Goal: Task Accomplishment & Management: Manage account settings

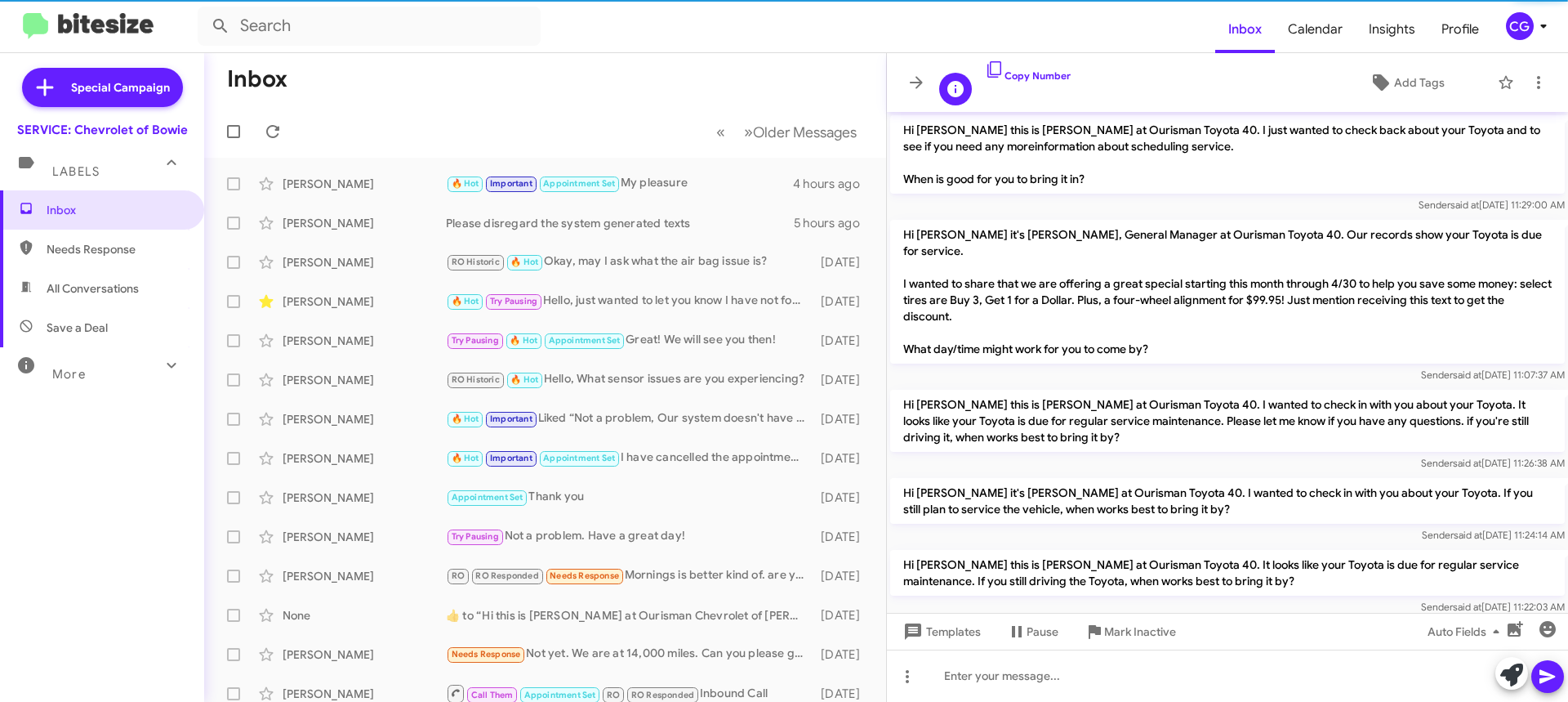
scroll to position [1048, 0]
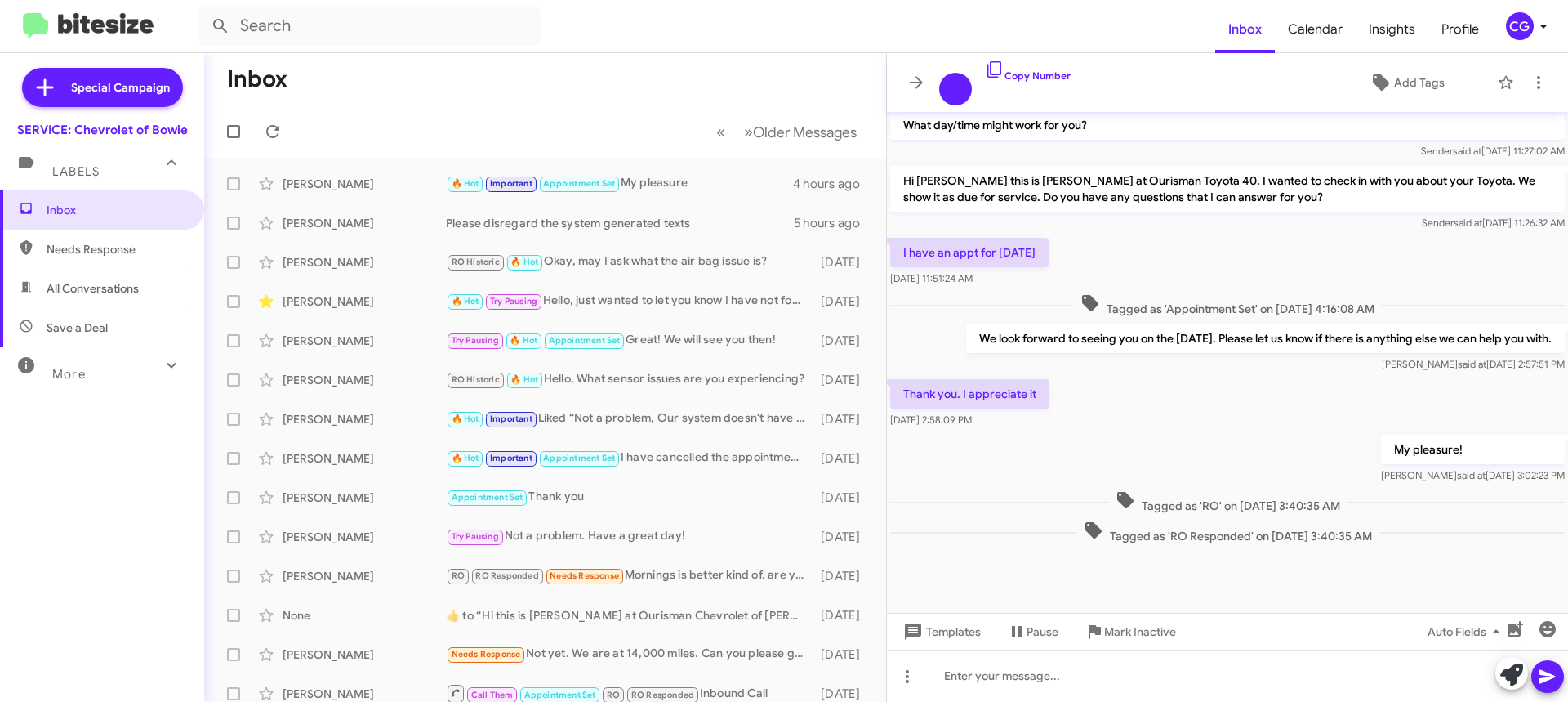
click at [1512, 16] on div "CG" at bounding box center [1520, 26] width 28 height 28
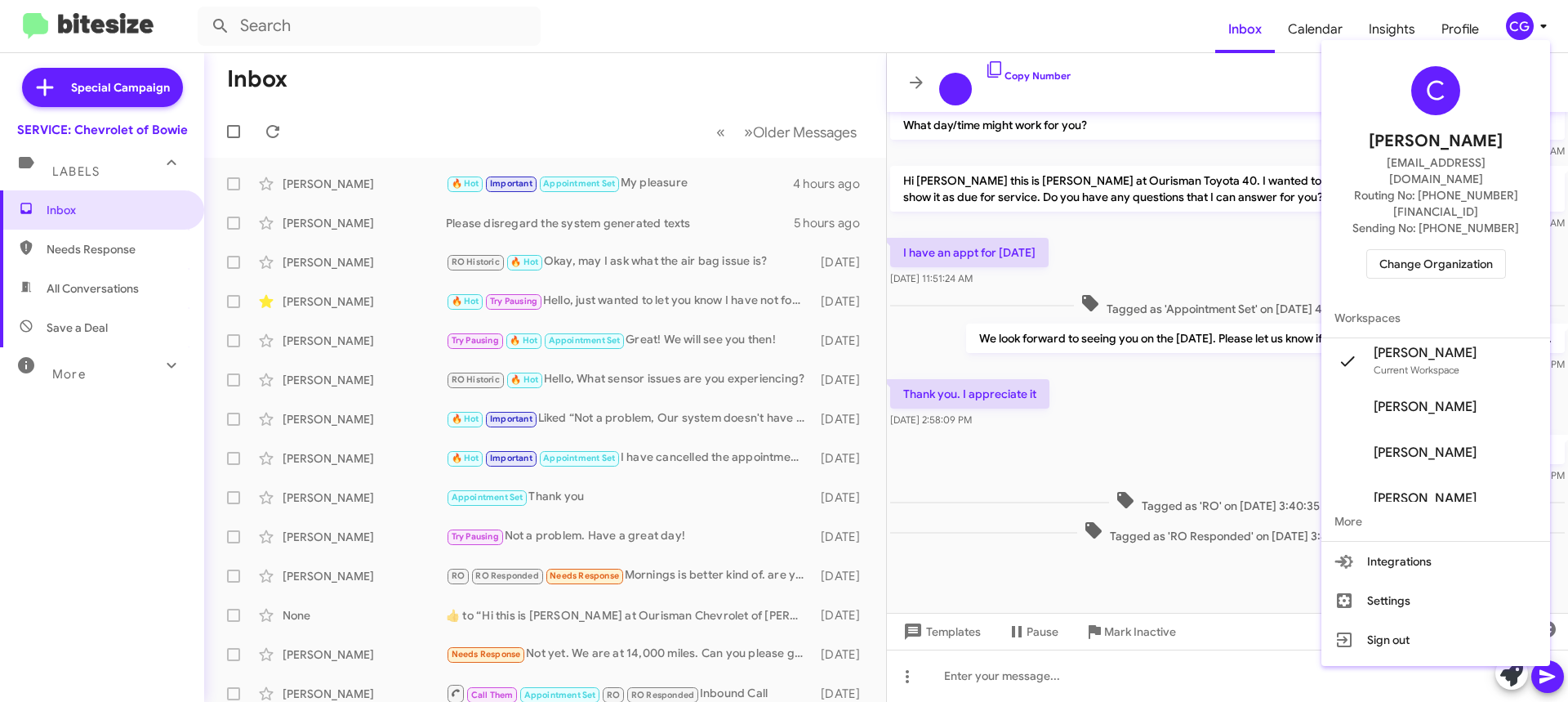
click at [1474, 250] on span "Change Organization" at bounding box center [1436, 264] width 113 height 28
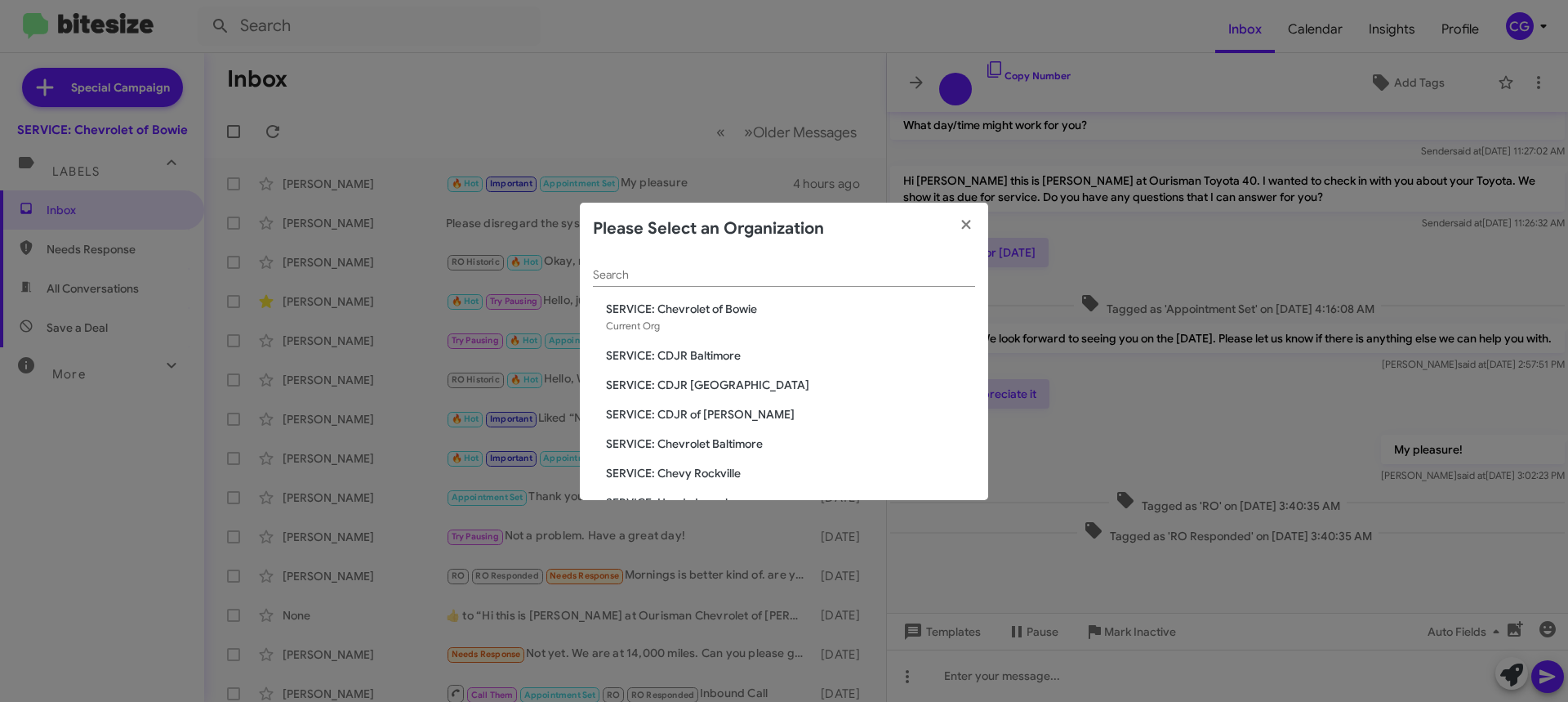
click at [700, 352] on span "SERVICE: CDJR Baltimore" at bounding box center [790, 355] width 370 height 16
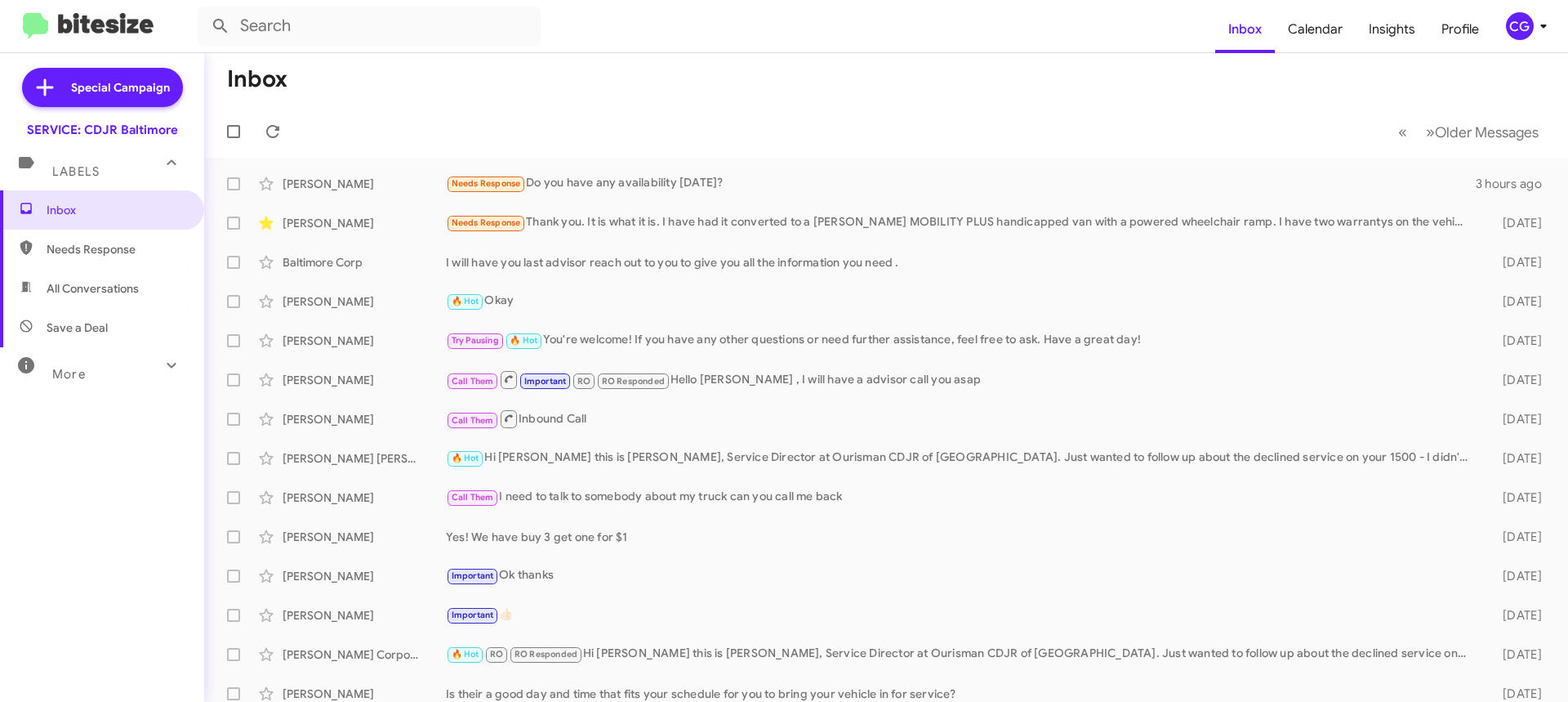
click at [1524, 35] on div "CG" at bounding box center [1520, 26] width 28 height 28
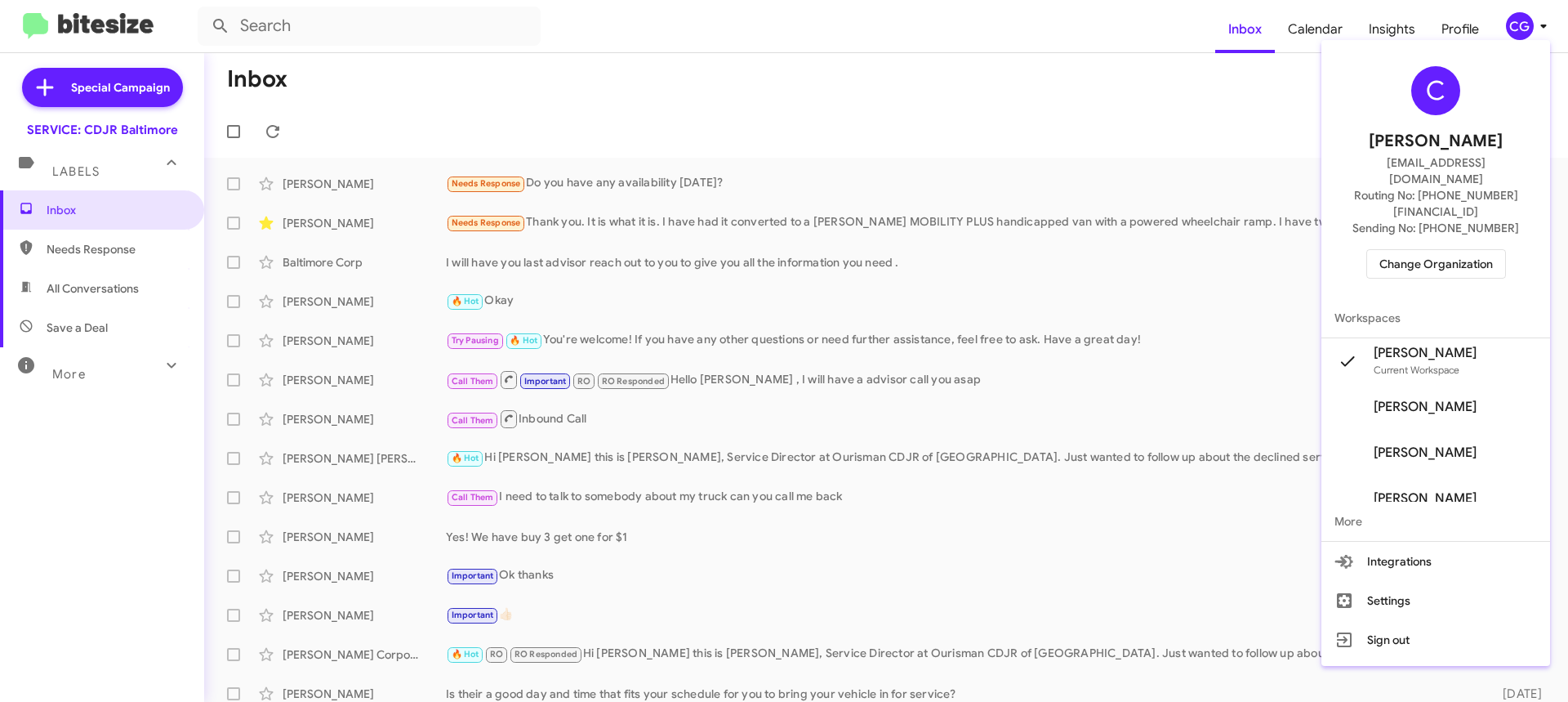
click at [1493, 250] on span "Change Organization" at bounding box center [1436, 264] width 113 height 28
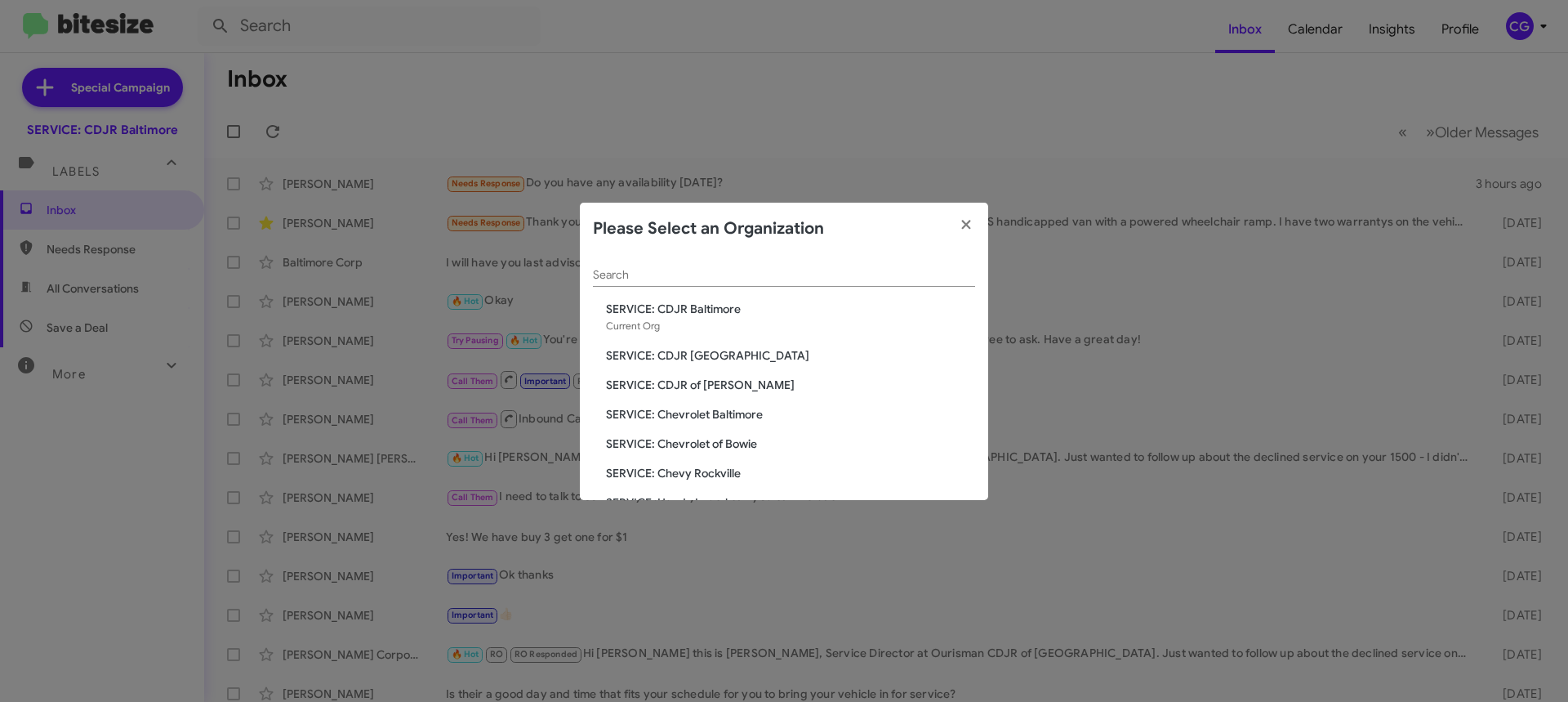
drag, startPoint x: 884, startPoint y: 320, endPoint x: 824, endPoint y: 332, distance: 61.2
drag, startPoint x: 824, startPoint y: 332, endPoint x: 716, endPoint y: 359, distance: 111.3
click at [717, 360] on span "SERVICE: CDJR [GEOGRAPHIC_DATA]" at bounding box center [790, 355] width 370 height 16
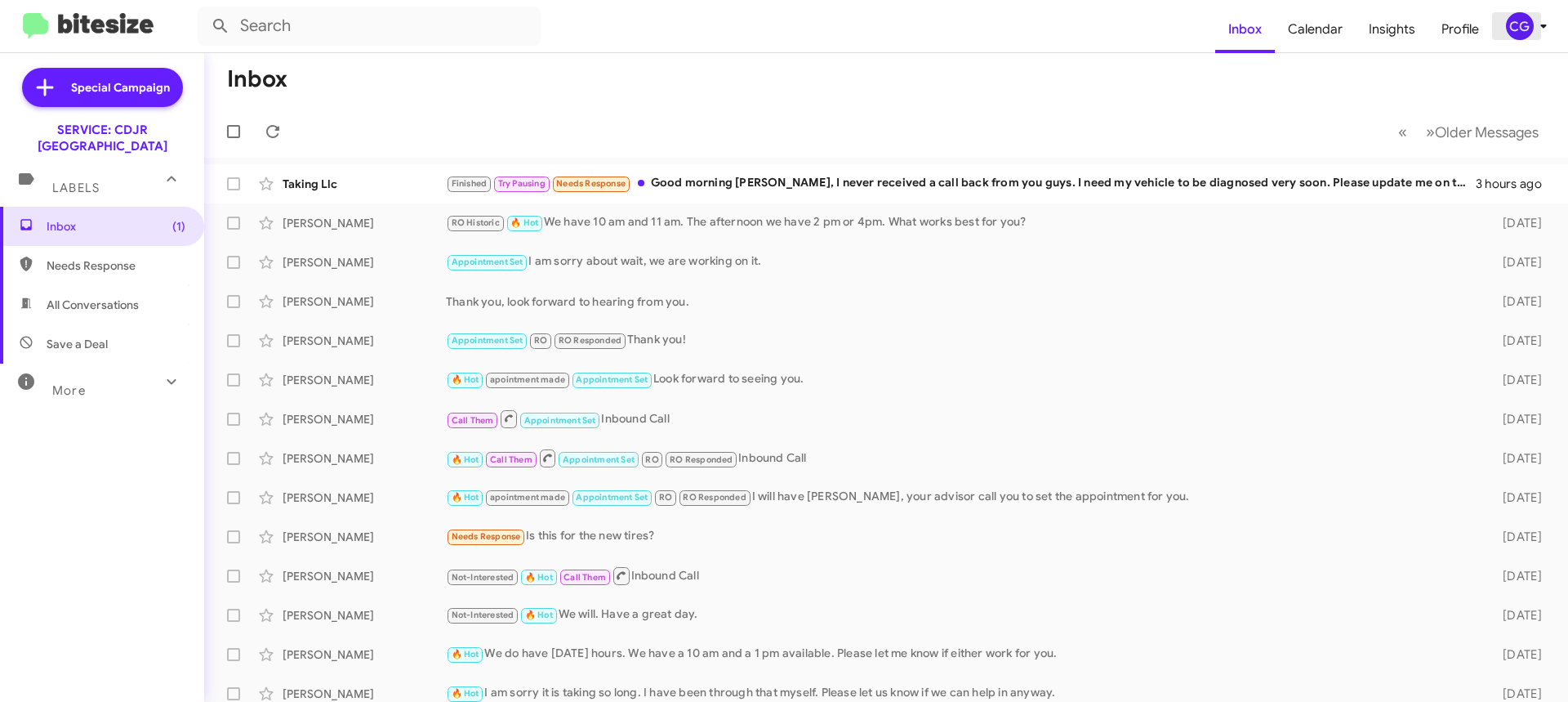
click at [1515, 26] on div "CG" at bounding box center [1520, 26] width 28 height 28
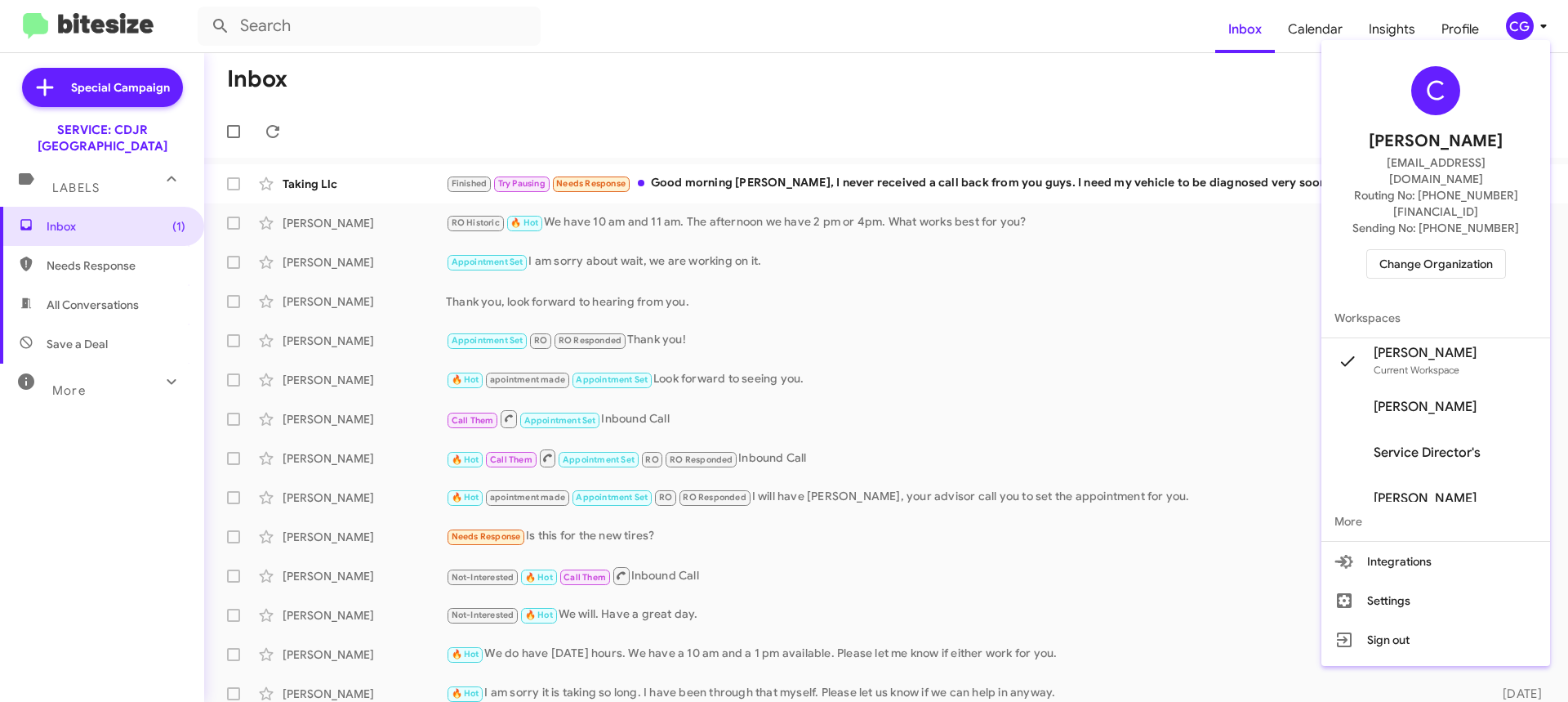
drag, startPoint x: 1488, startPoint y: 200, endPoint x: 1494, endPoint y: 187, distance: 14.3
click at [1491, 220] on span "Sending No: +1 (301) 888-3932" at bounding box center [1436, 228] width 167 height 16
click at [1418, 250] on span "Change Organization" at bounding box center [1436, 264] width 113 height 28
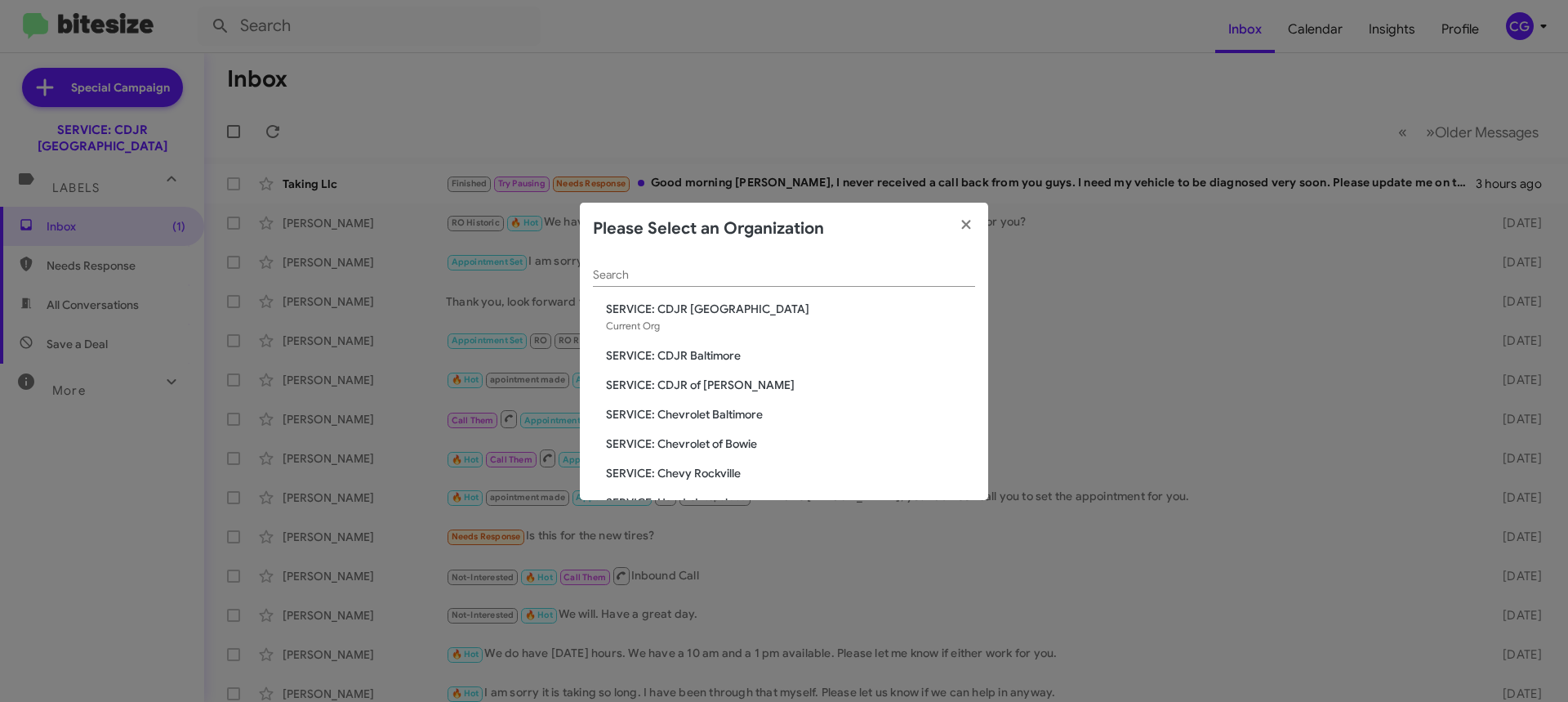
click at [710, 378] on span "SERVICE: CDJR of Bowie" at bounding box center [790, 384] width 370 height 16
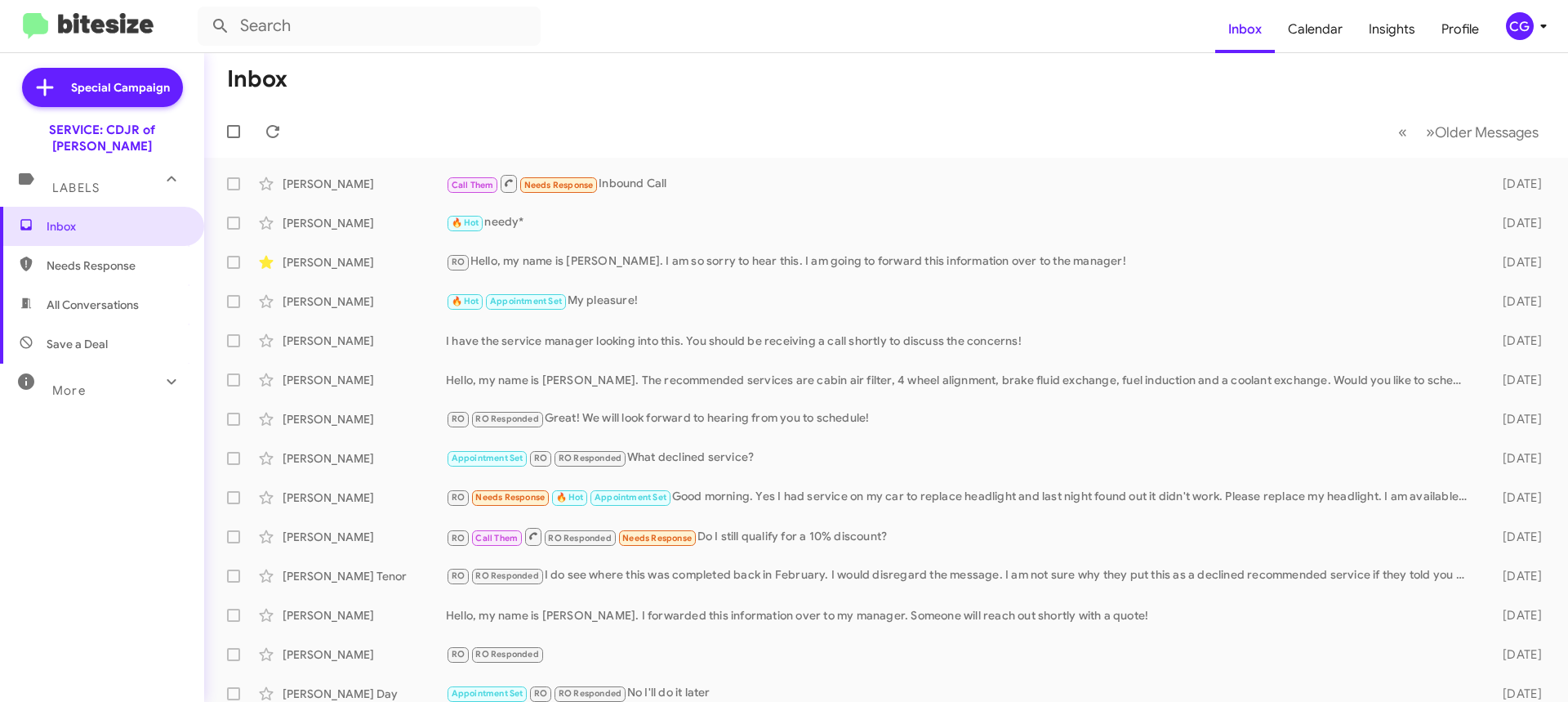
click at [1539, 23] on icon at bounding box center [1543, 26] width 20 height 20
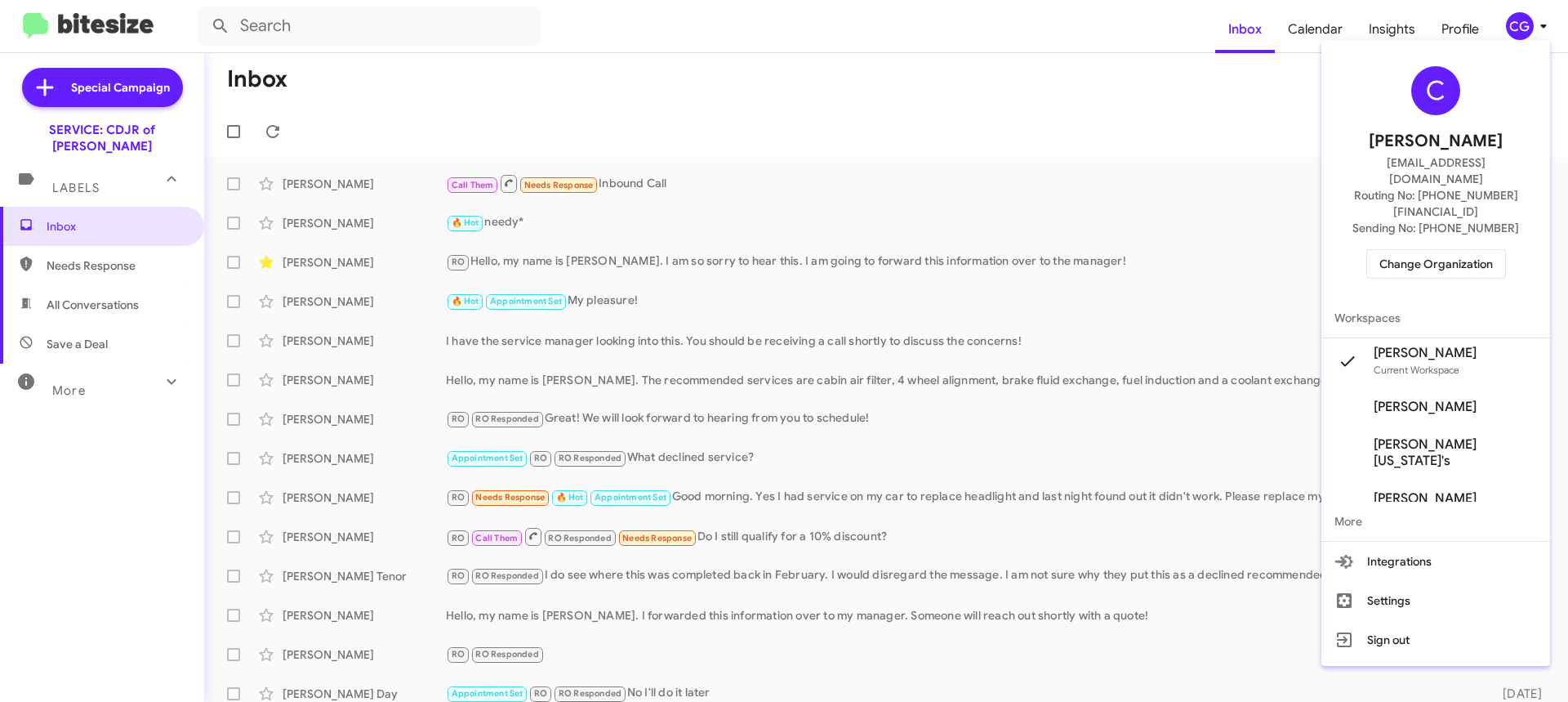
click at [1490, 250] on span "Change Organization" at bounding box center [1436, 264] width 113 height 28
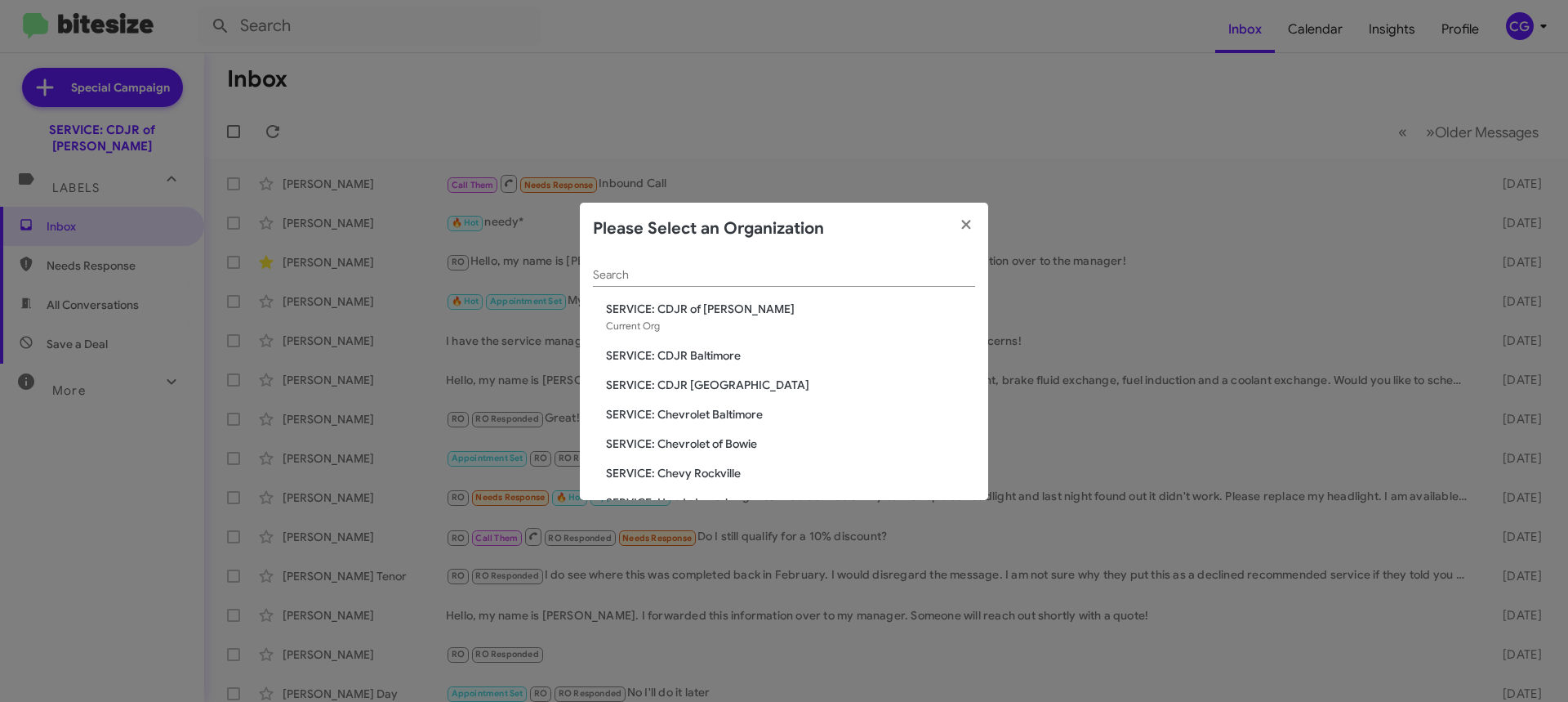
click at [731, 420] on span "SERVICE: Chevrolet Baltimore" at bounding box center [790, 414] width 370 height 16
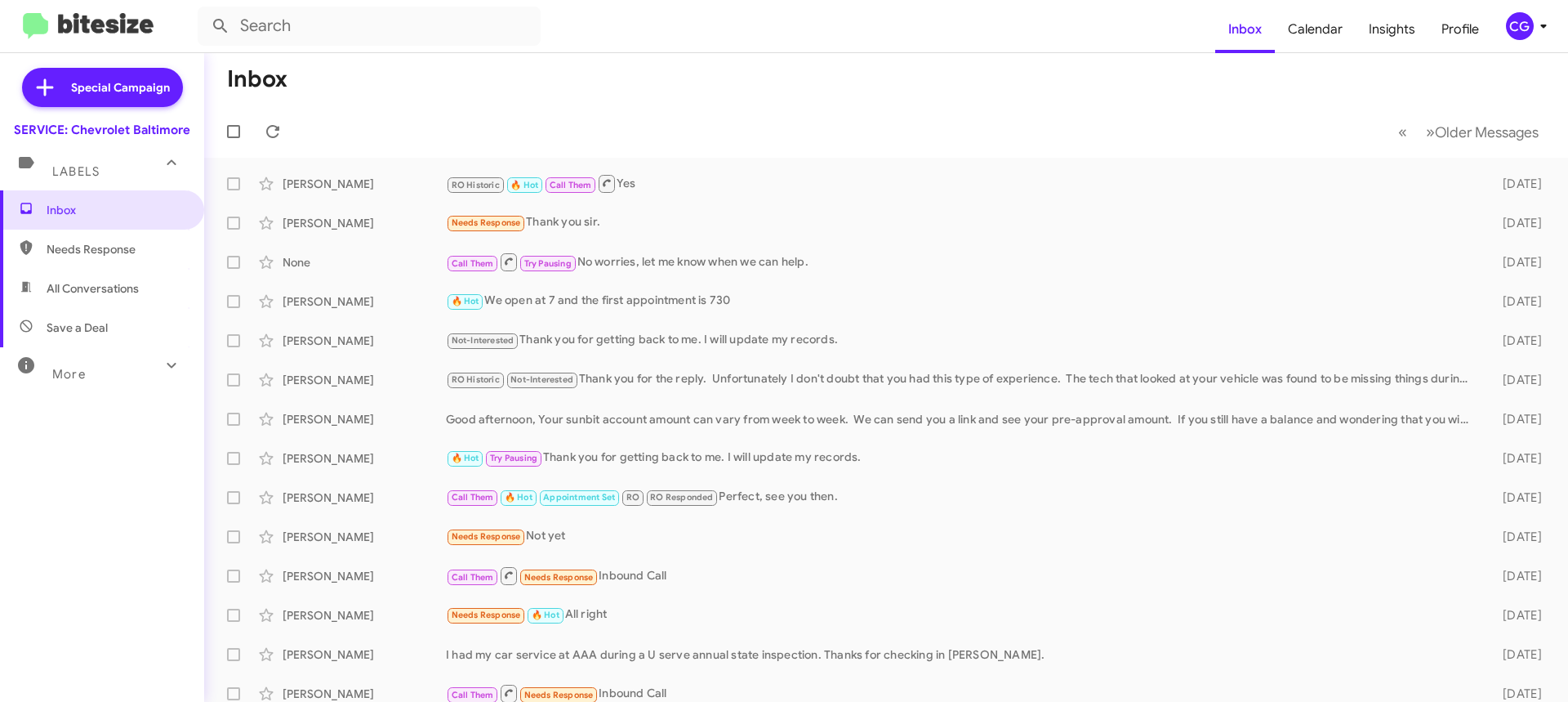
click at [1519, 37] on div "CG" at bounding box center [1520, 26] width 28 height 28
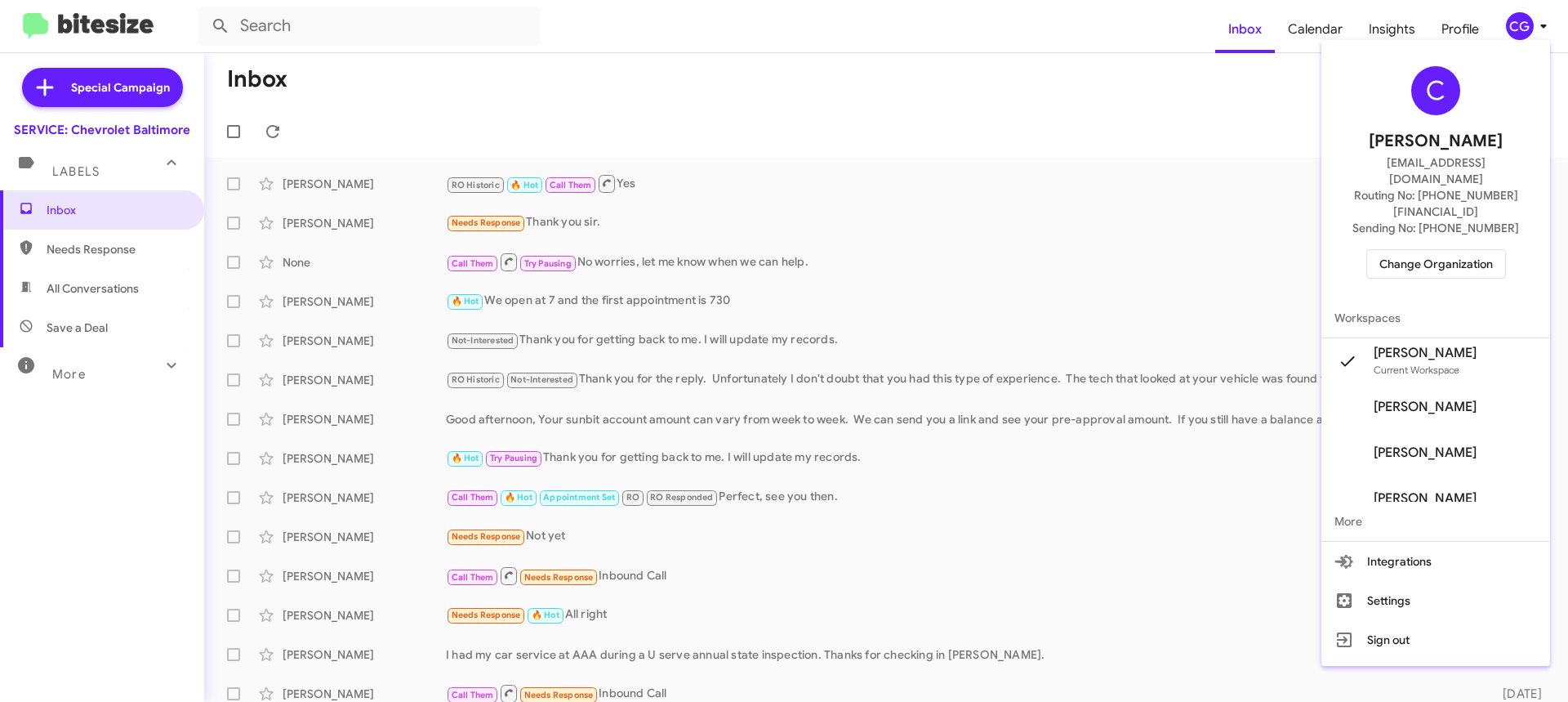
click at [1467, 250] on span "Change Organization" at bounding box center [1436, 264] width 113 height 28
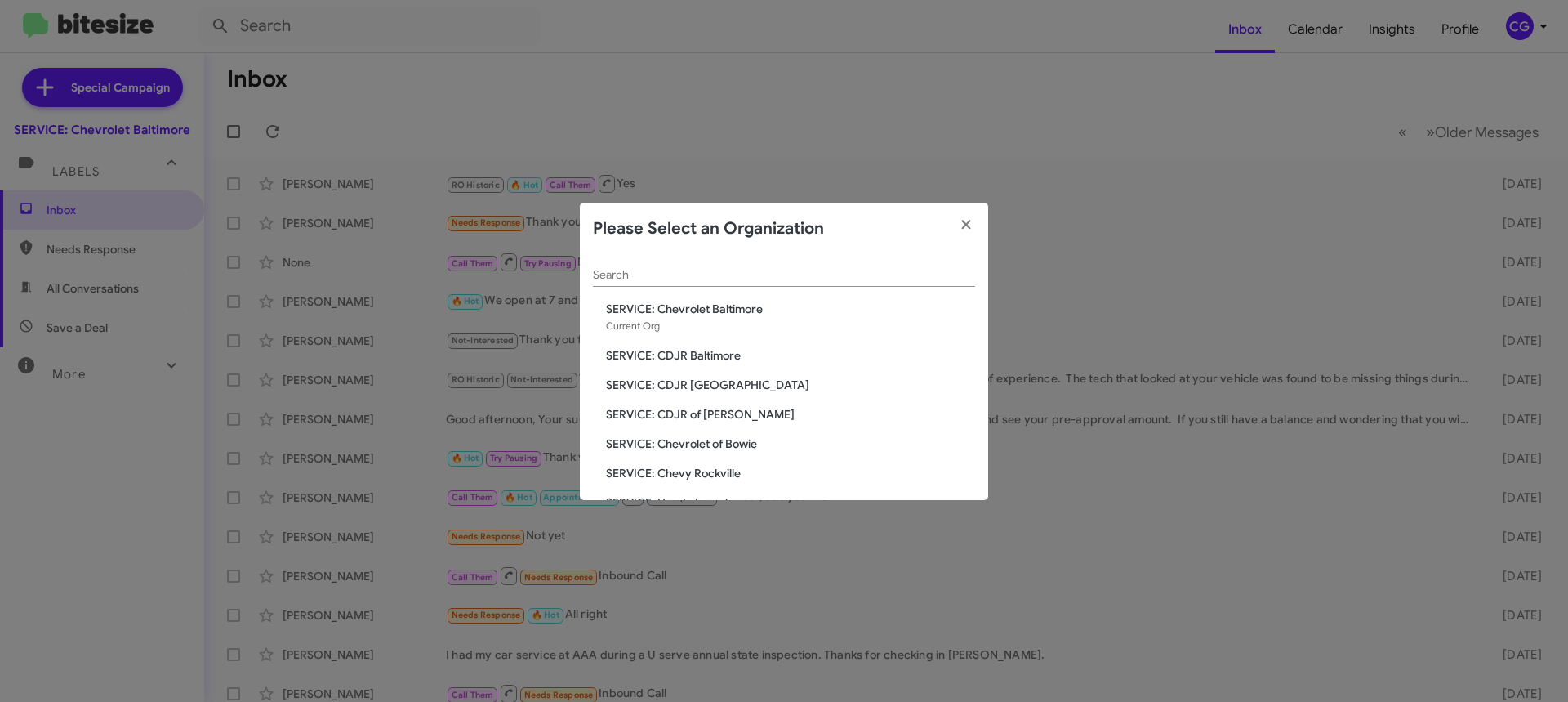
scroll to position [81, 0]
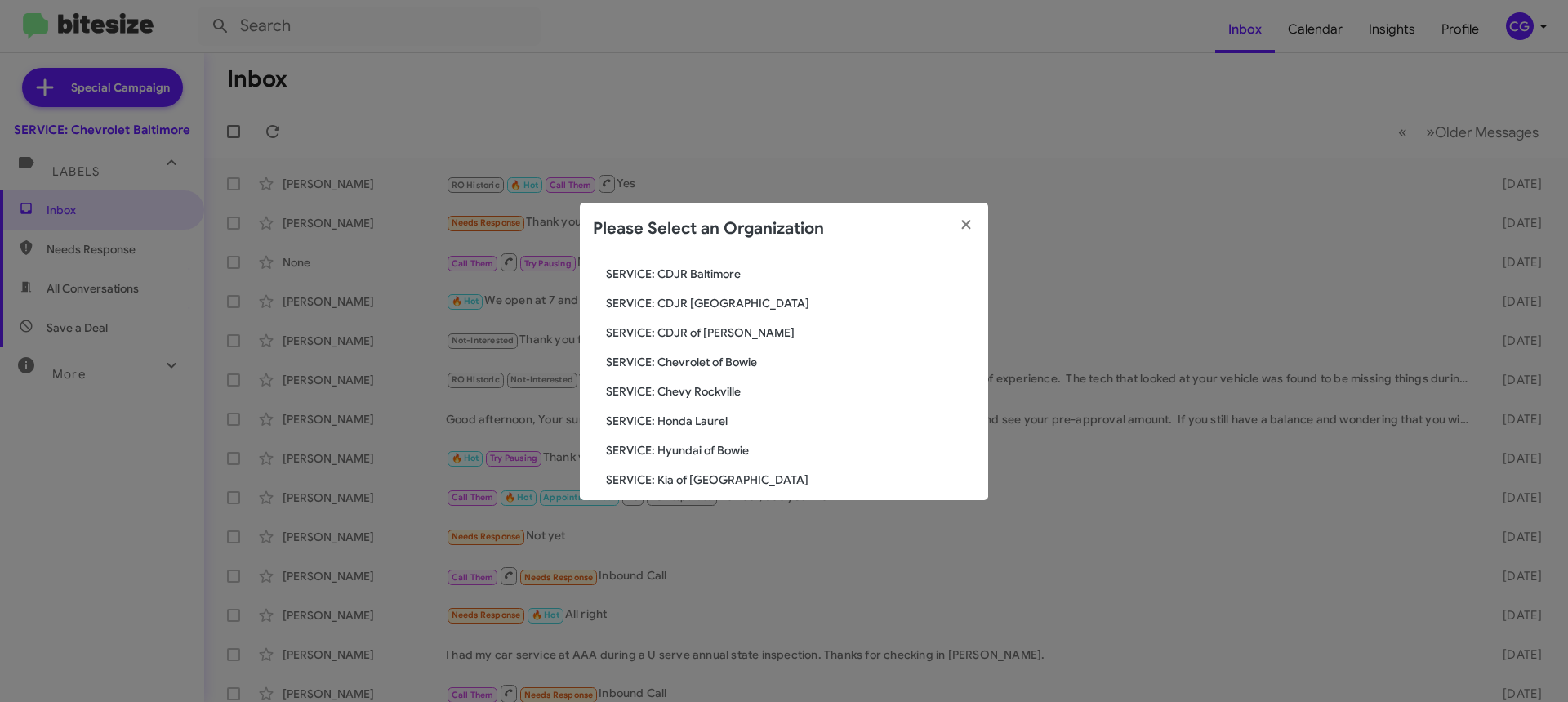
click at [736, 357] on span "SERVICE: Chevrolet of Bowie" at bounding box center [790, 362] width 370 height 16
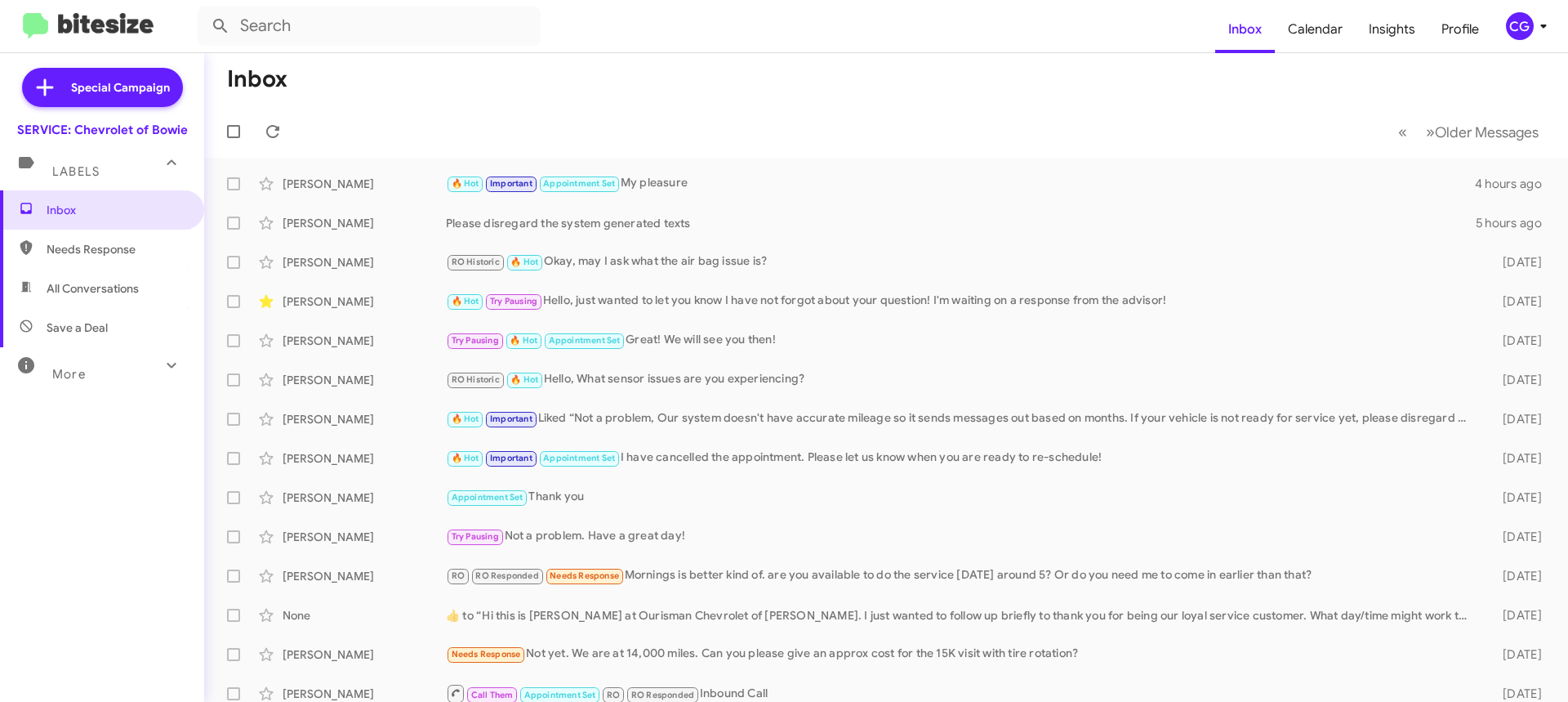
click at [1516, 35] on div "CG" at bounding box center [1520, 26] width 28 height 28
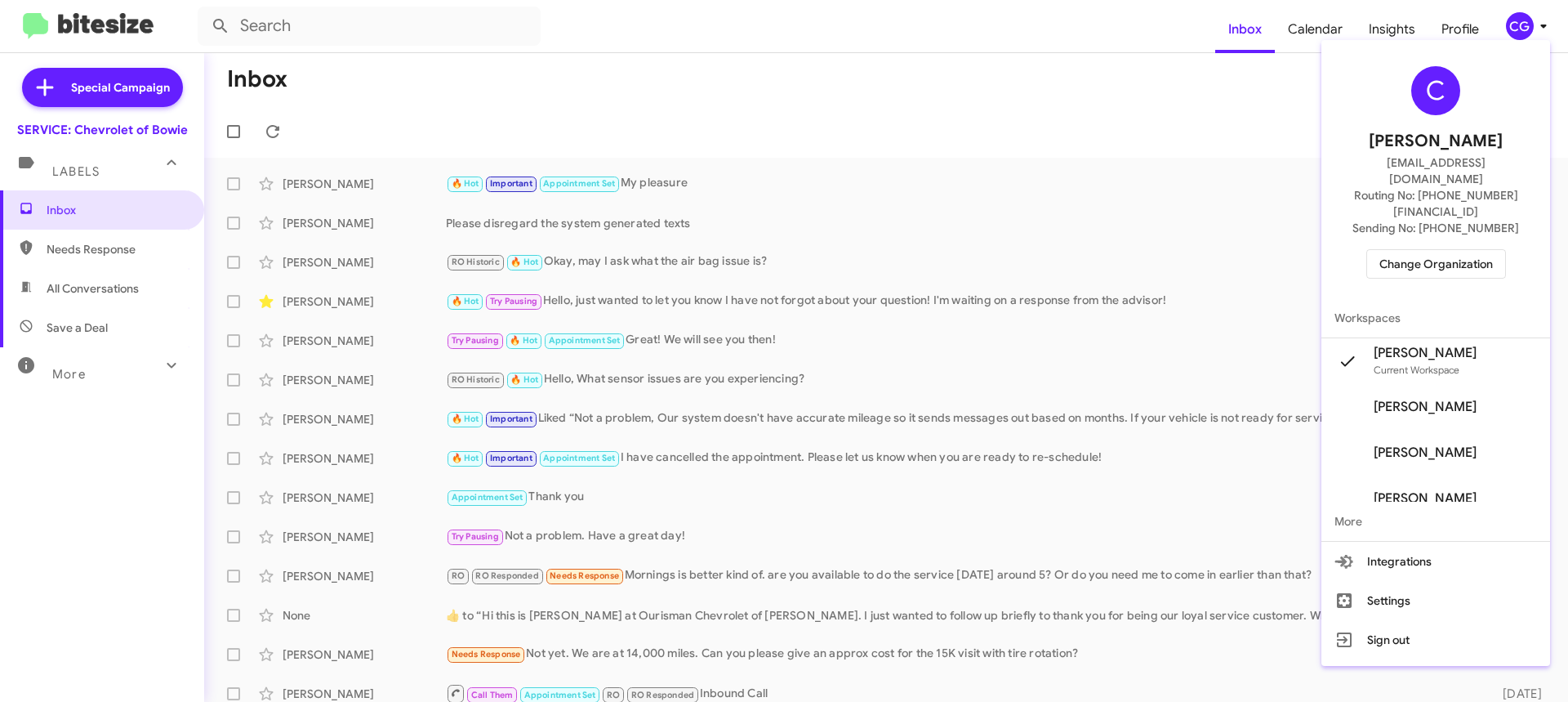
click at [1471, 250] on span "Change Organization" at bounding box center [1436, 264] width 113 height 28
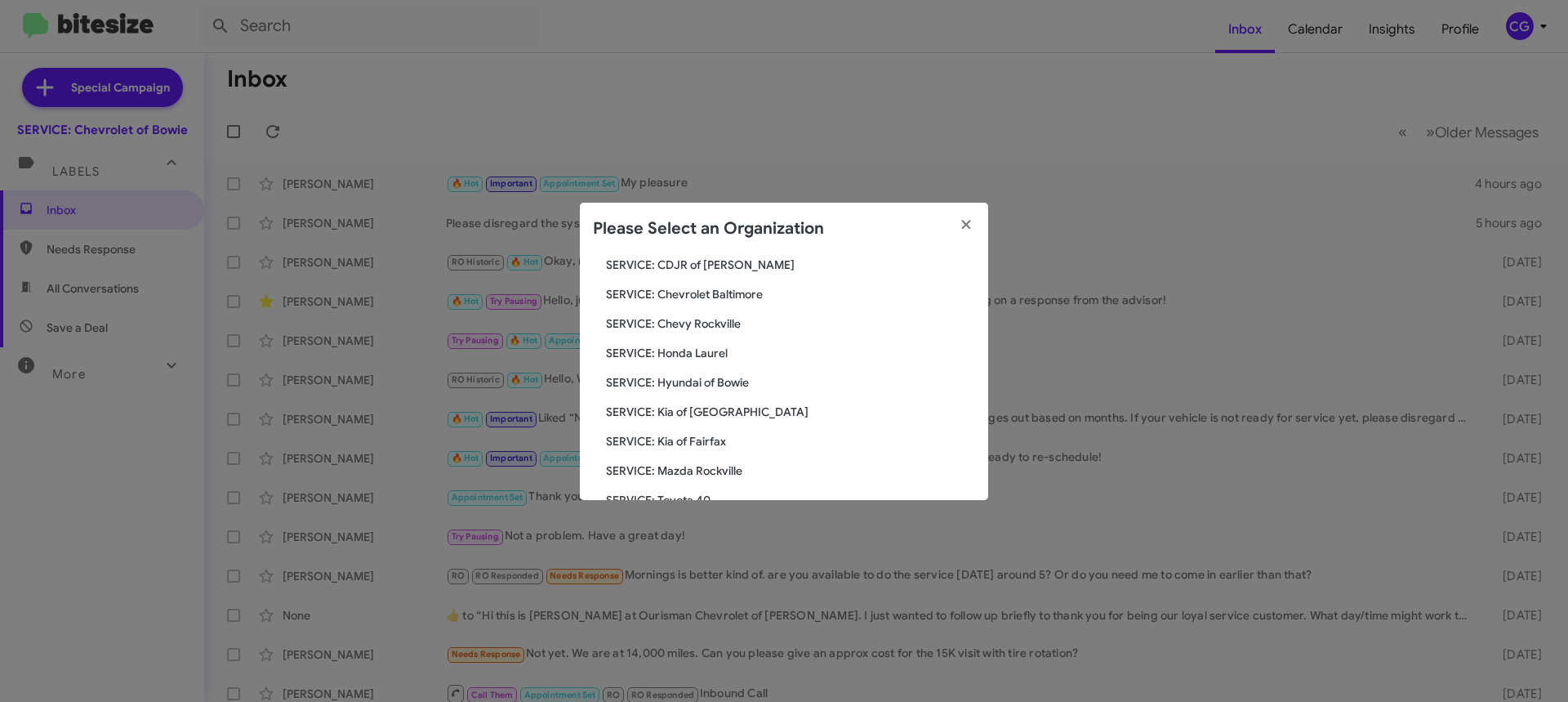
scroll to position [164, 0]
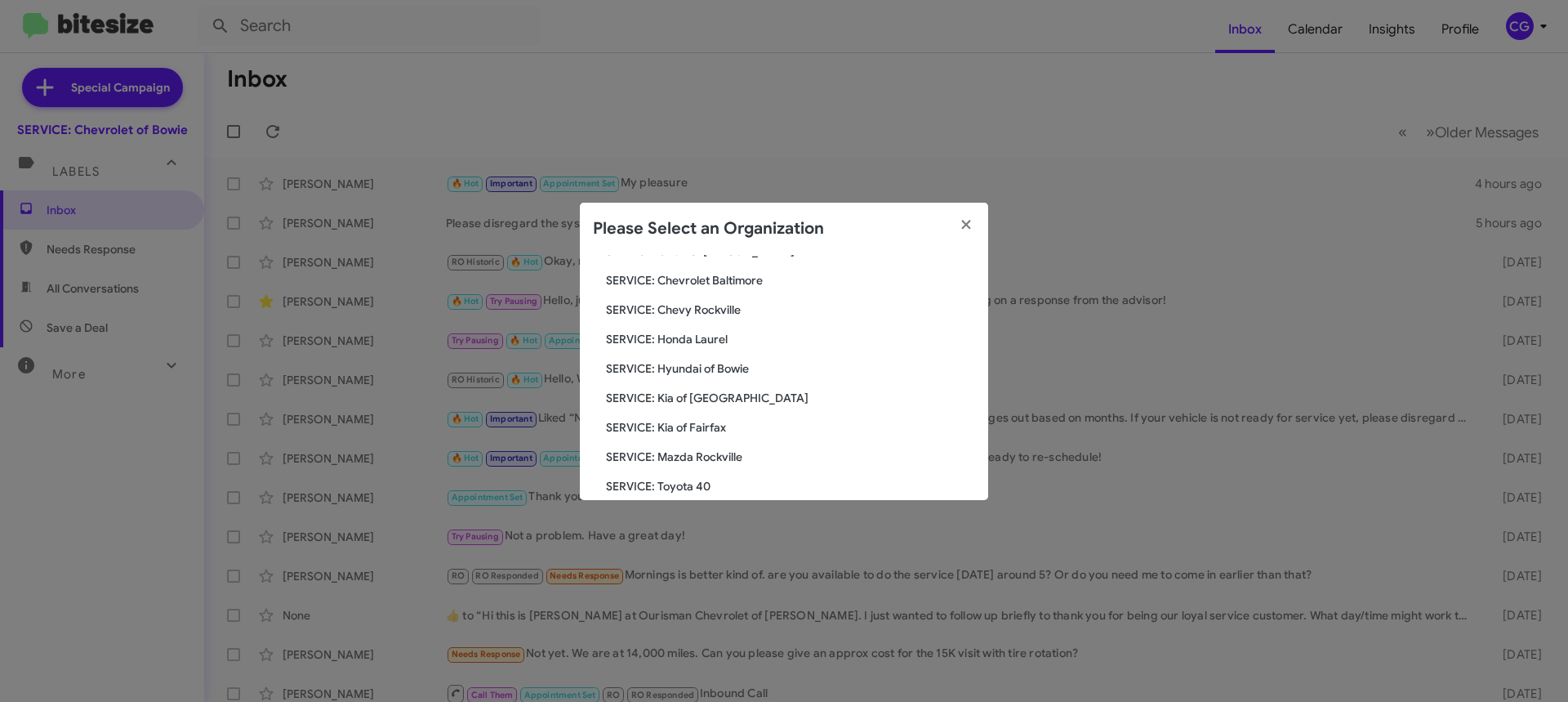
click at [717, 308] on span "SERVICE: Chevy Rockville" at bounding box center [790, 309] width 370 height 16
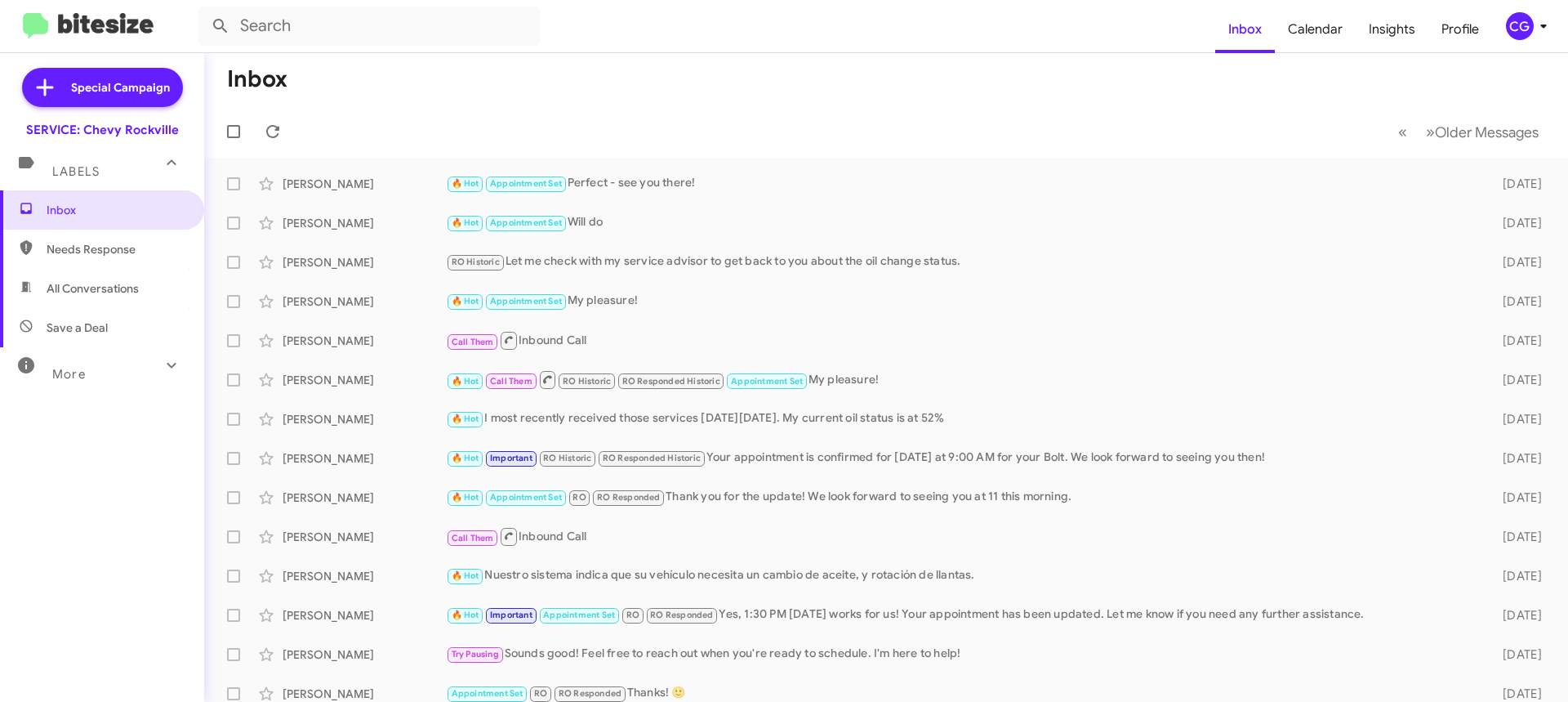
click at [1524, 27] on div "CG" at bounding box center [1520, 26] width 28 height 28
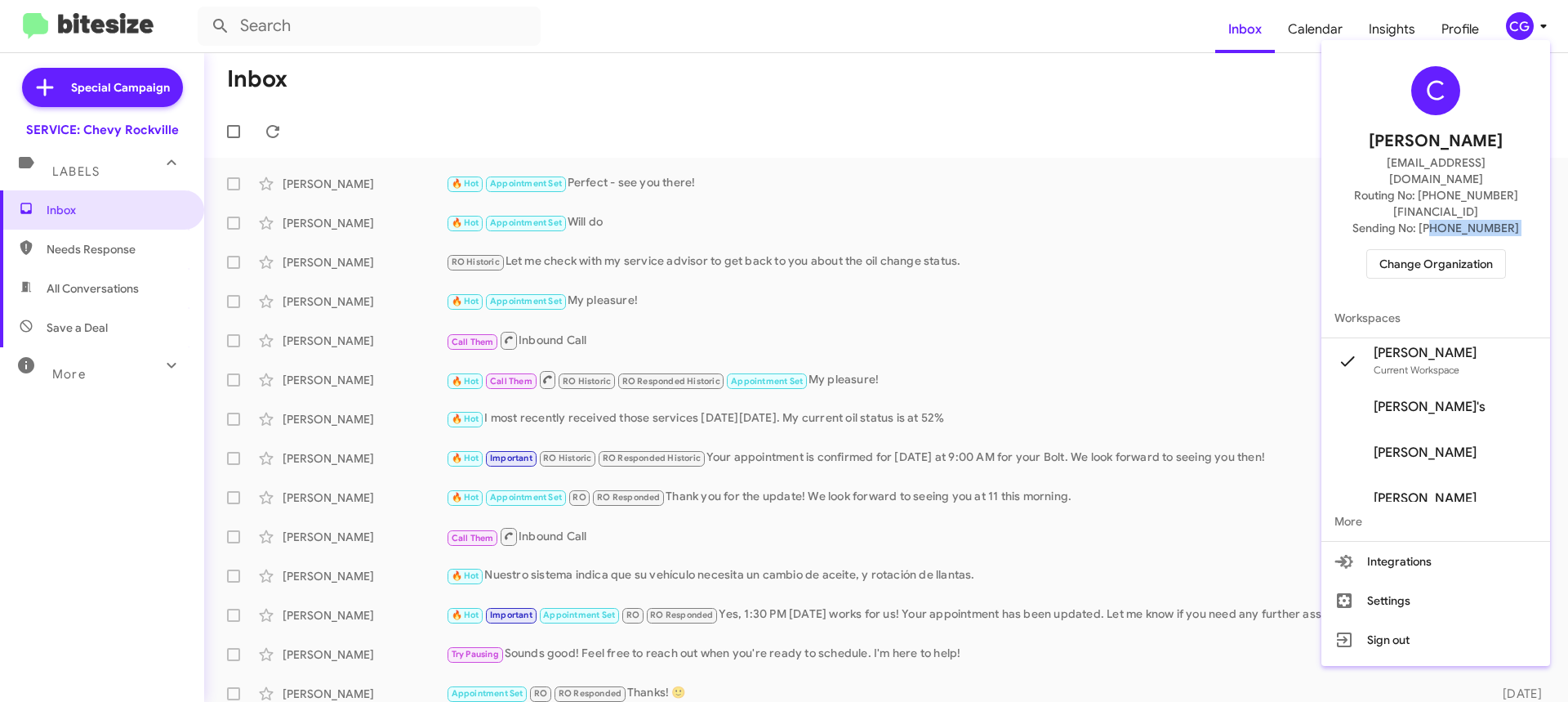
click at [1423, 216] on div "C Carmen Gast cgast@ourismancars.com Routing No: +1 (301) 424-5900 Sending No: …" at bounding box center [1436, 172] width 228 height 252
click at [1414, 250] on span "Change Organization" at bounding box center [1436, 264] width 113 height 28
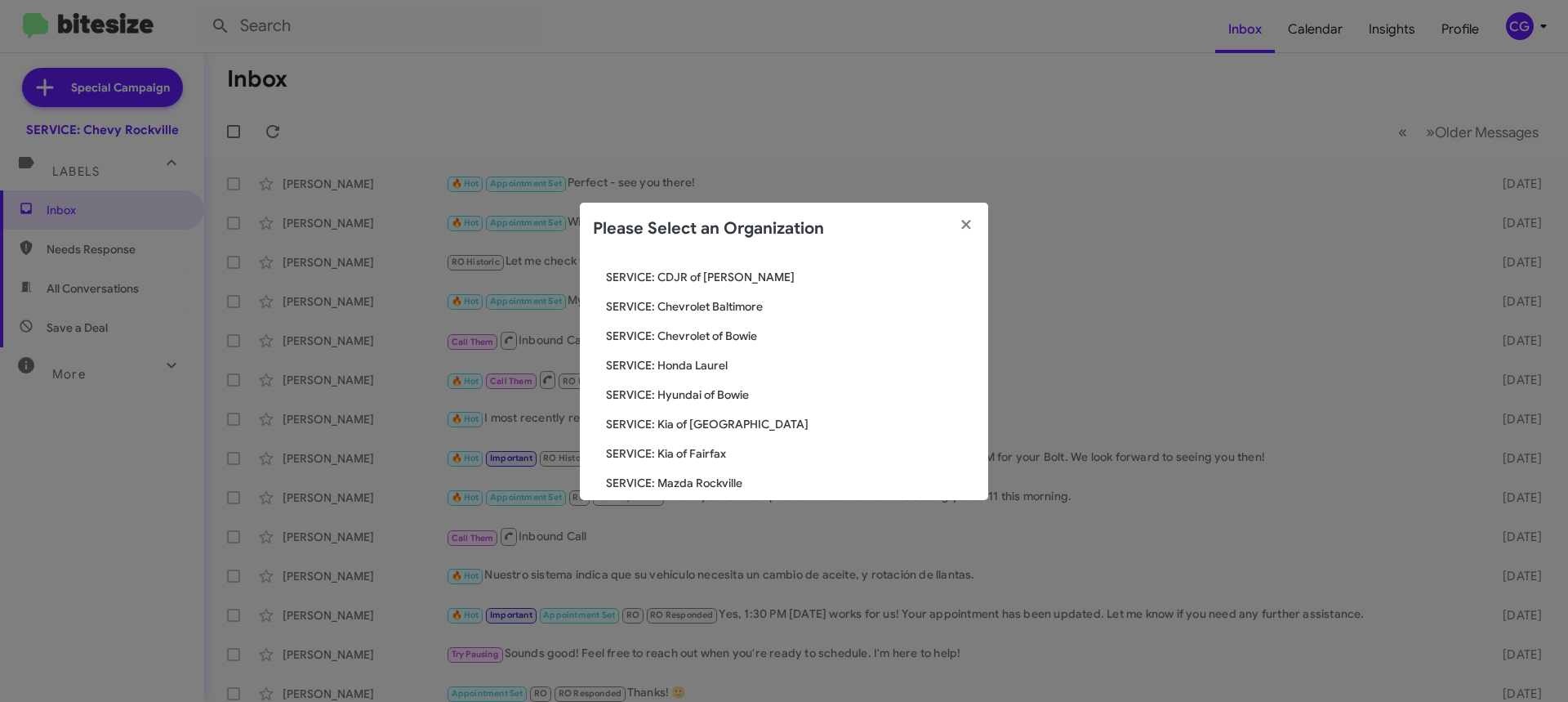
scroll to position [164, 0]
click at [726, 342] on span "SERVICE: Honda Laurel" at bounding box center [790, 338] width 370 height 16
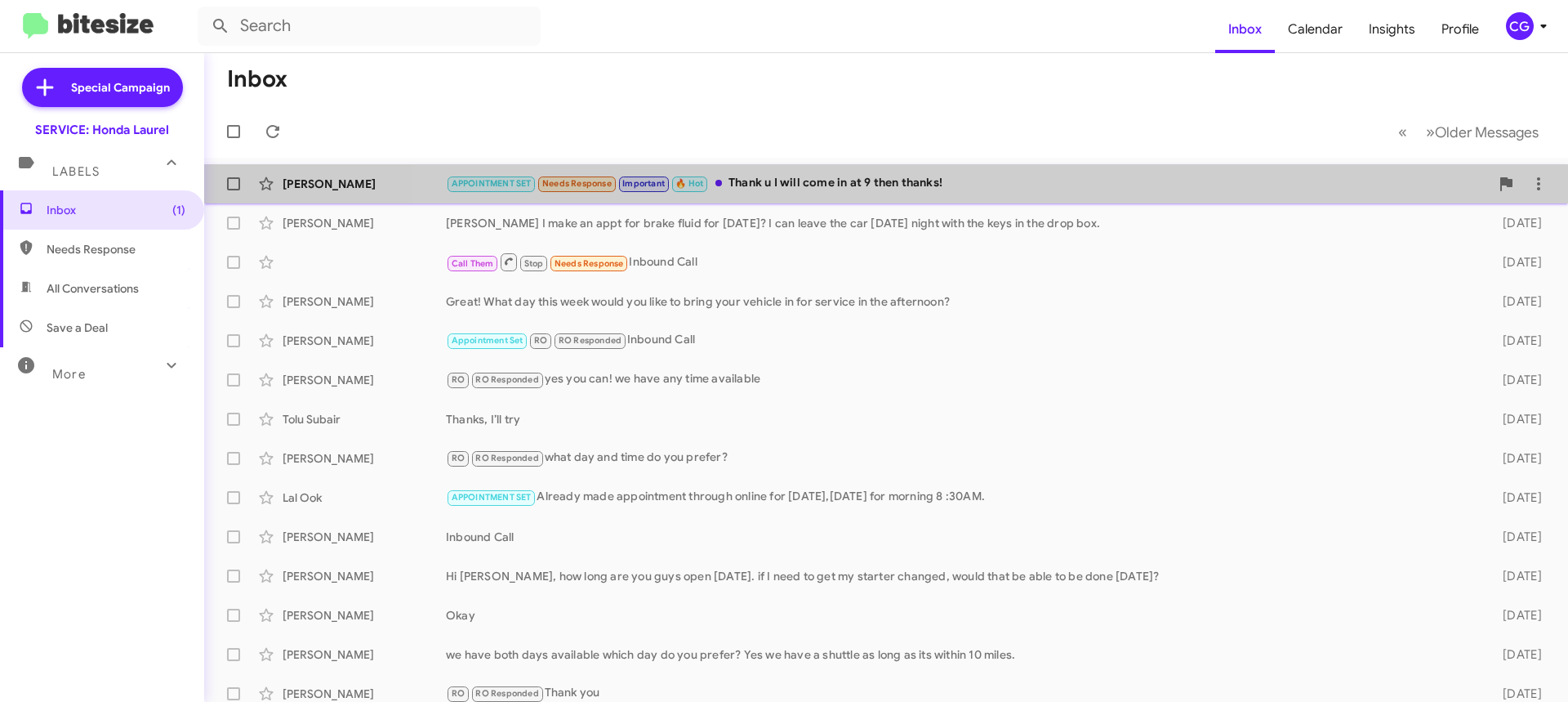
click at [941, 191] on div "APPOINTMENT SET Needs Response Important 🔥 Hot Thank u I will come in at 9 then…" at bounding box center [967, 184] width 1044 height 19
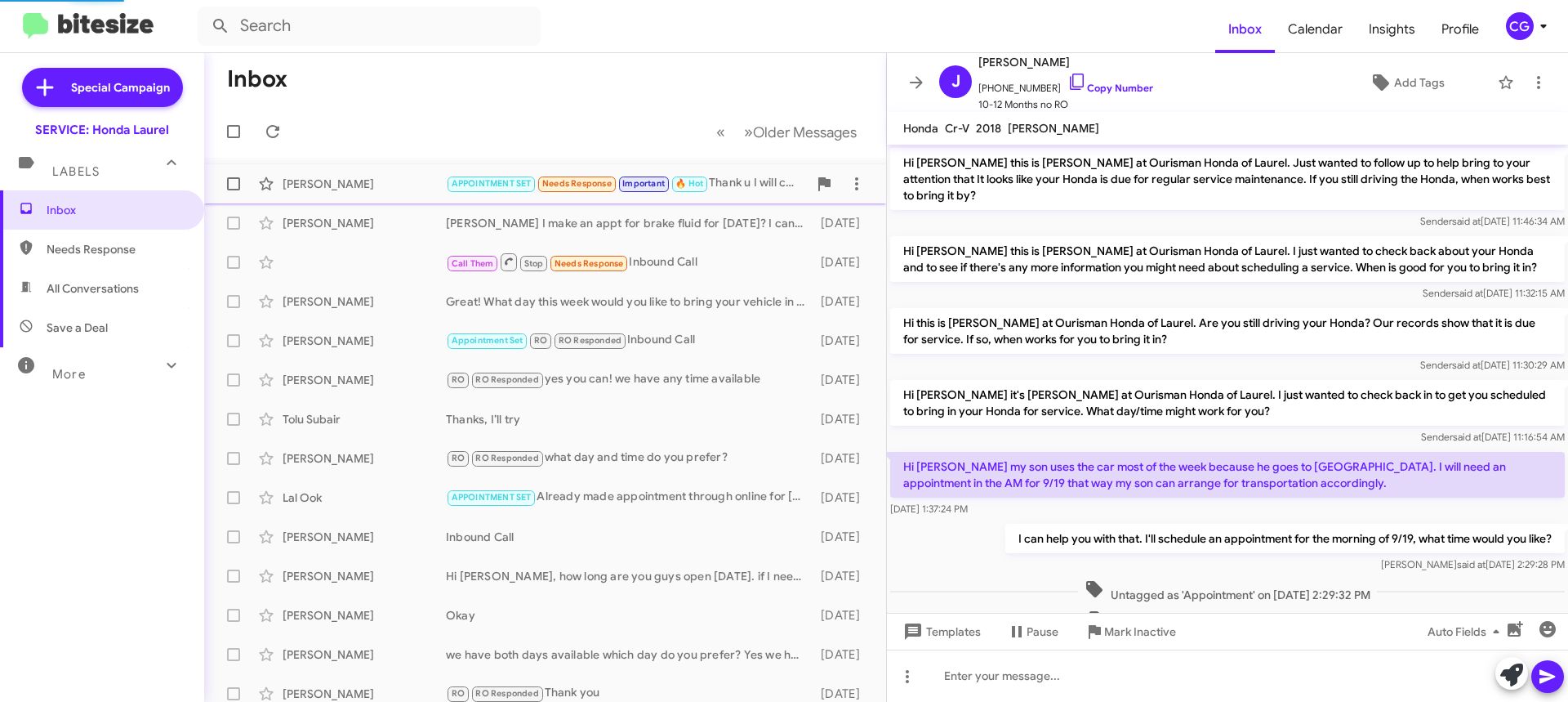
scroll to position [629, 0]
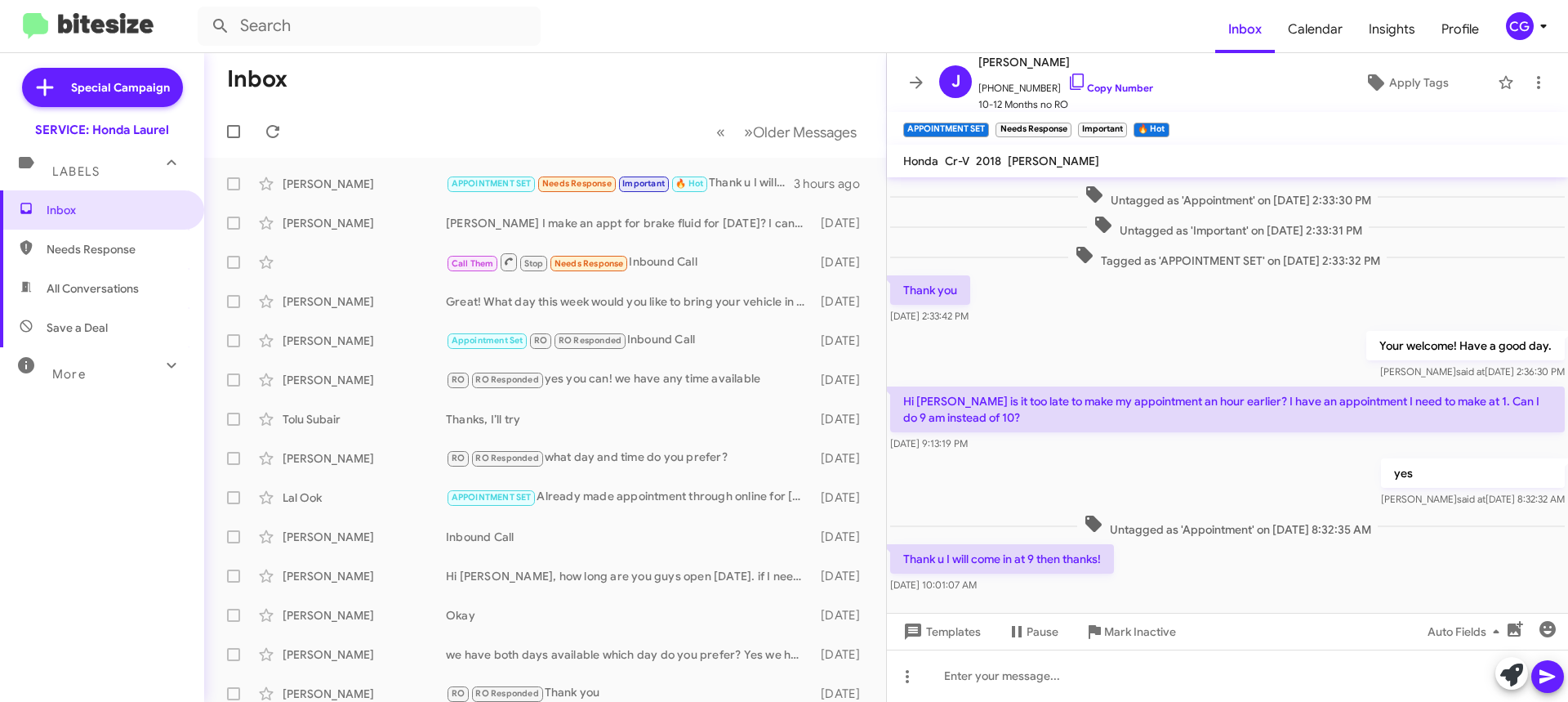
click at [1536, 12] on span "CG" at bounding box center [1529, 26] width 49 height 28
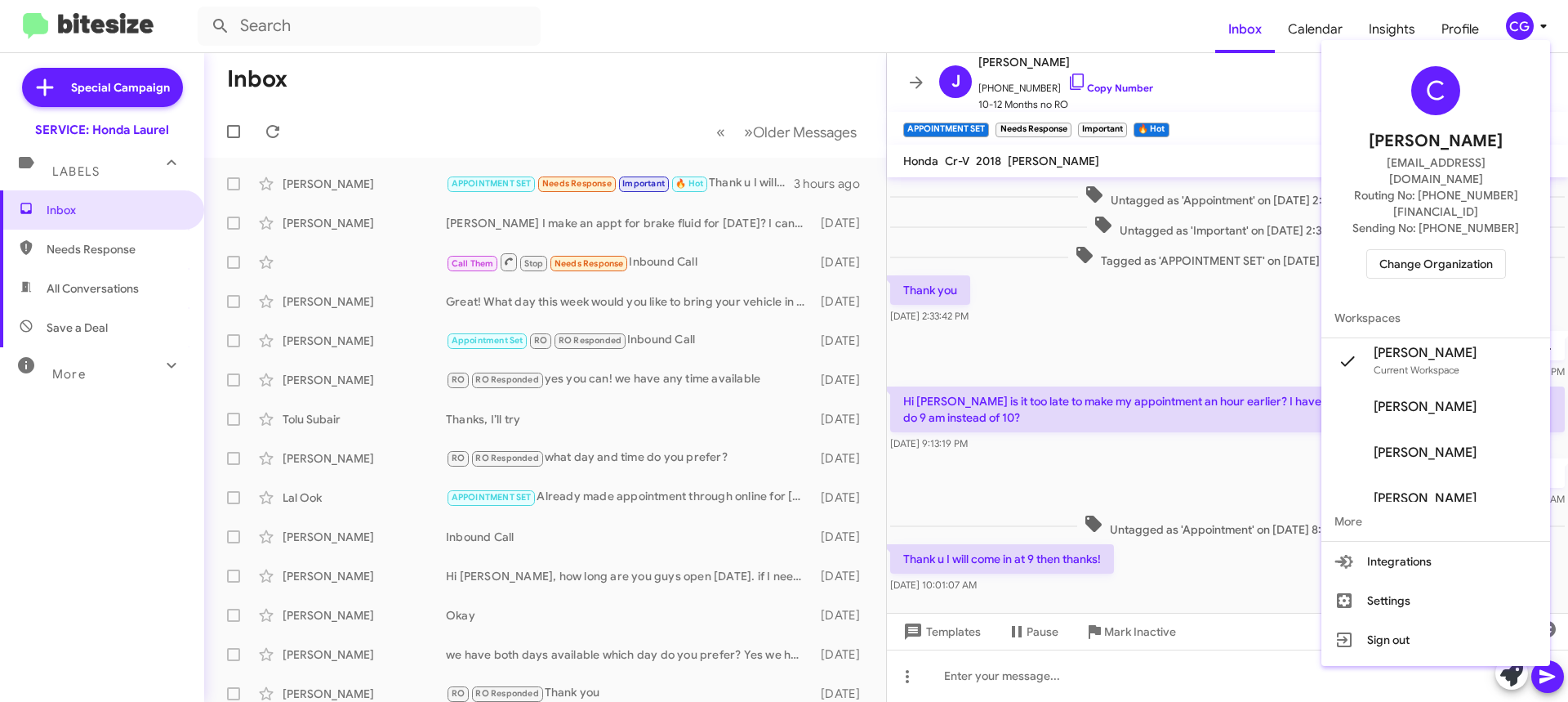
click at [1457, 250] on span "Change Organization" at bounding box center [1436, 264] width 113 height 28
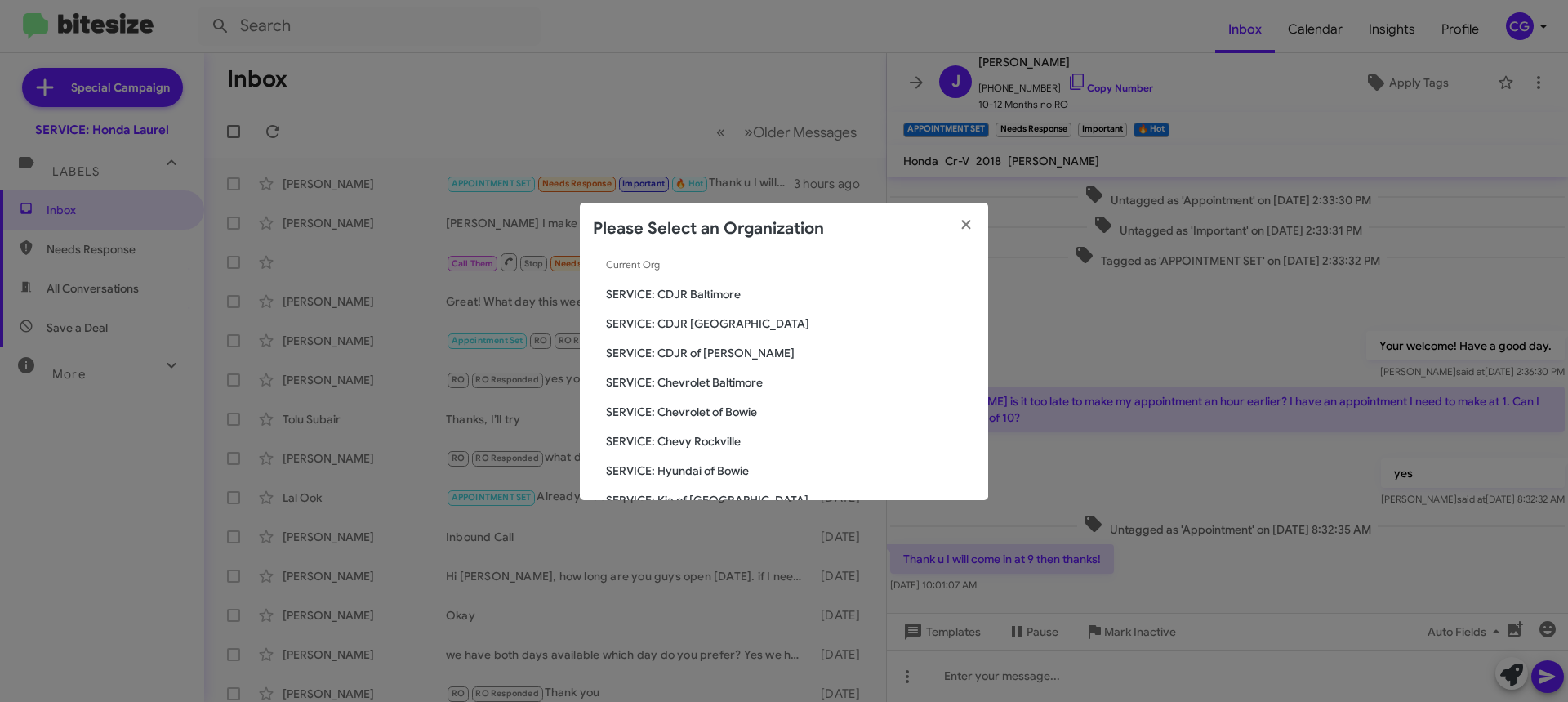
scroll to position [164, 0]
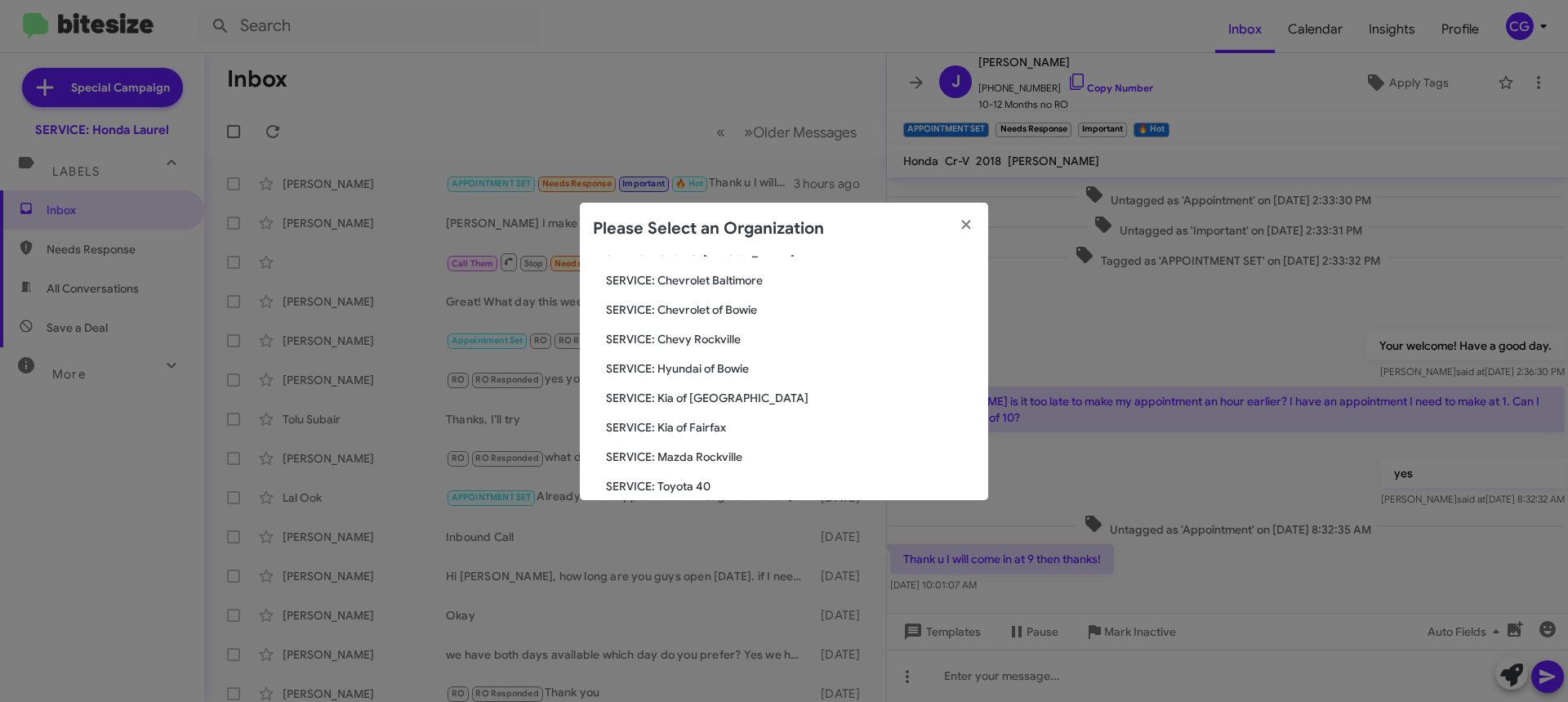
click at [719, 359] on div "Search SERVICE: Honda Laurel Current Org SERVICE: CDJR Baltimore SERVICE: CDJR …" at bounding box center [784, 377] width 408 height 245
click at [714, 367] on span "SERVICE: Hyundai of Bowie" at bounding box center [790, 368] width 370 height 16
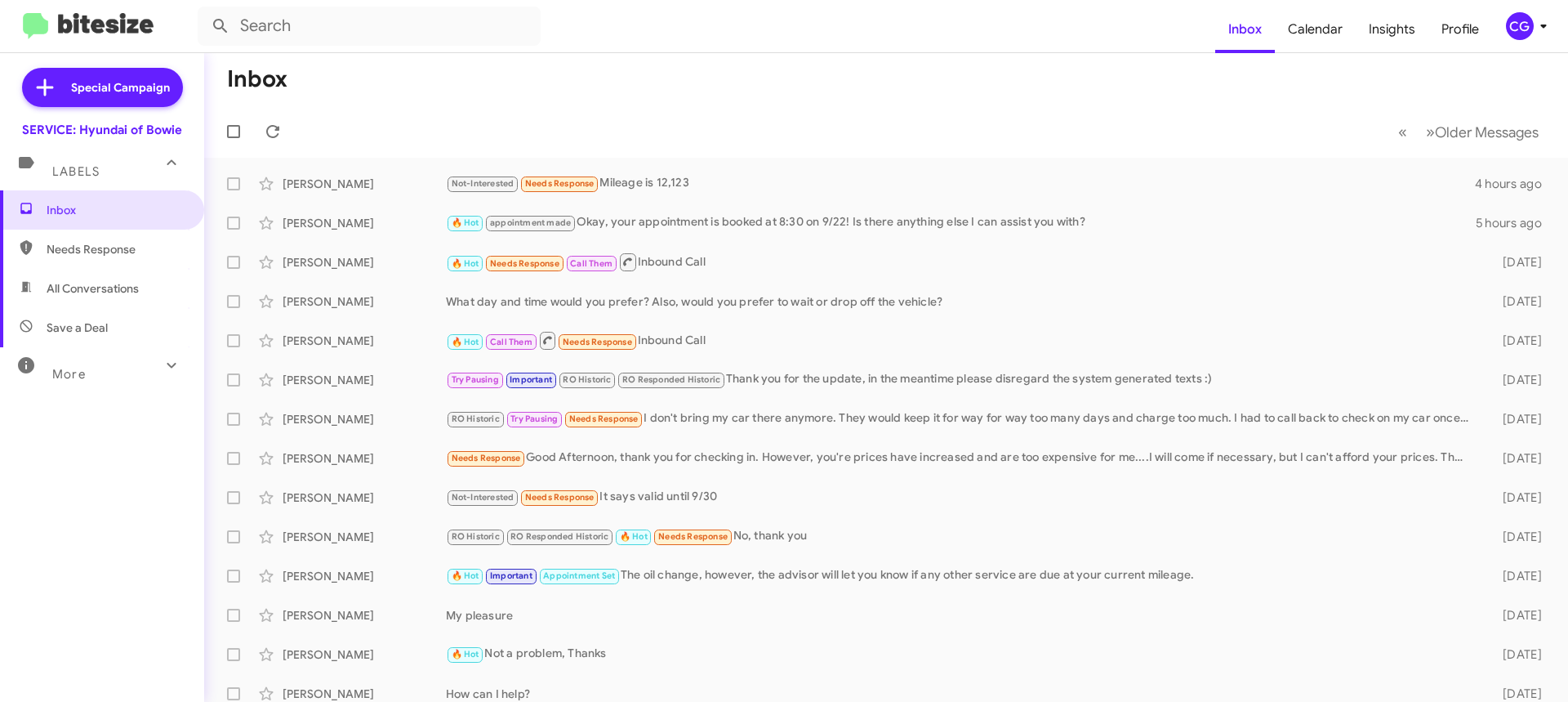
click at [1526, 23] on div "CG" at bounding box center [1520, 26] width 28 height 28
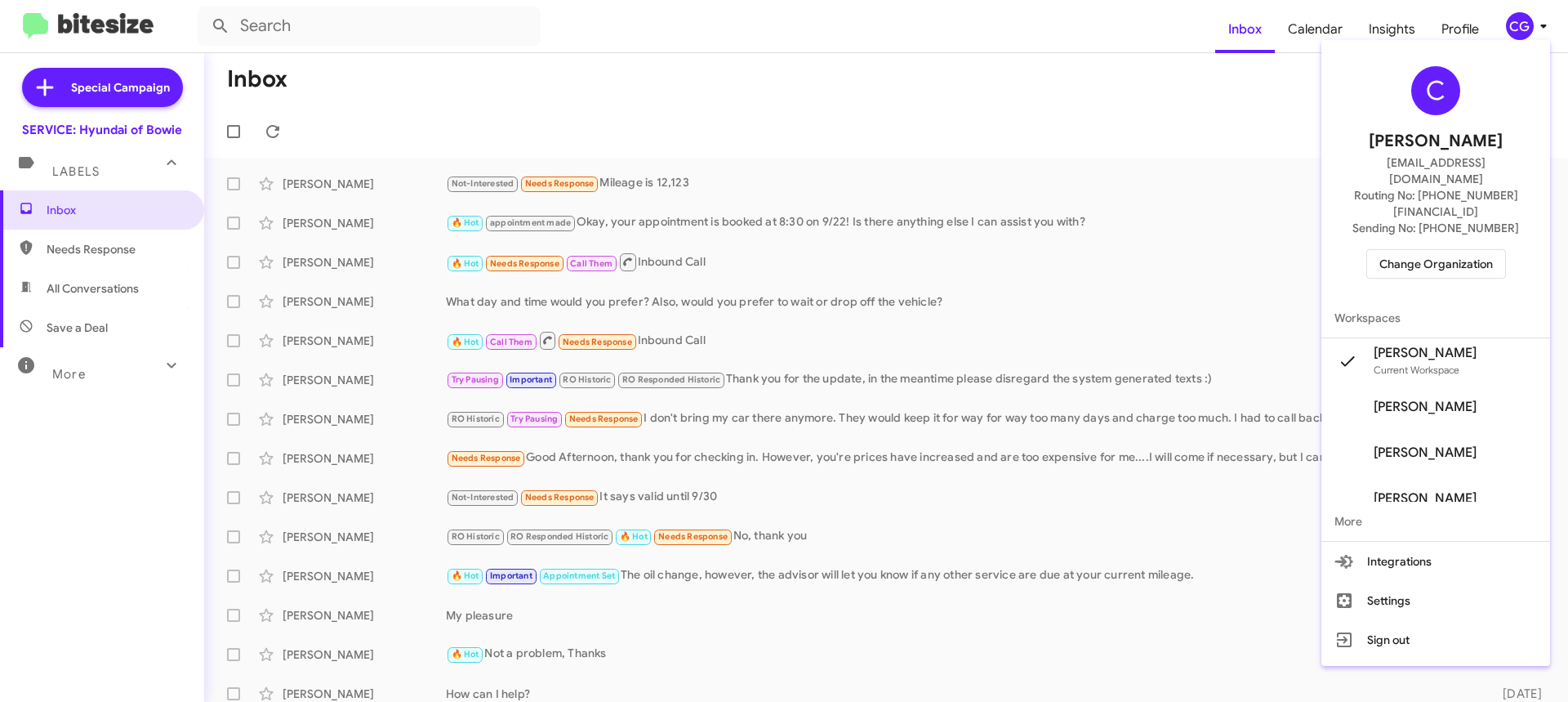
click at [1443, 250] on div "C Carmen Gast cgast@ourismancars.com Routing No: +1 (301) 249-4227 Sending No: …" at bounding box center [1436, 172] width 228 height 252
click at [1449, 250] on span "Change Organization" at bounding box center [1436, 264] width 113 height 28
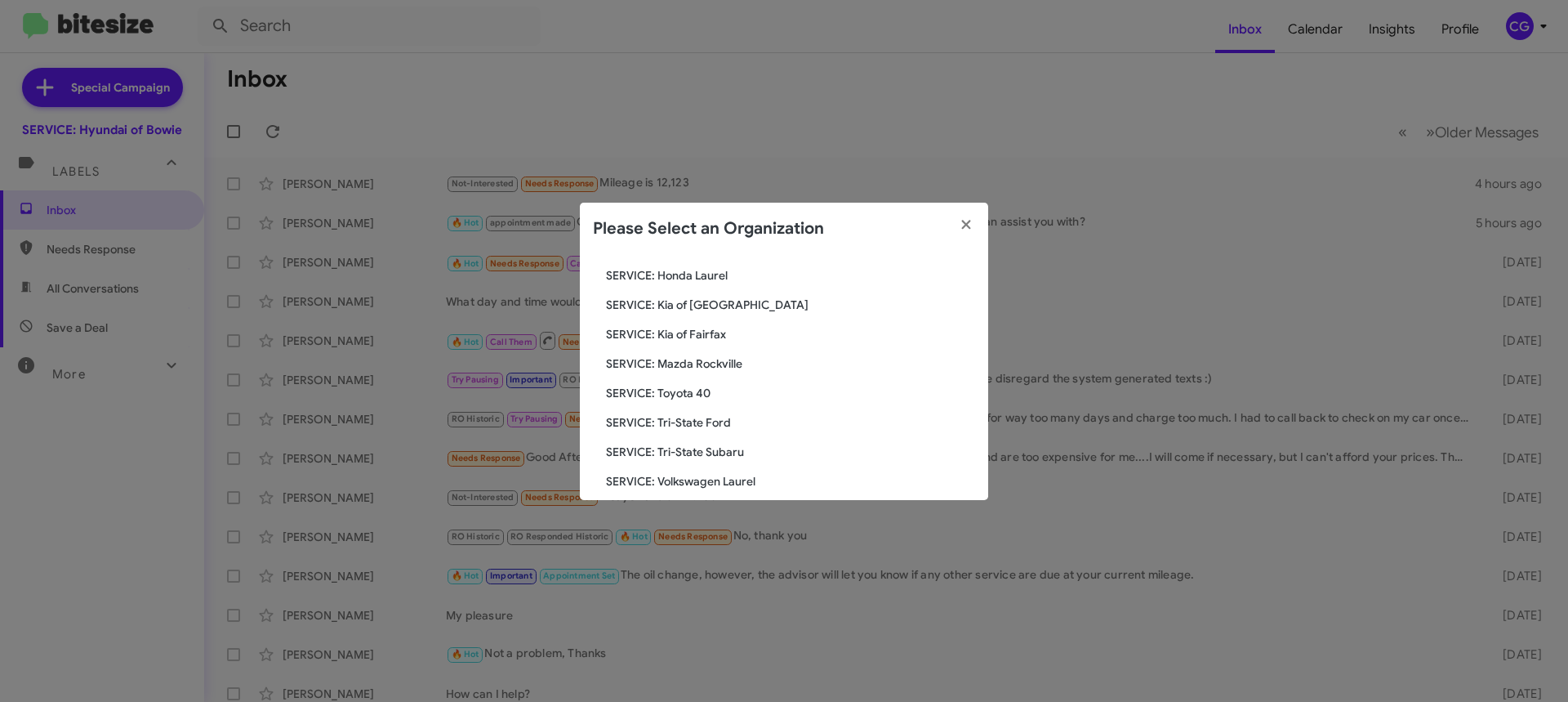
scroll to position [220, 0]
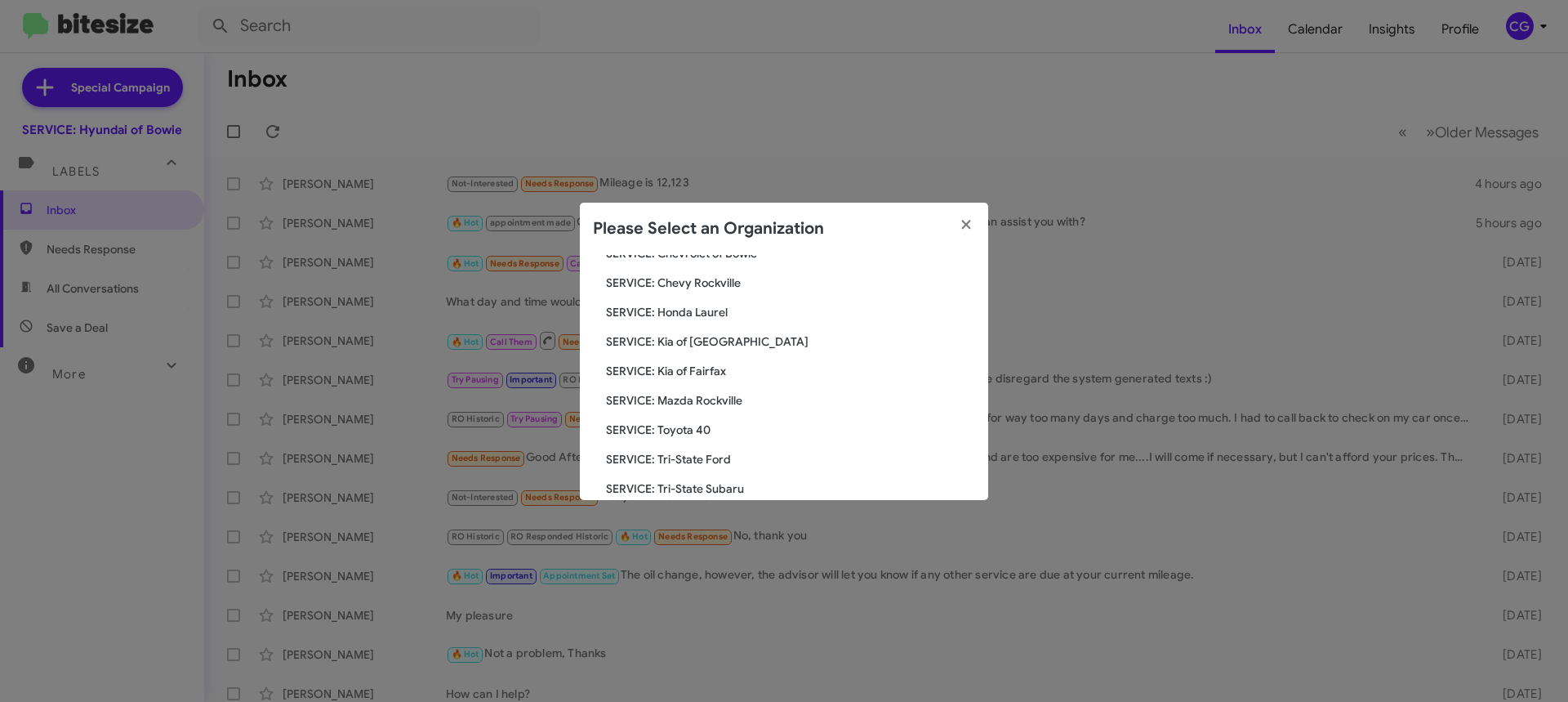
click at [717, 340] on span "SERVICE: Kia of [GEOGRAPHIC_DATA]" at bounding box center [790, 341] width 370 height 16
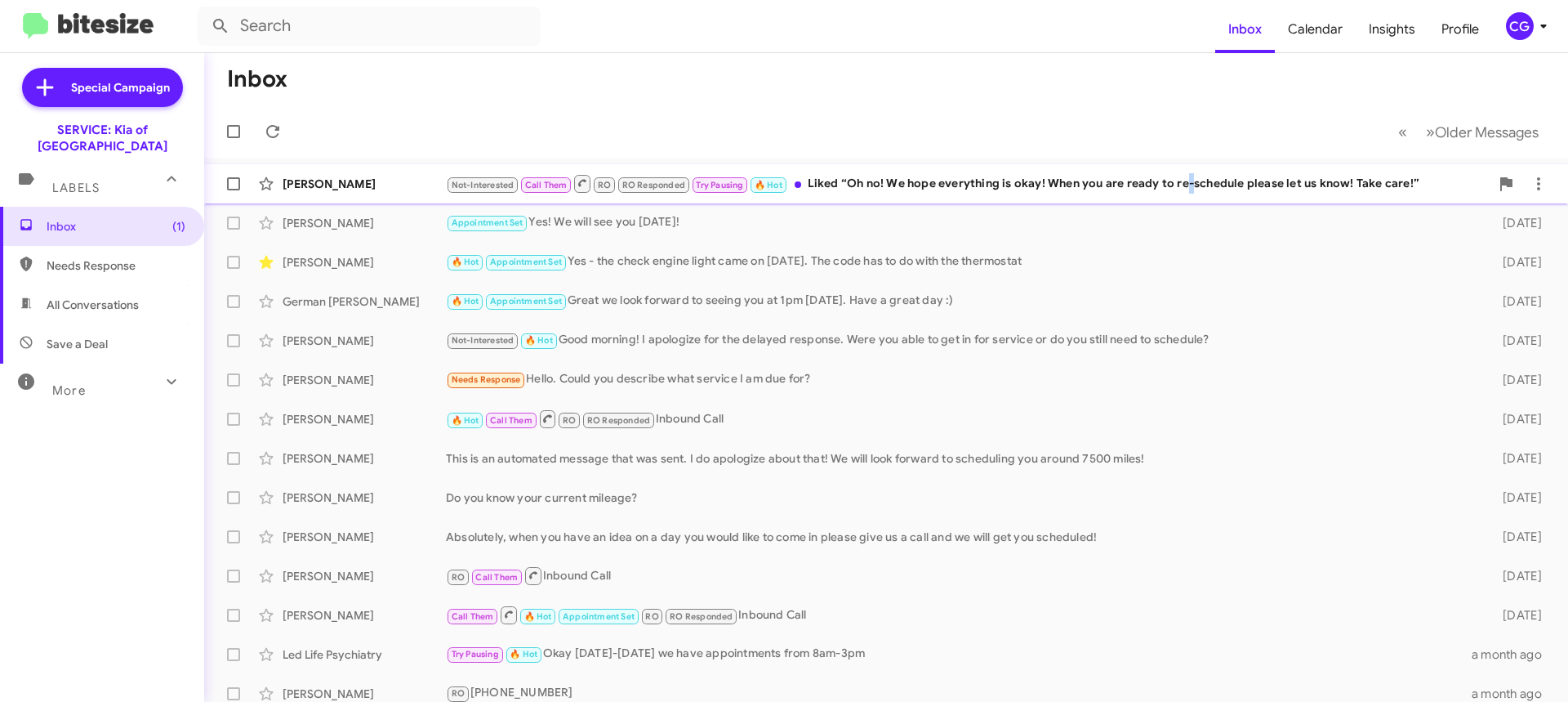
click at [1189, 186] on div "Not-Interested Call Them RO RO Responded Try Pausing 🔥 Hot Liked “Oh no! We hop…" at bounding box center [967, 184] width 1044 height 21
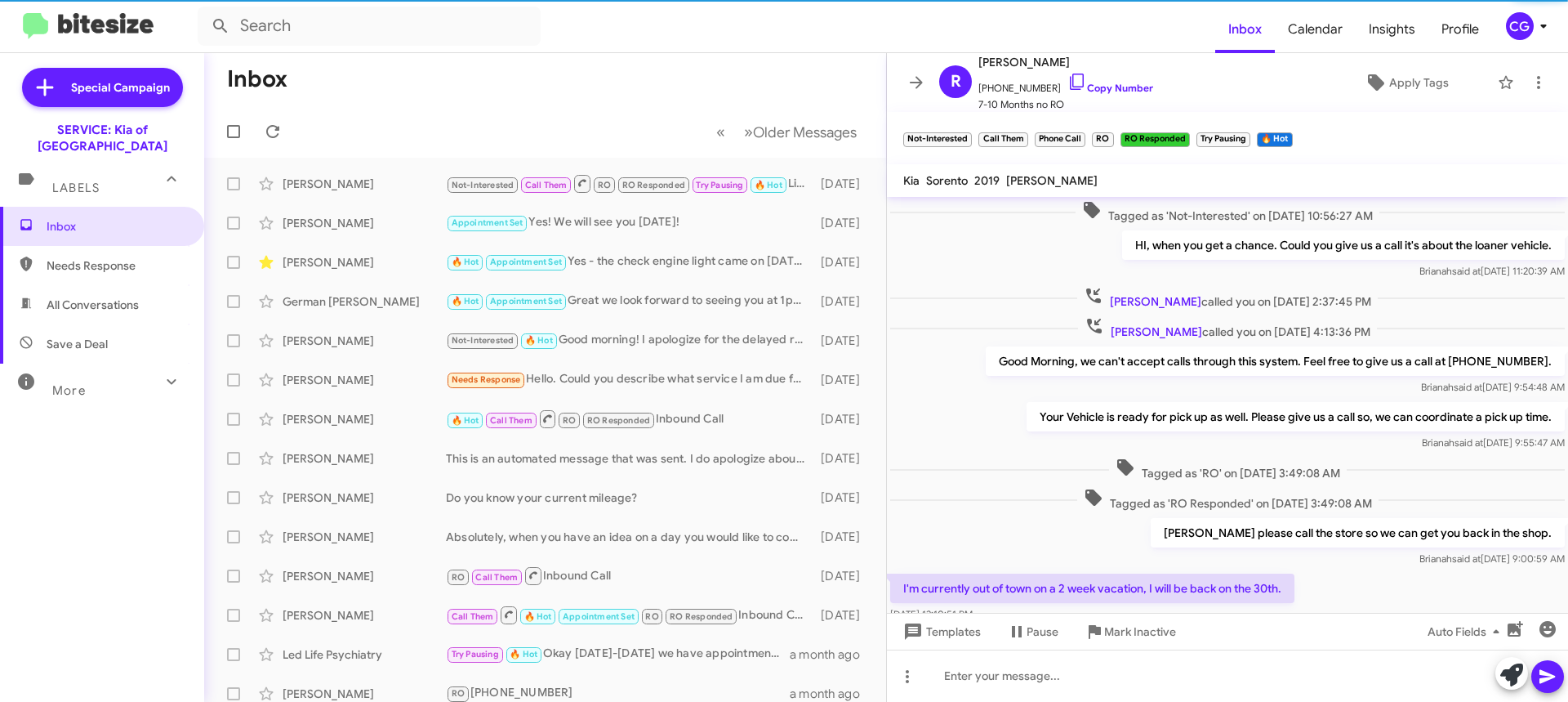
scroll to position [598, 0]
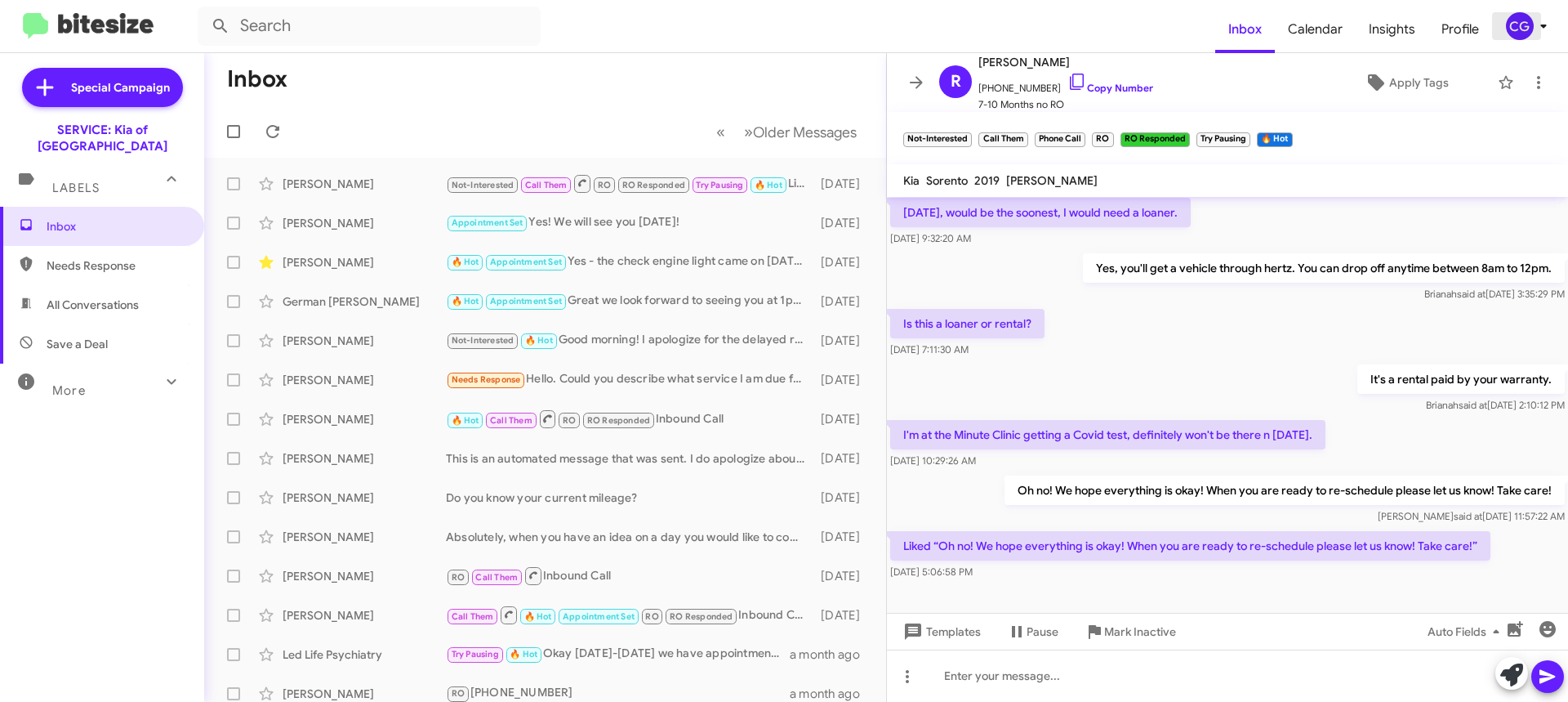
click at [1533, 24] on icon at bounding box center [1543, 26] width 20 height 20
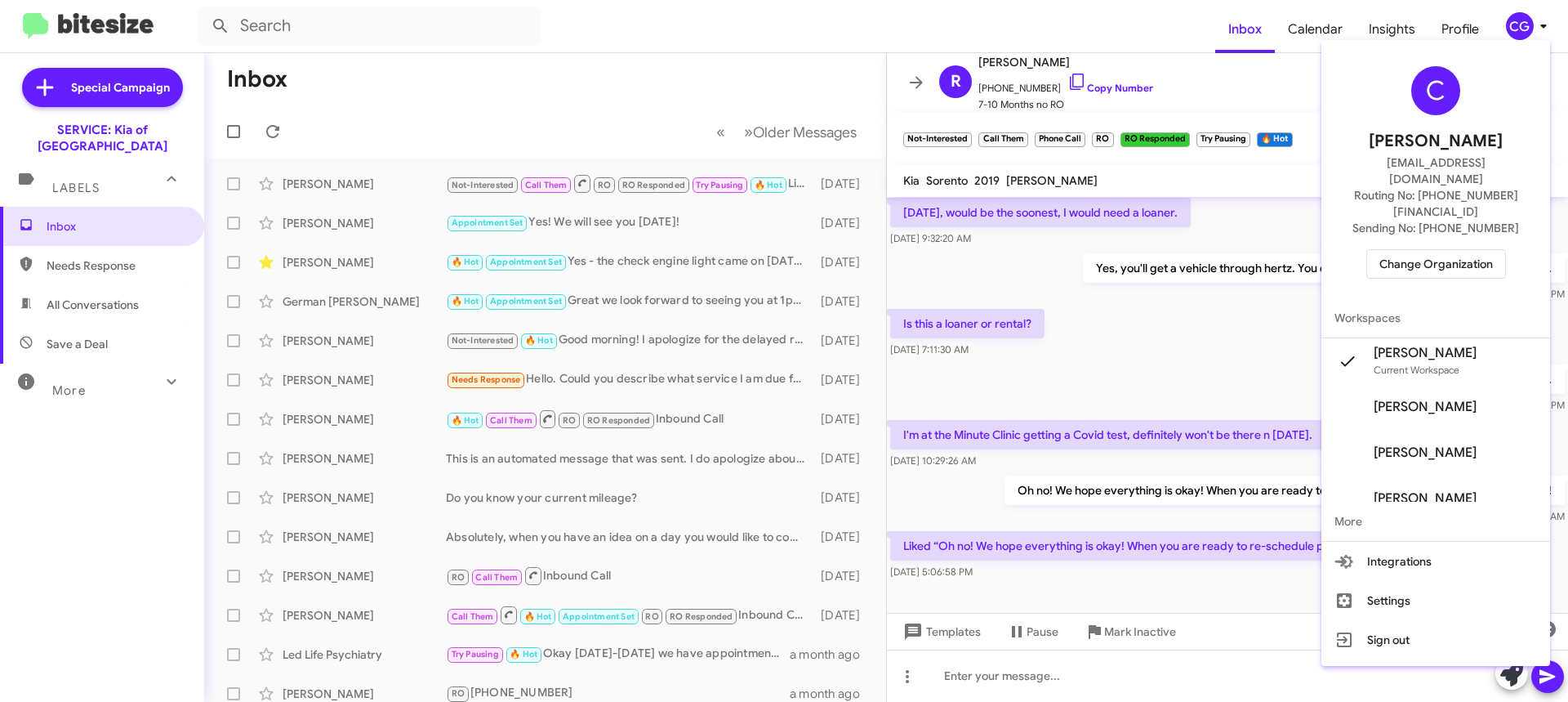
drag, startPoint x: 1462, startPoint y: 215, endPoint x: 1447, endPoint y: 227, distance: 19.2
click at [1456, 220] on div "C [PERSON_NAME] [EMAIL_ADDRESS][DOMAIN_NAME] Routing No: [PHONE_NUMBER][FINANCI…" at bounding box center [1436, 172] width 228 height 252
click at [1443, 250] on span "Change Organization" at bounding box center [1436, 264] width 113 height 28
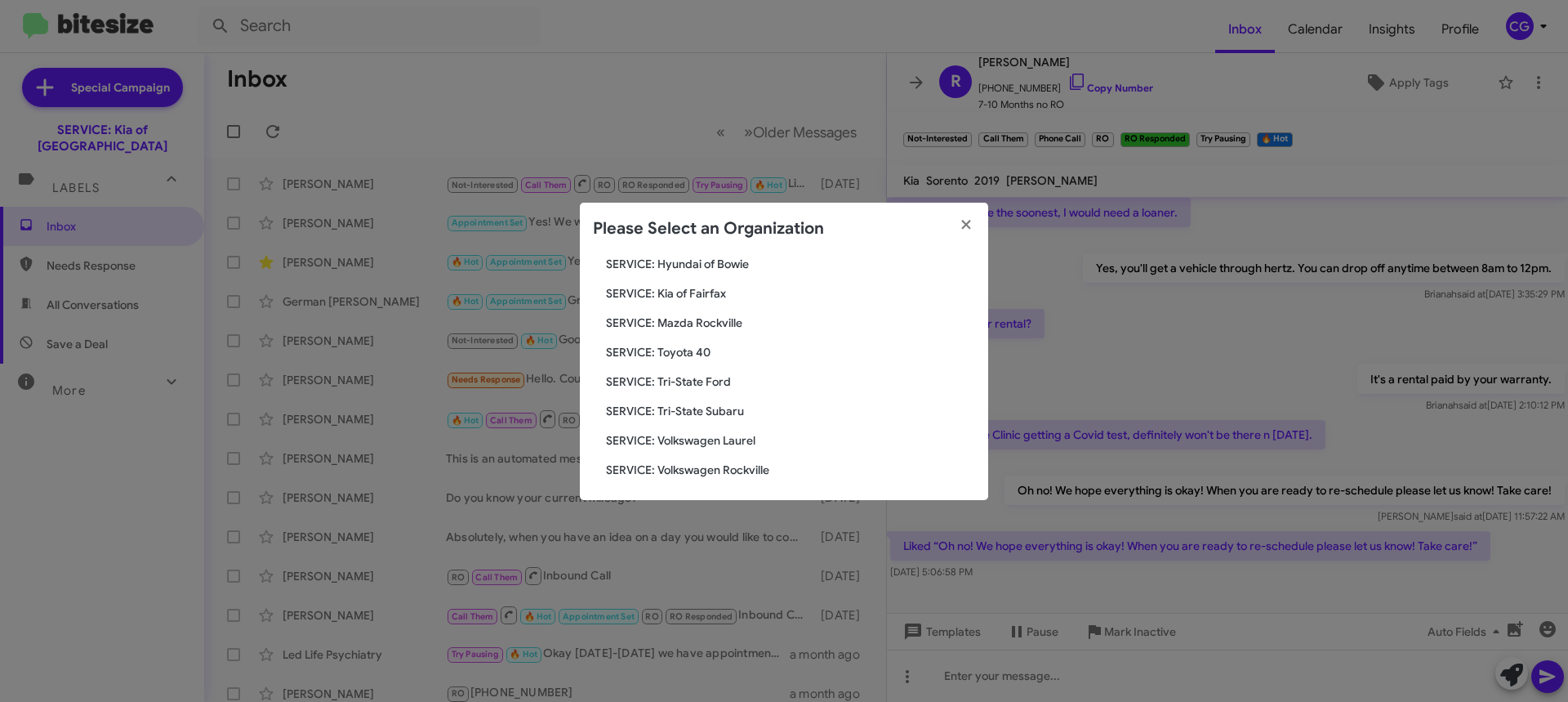
scroll to position [301, 0]
click at [714, 294] on span "SERVICE: Kia of Fairfax" at bounding box center [790, 289] width 370 height 16
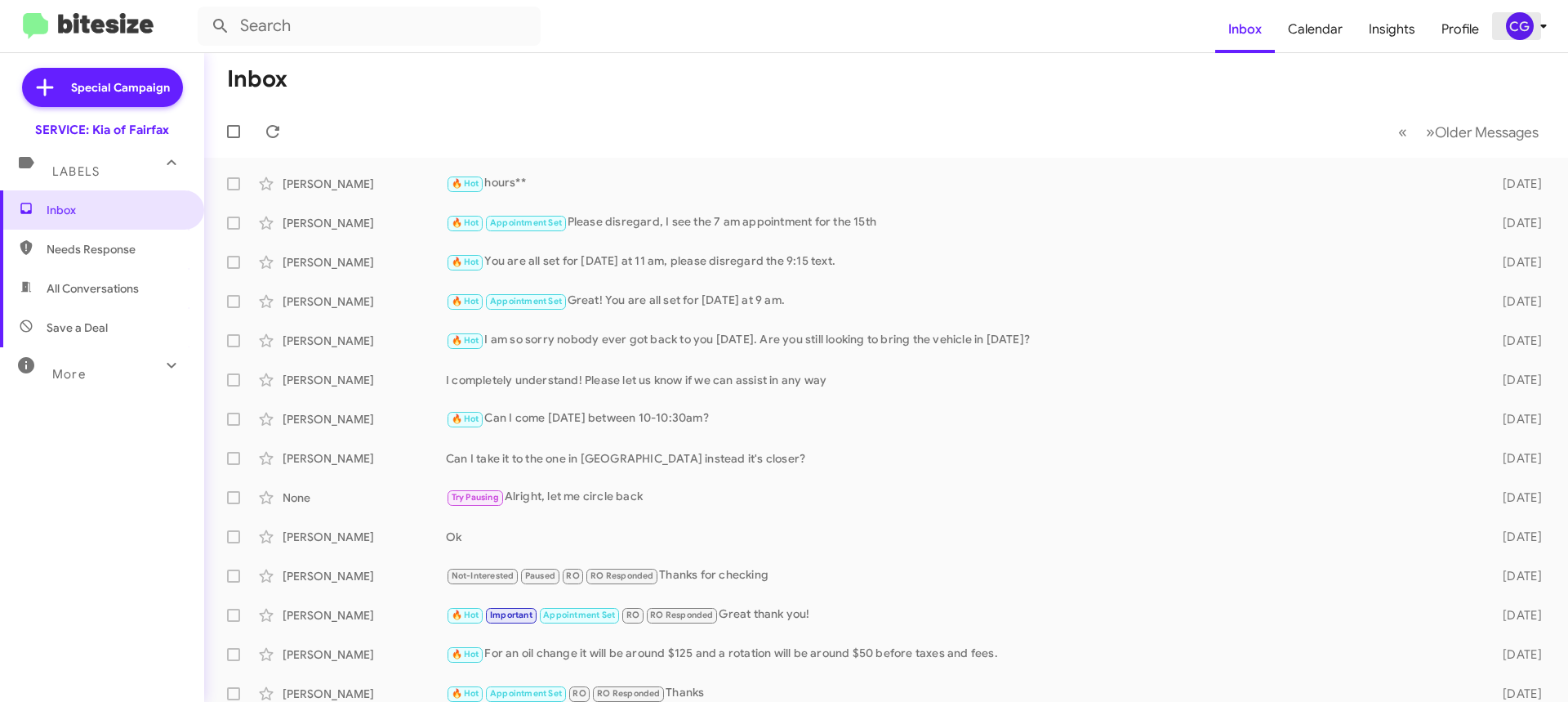
click at [1543, 20] on icon at bounding box center [1543, 26] width 20 height 20
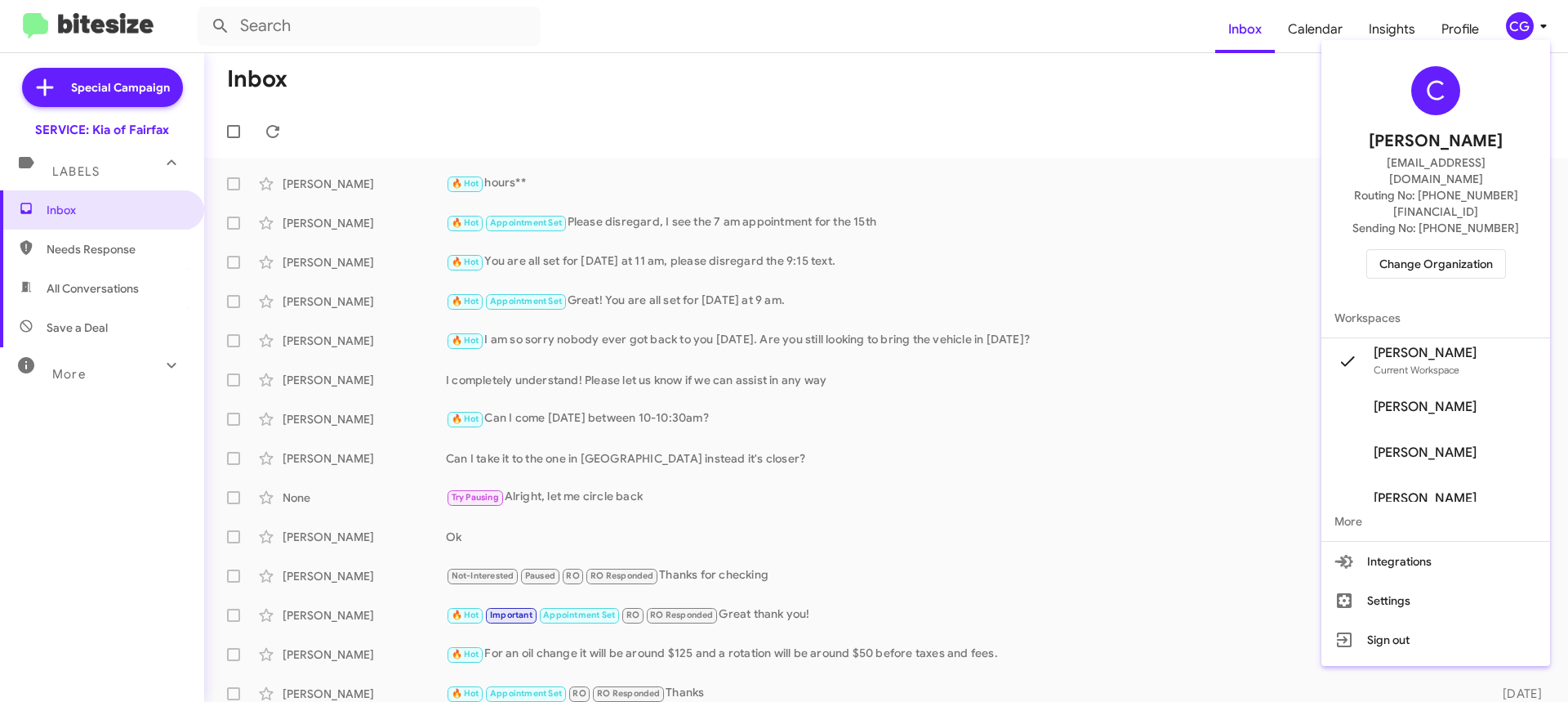
click at [1468, 250] on span "Change Organization" at bounding box center [1436, 264] width 113 height 28
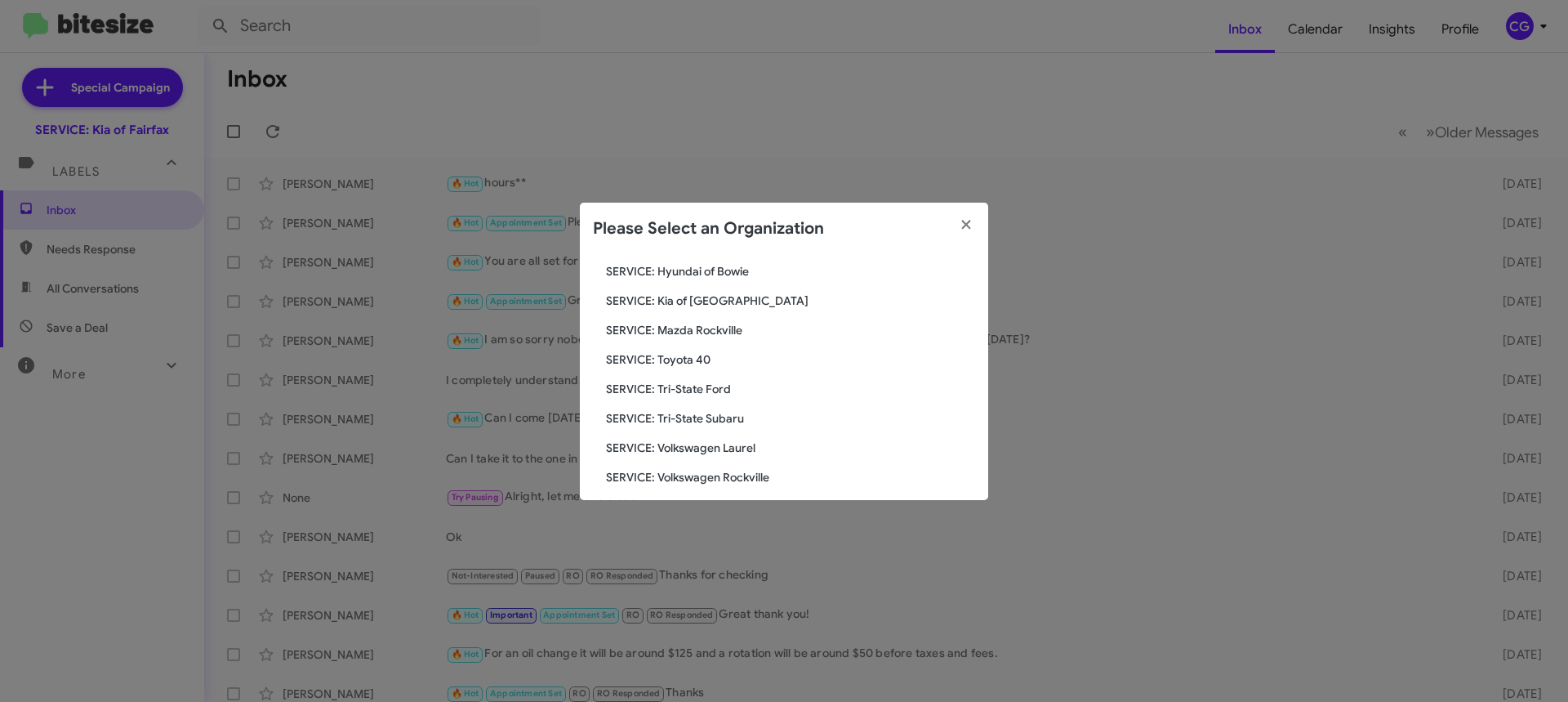
scroll to position [301, 0]
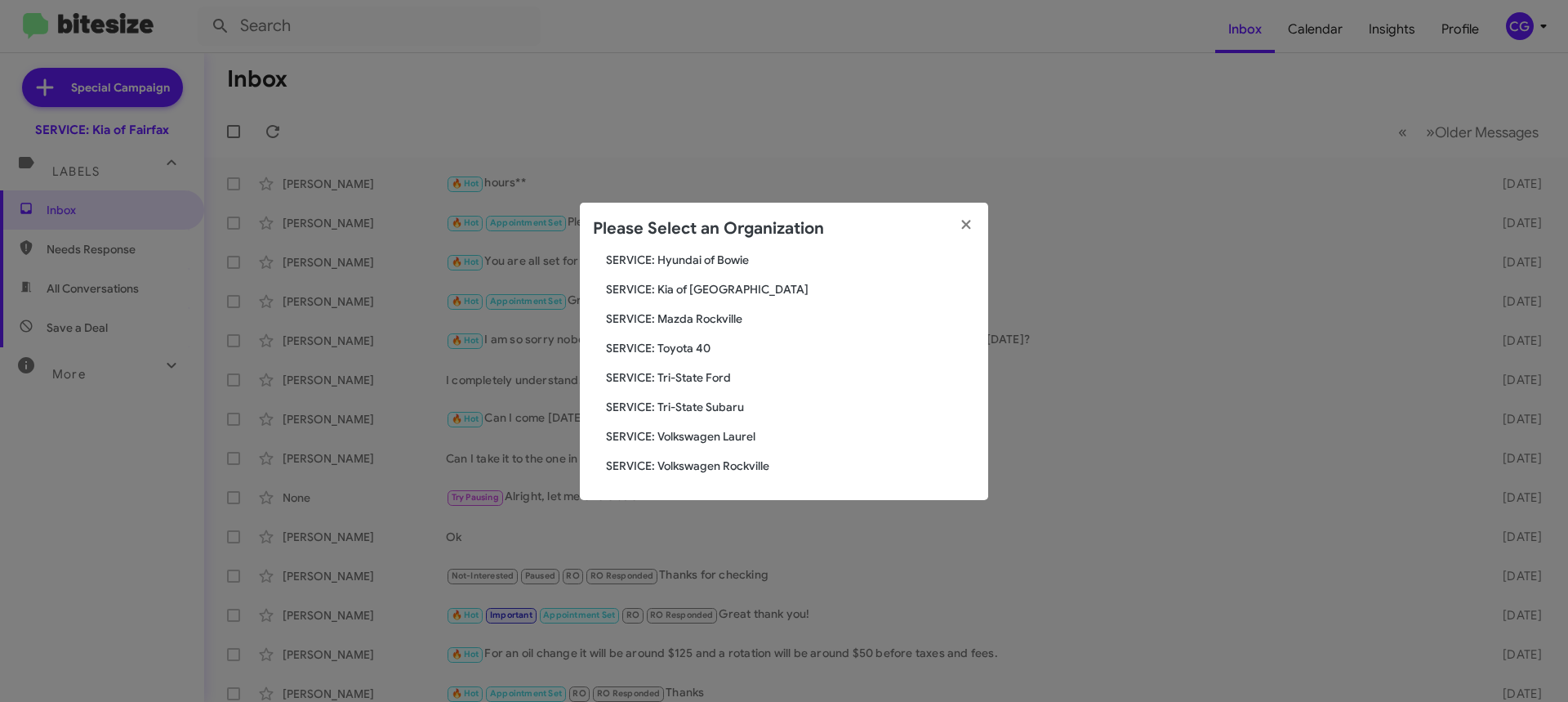
click at [716, 314] on span "SERVICE: Mazda Rockville" at bounding box center [790, 319] width 370 height 16
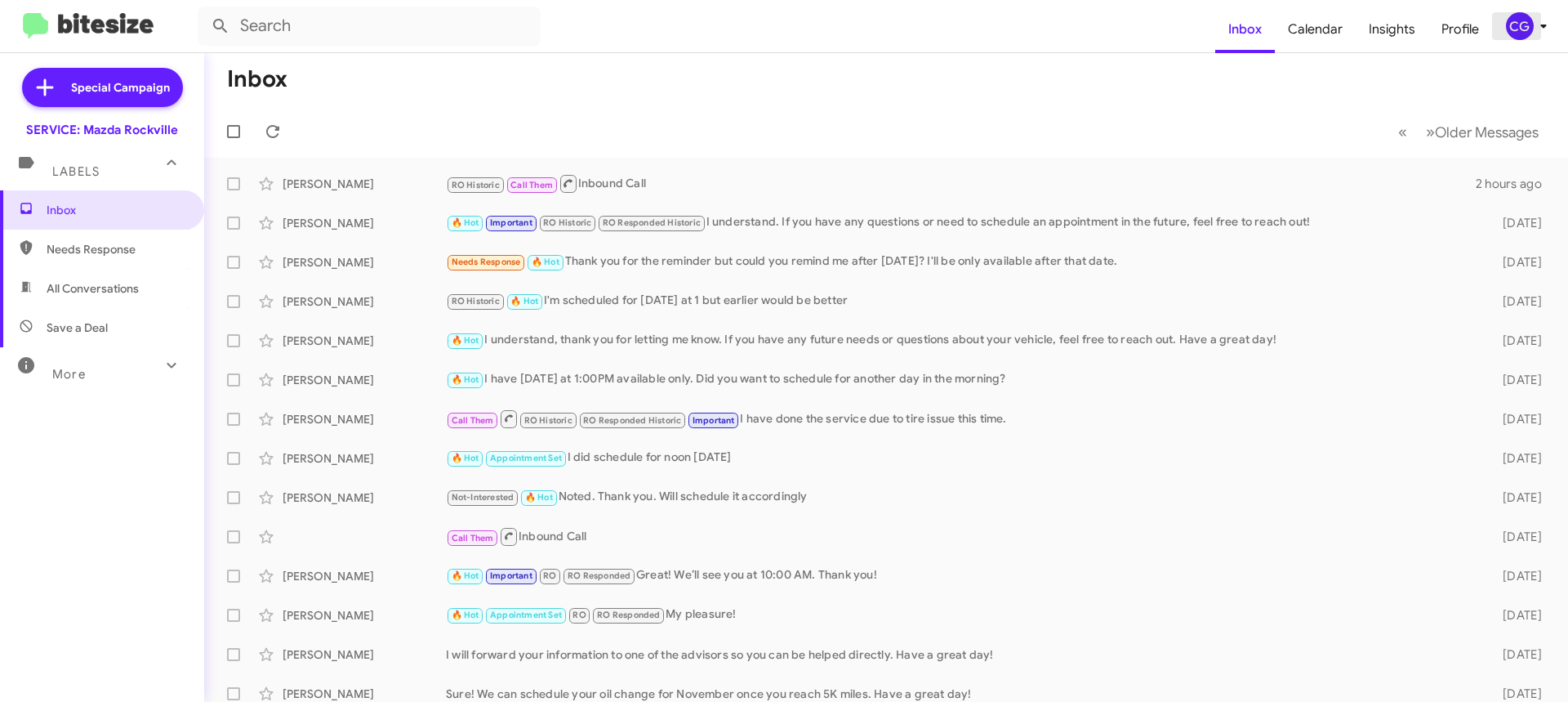
click at [1507, 31] on div "CG" at bounding box center [1520, 26] width 28 height 28
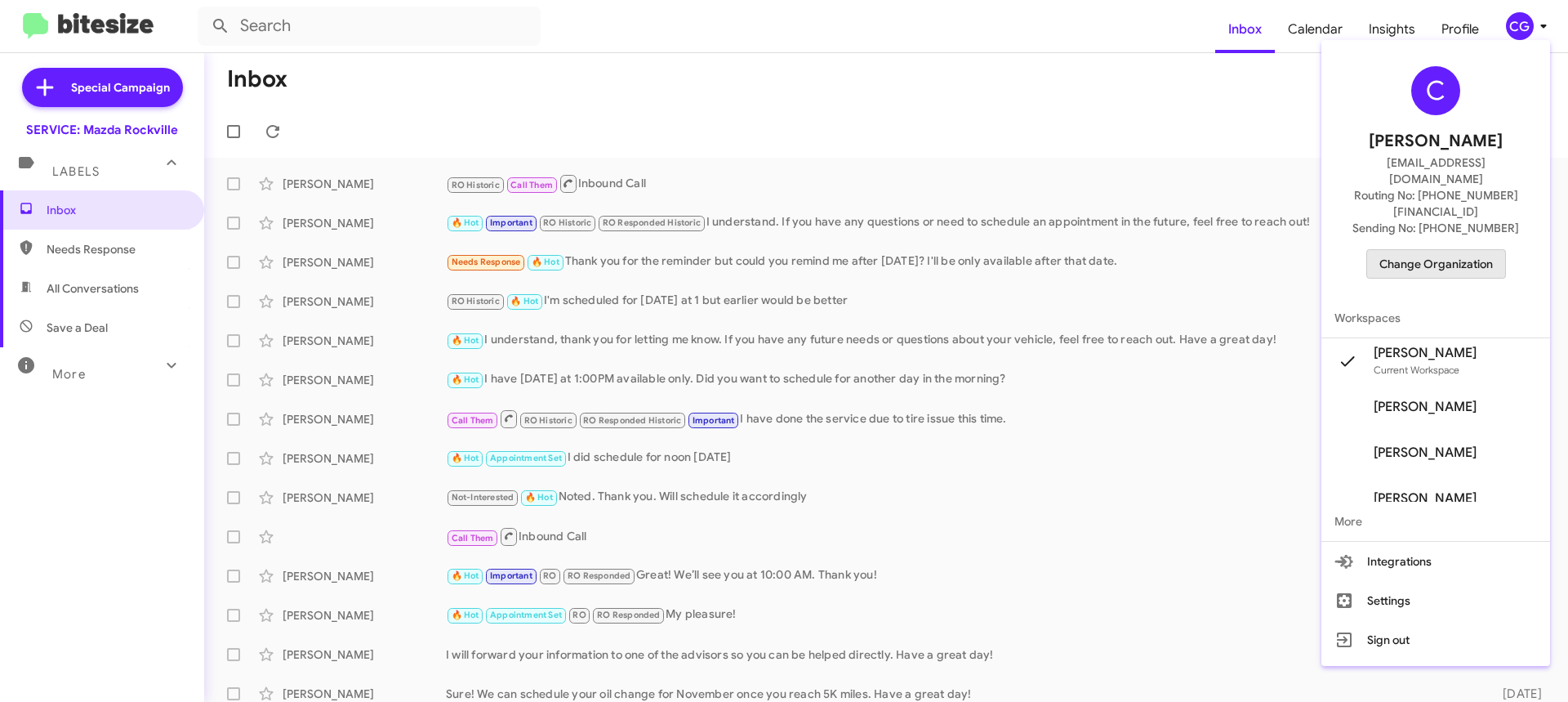
click at [1493, 250] on span "Change Organization" at bounding box center [1436, 264] width 113 height 28
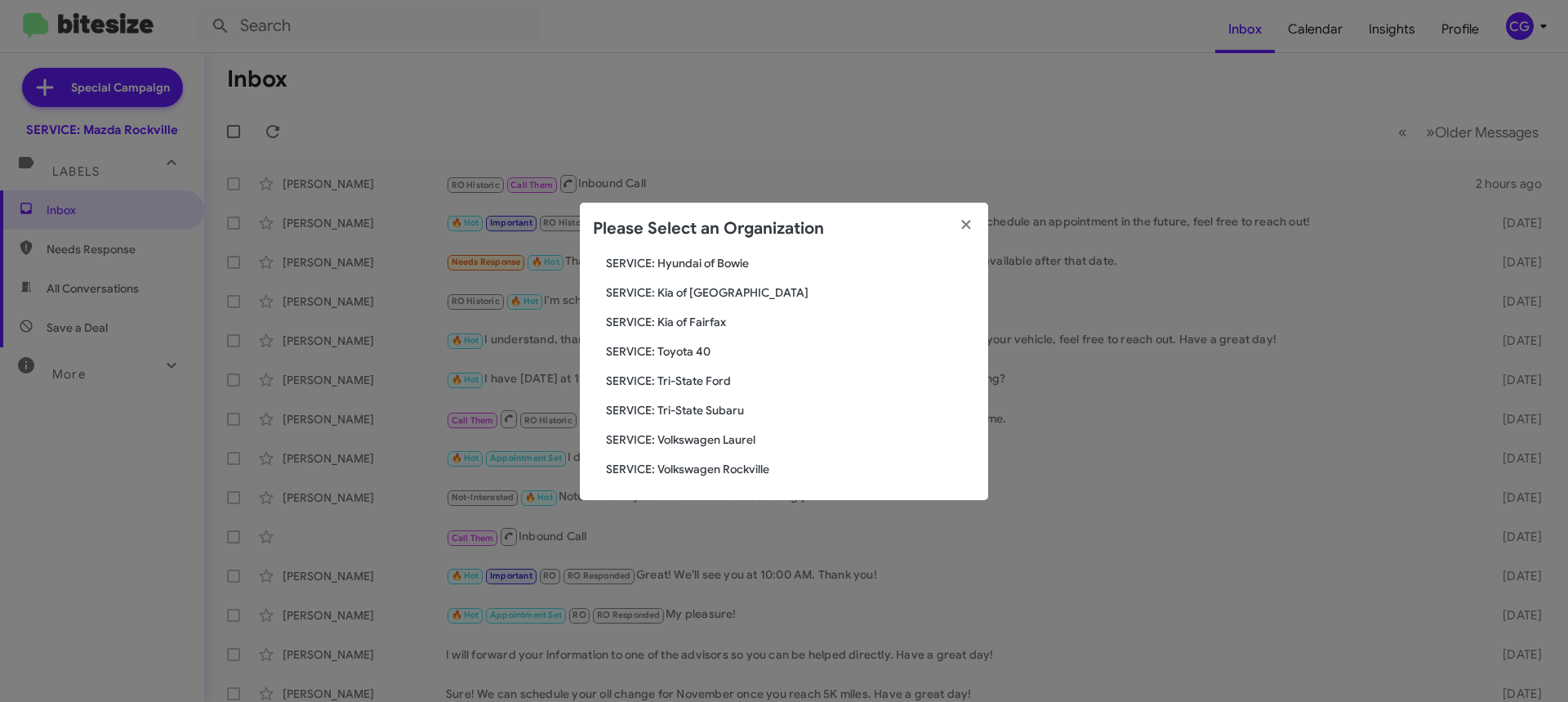
scroll to position [301, 0]
click at [670, 379] on span "SERVICE: Tri-State Ford" at bounding box center [790, 377] width 370 height 16
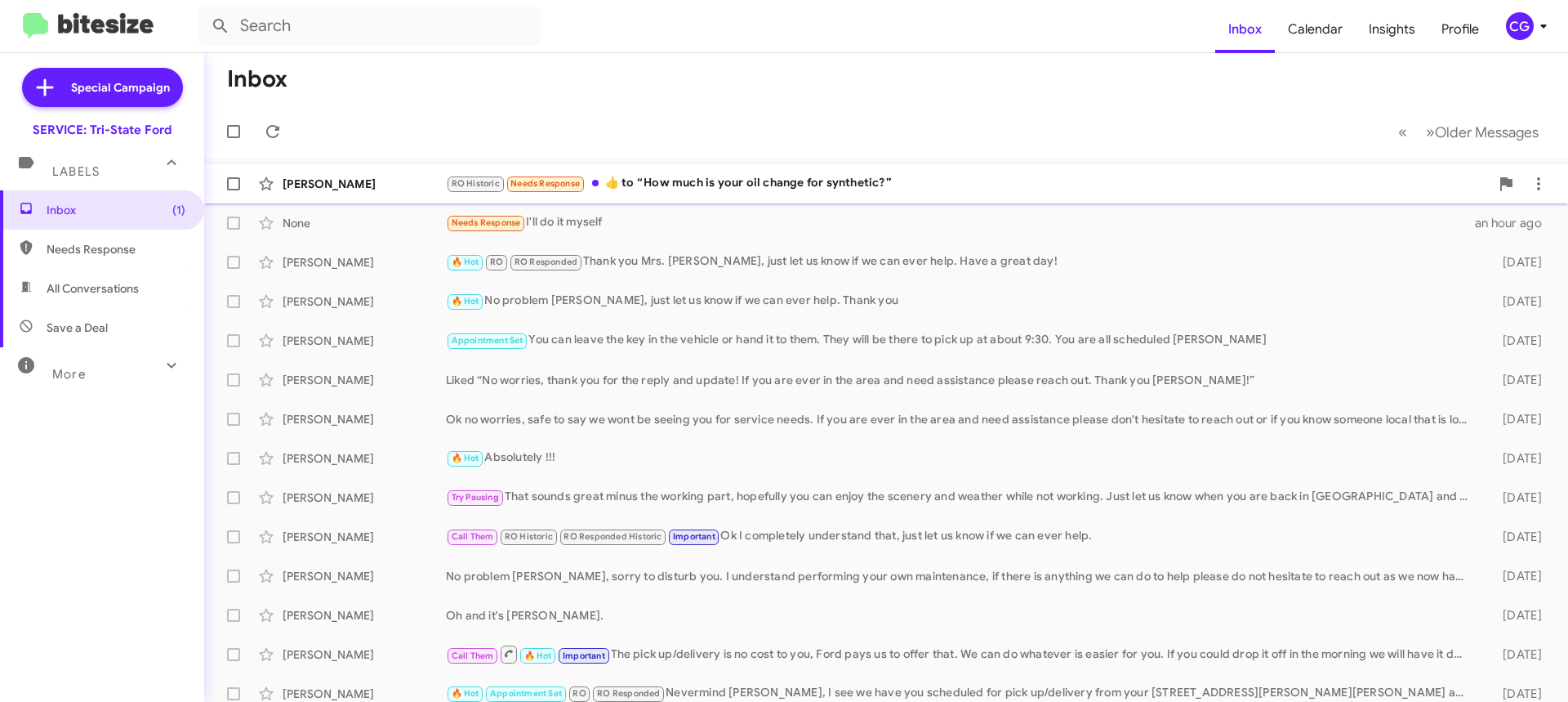
click at [1064, 187] on div "RO Historic Needs Response ​👍​ to “ How much is your oil change for synthetic? ”" at bounding box center [967, 184] width 1044 height 19
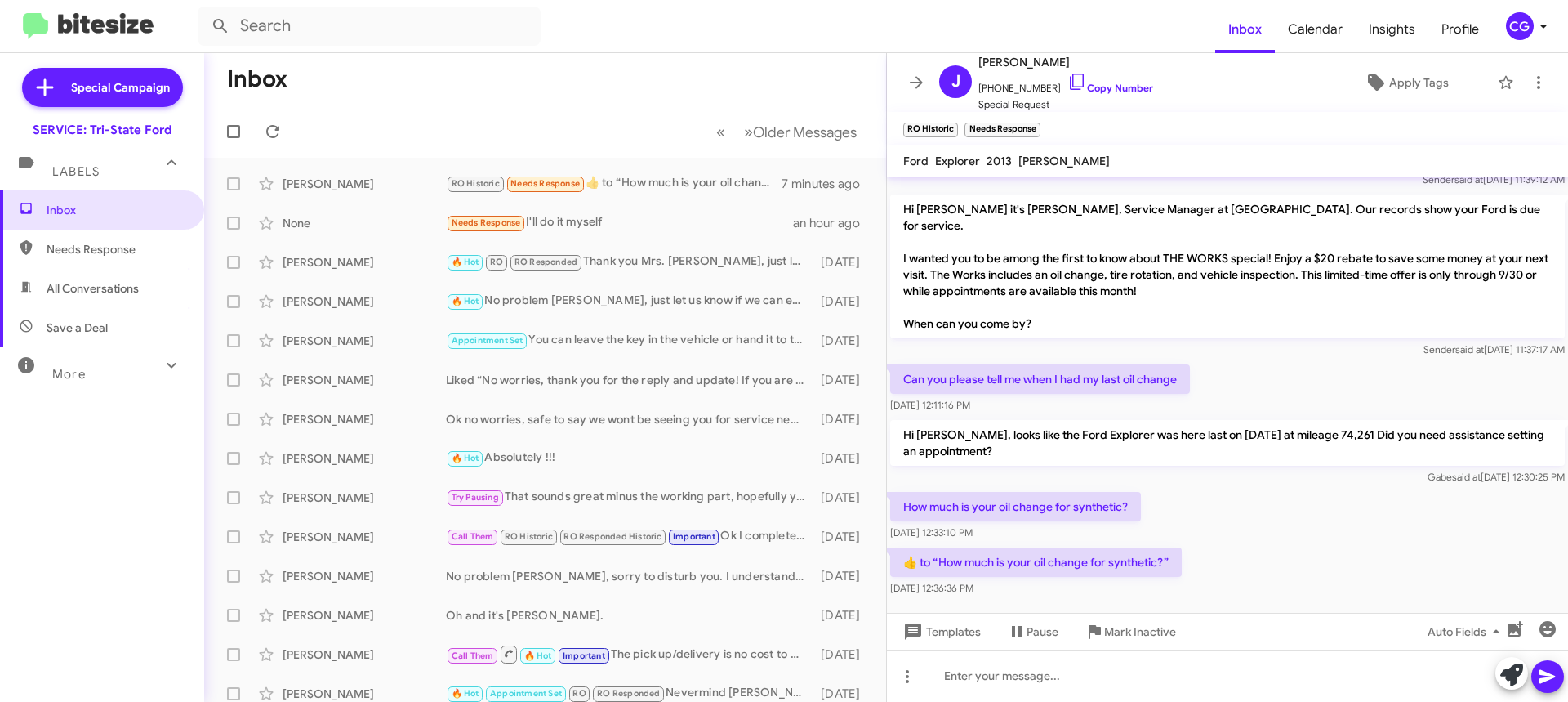
scroll to position [774, 0]
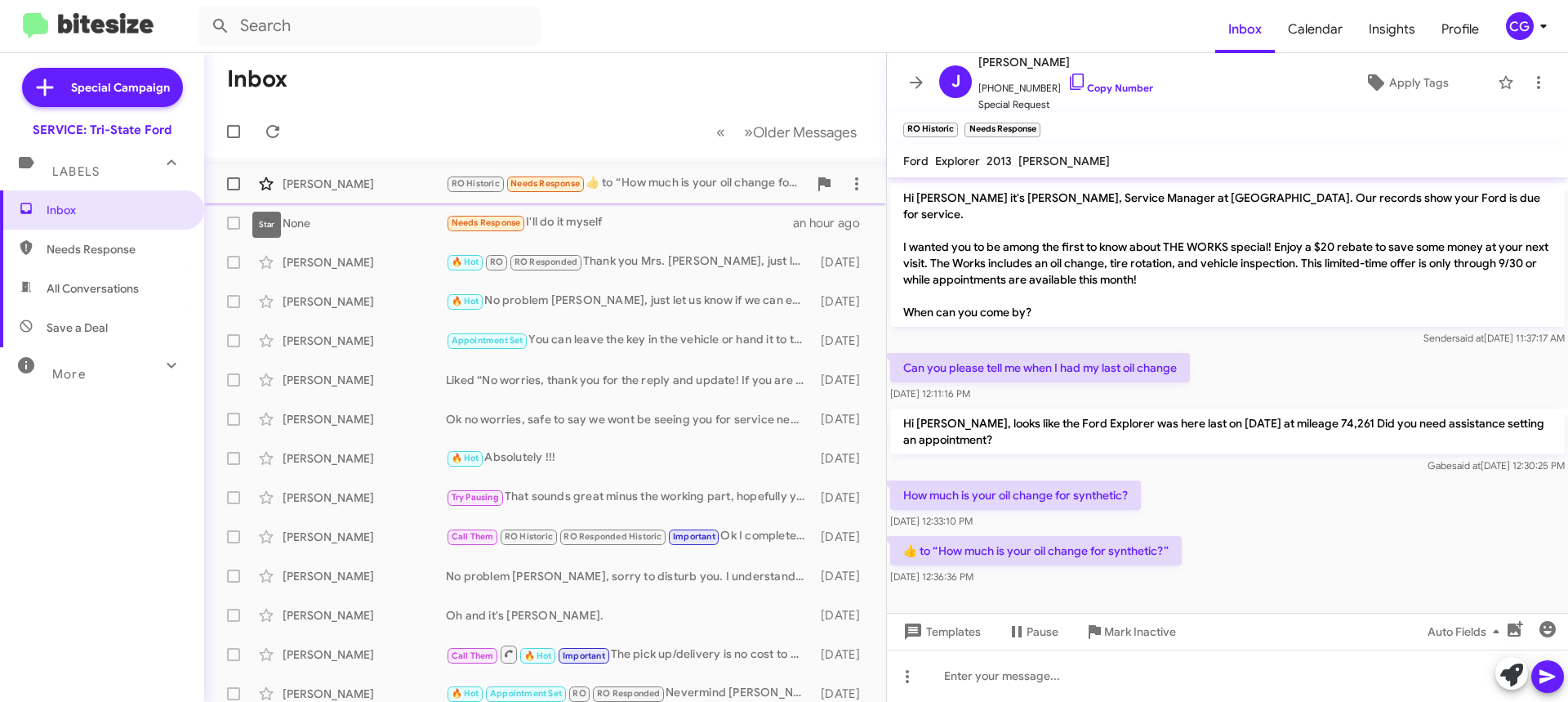
click at [270, 188] on icon at bounding box center [266, 184] width 14 height 13
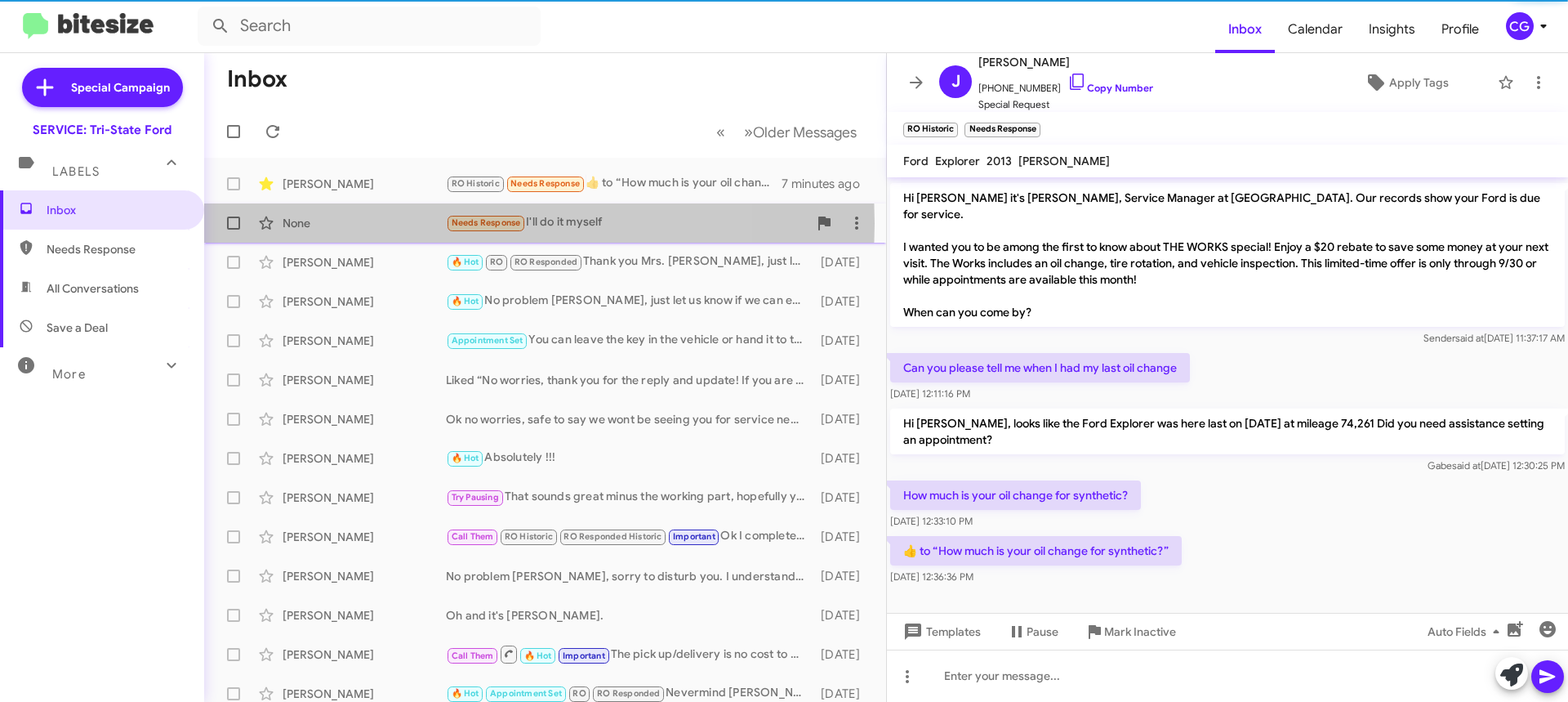
click at [399, 223] on div "None" at bounding box center [364, 222] width 164 height 16
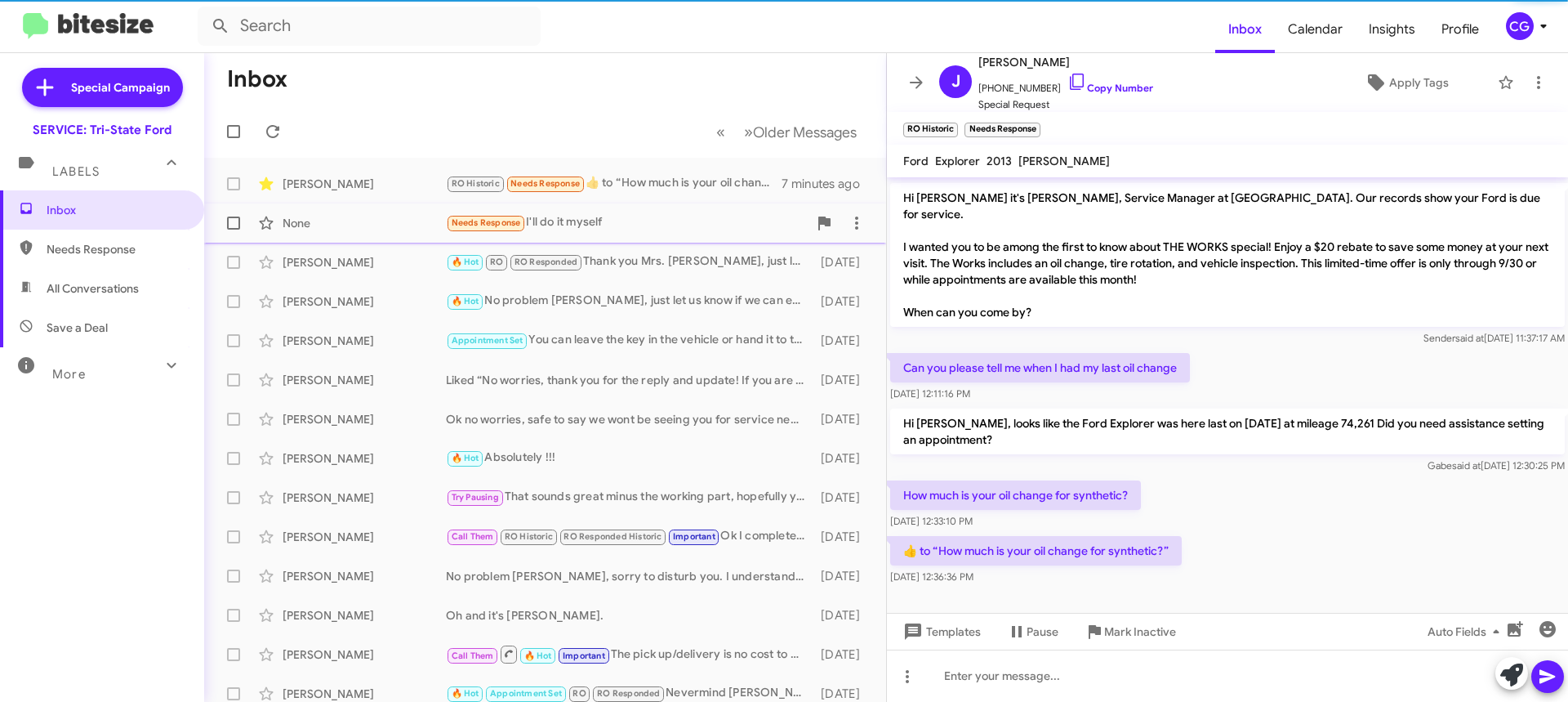
scroll to position [233, 0]
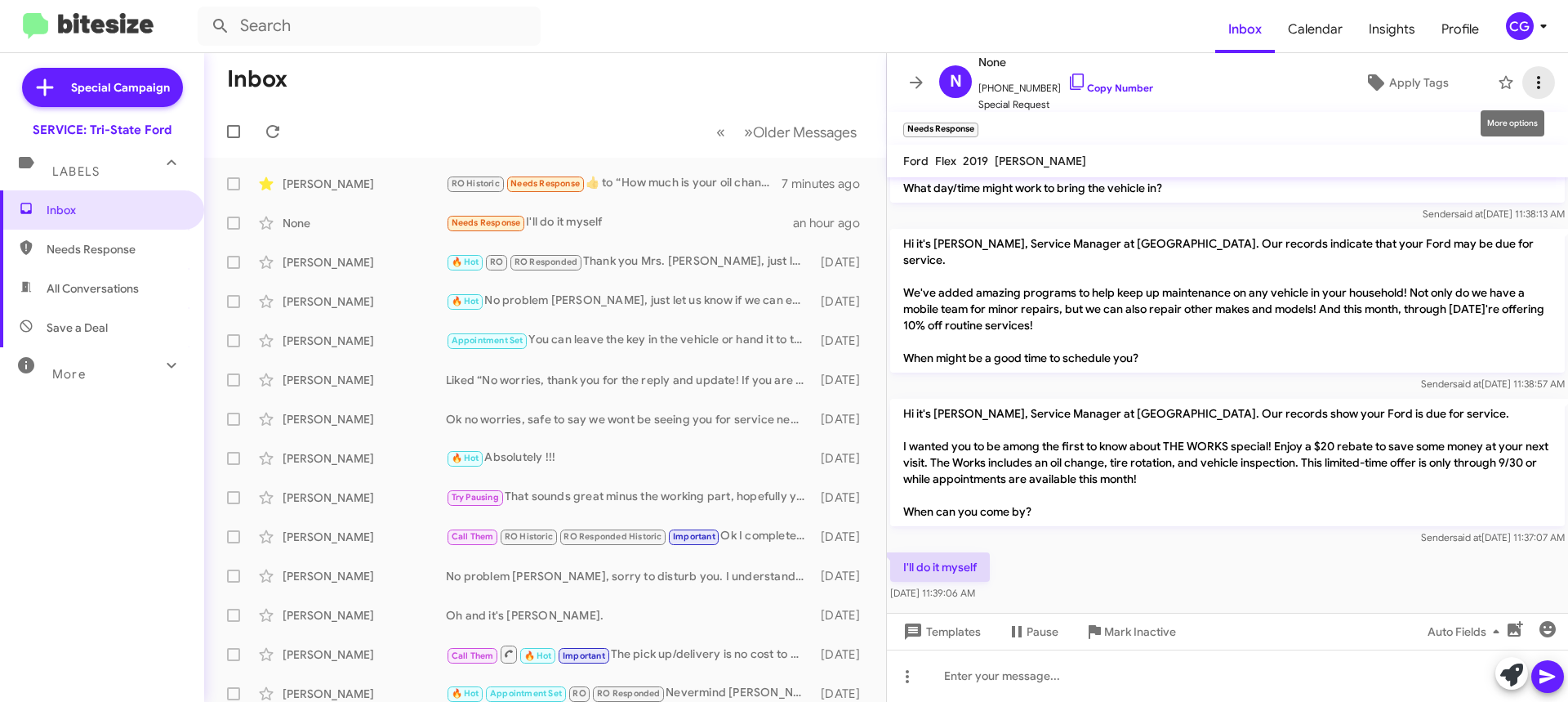
click at [1529, 74] on icon at bounding box center [1539, 82] width 20 height 20
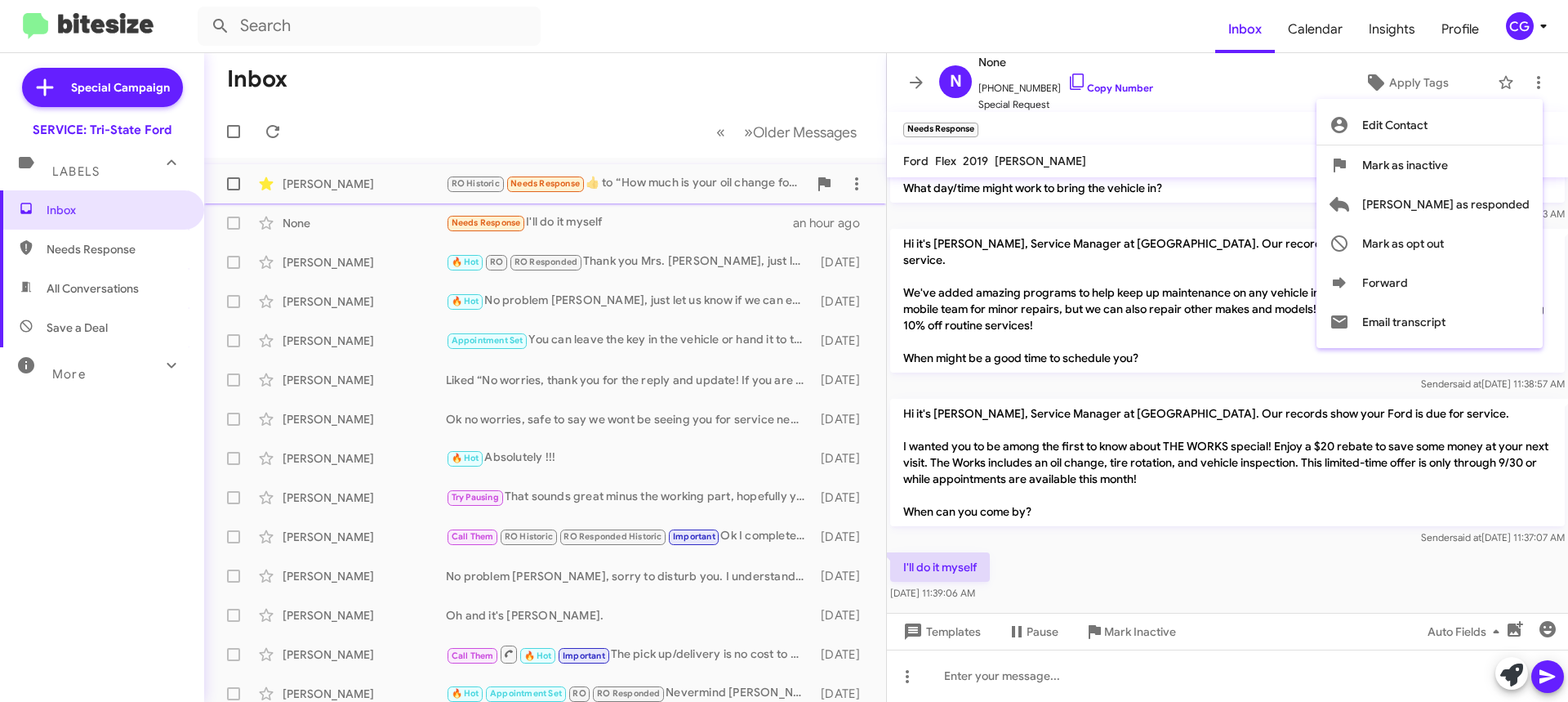
click at [1448, 181] on span "Mark as inactive" at bounding box center [1404, 164] width 86 height 39
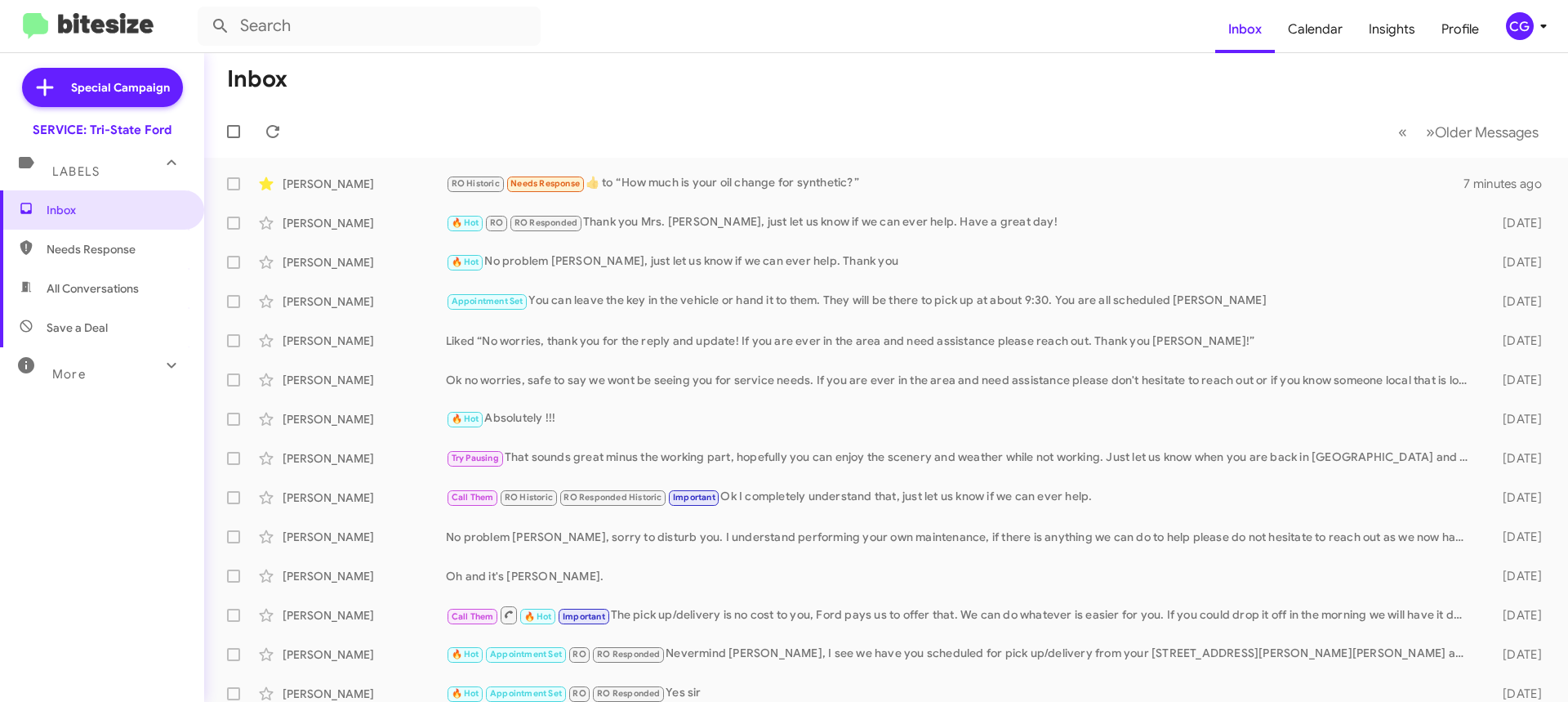
click at [1529, 23] on div "CG" at bounding box center [1520, 26] width 28 height 28
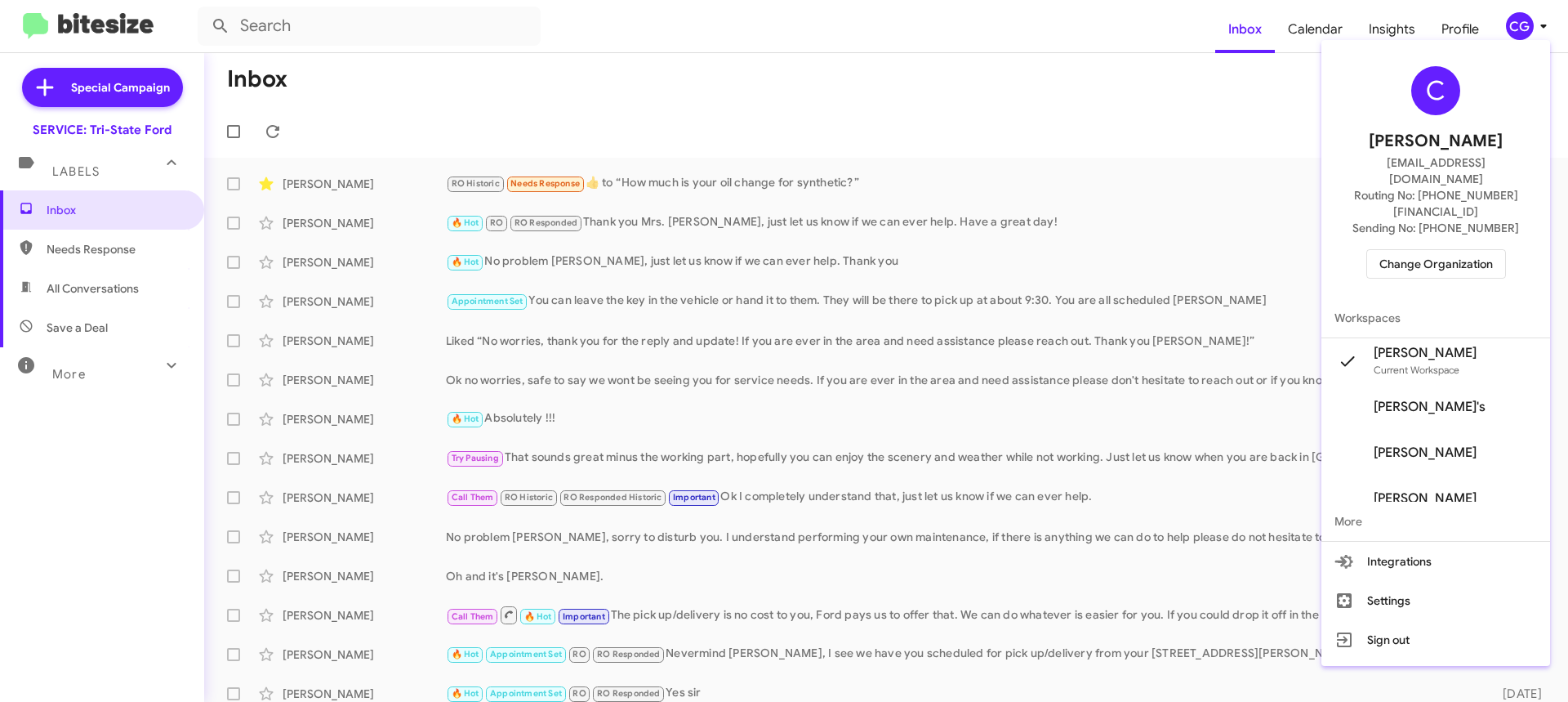
click at [1506, 249] on button "Change Organization" at bounding box center [1436, 264] width 139 height 29
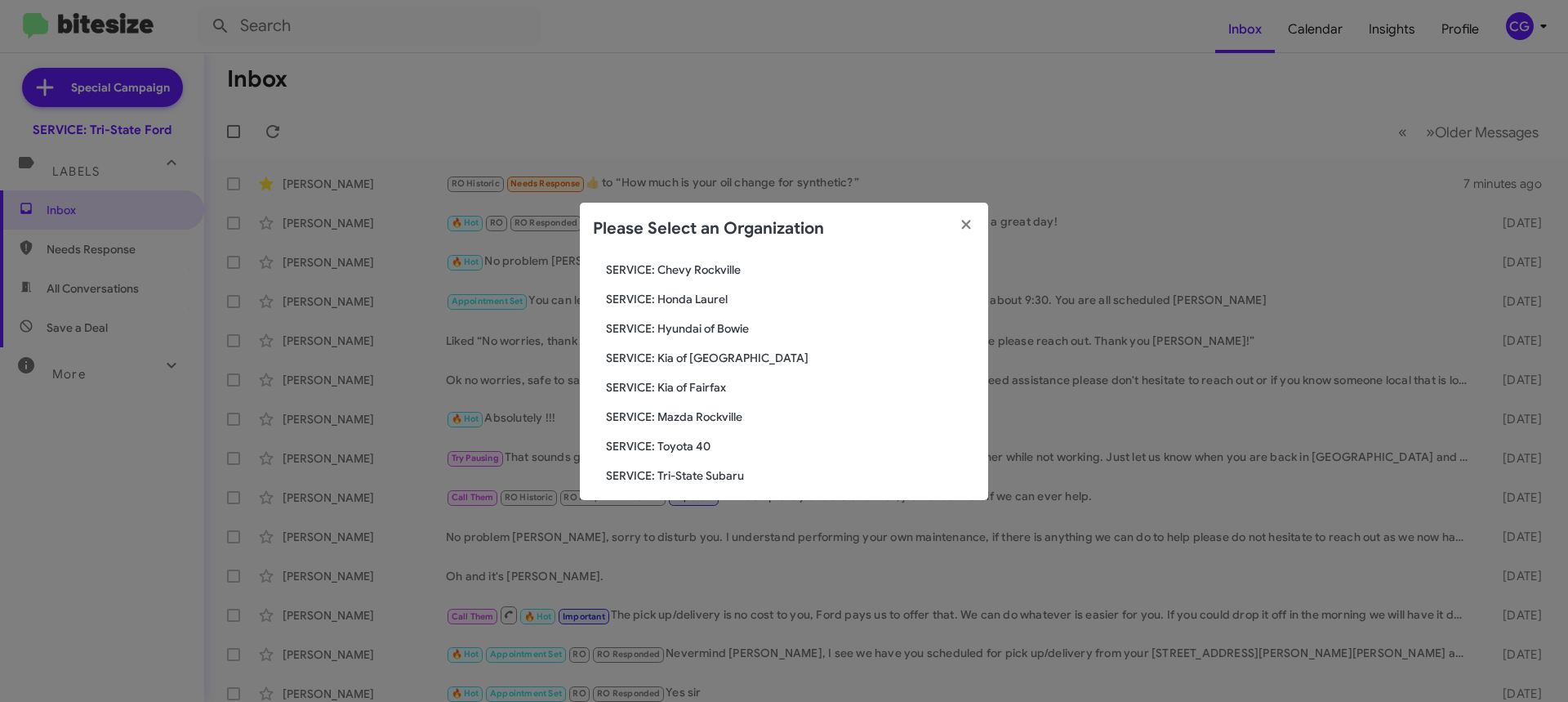
scroll to position [301, 0]
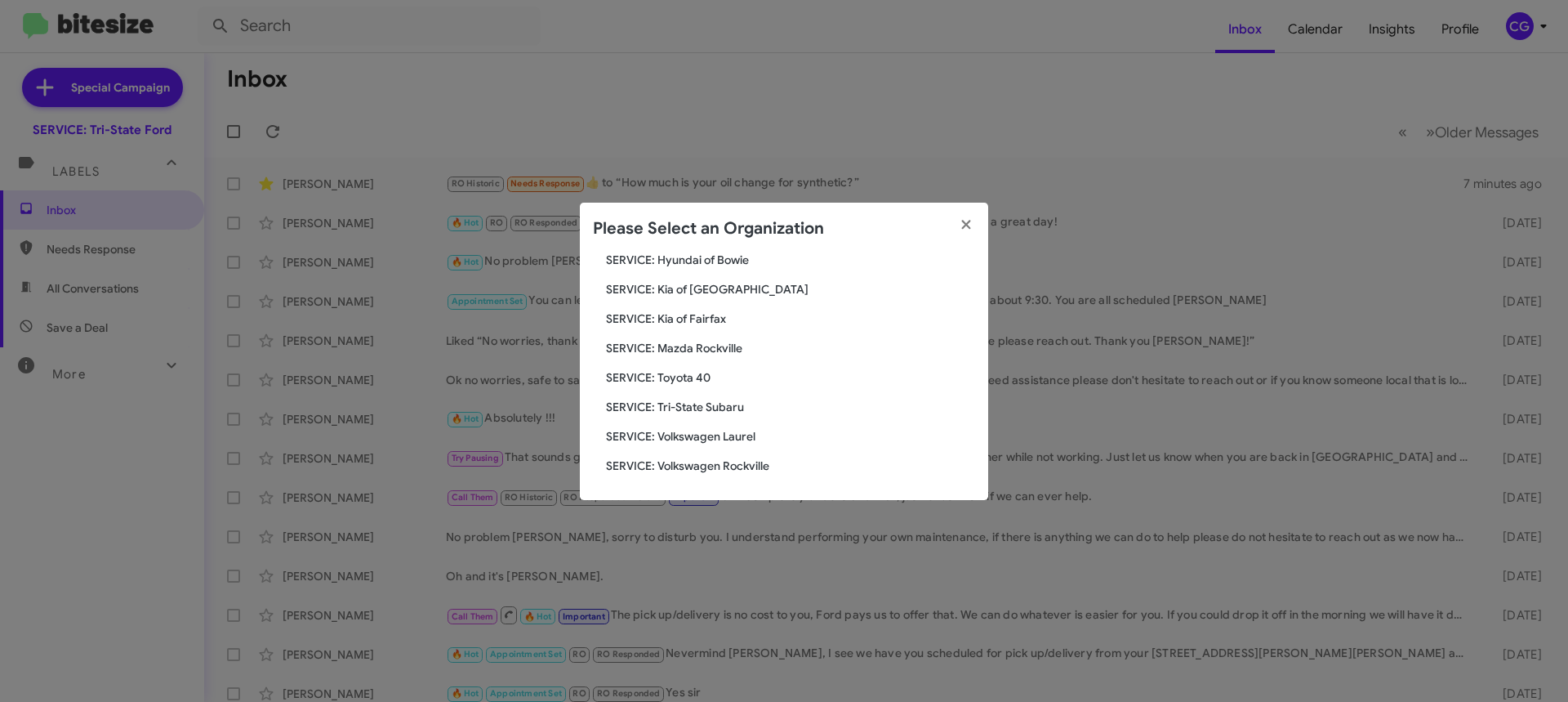
click at [685, 384] on span "SERVICE: Toyota 40" at bounding box center [790, 377] width 370 height 16
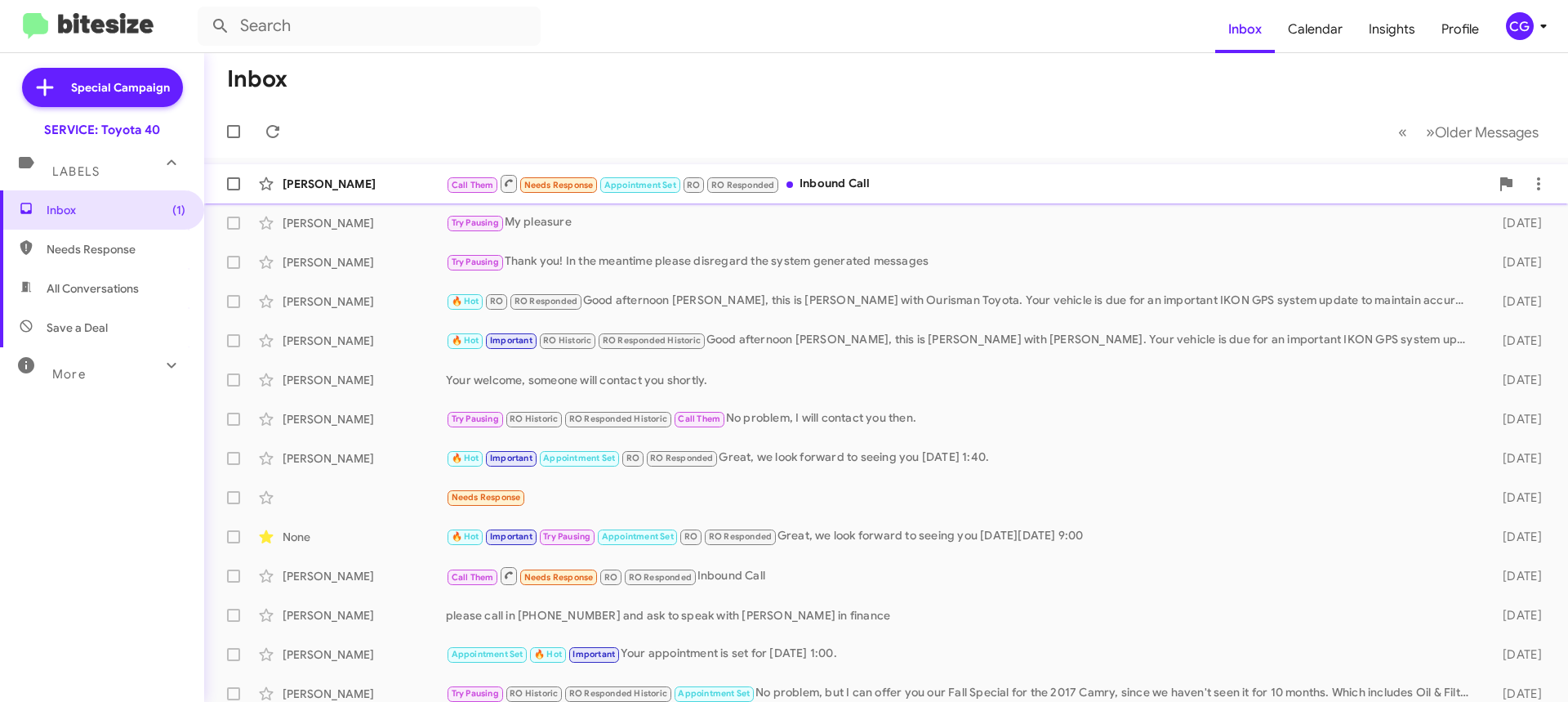
click at [691, 168] on span "Alice Moore Call Them Needs Response Appointment Set RO RO Responded Inbound Ca…" at bounding box center [886, 184] width 1364 height 39
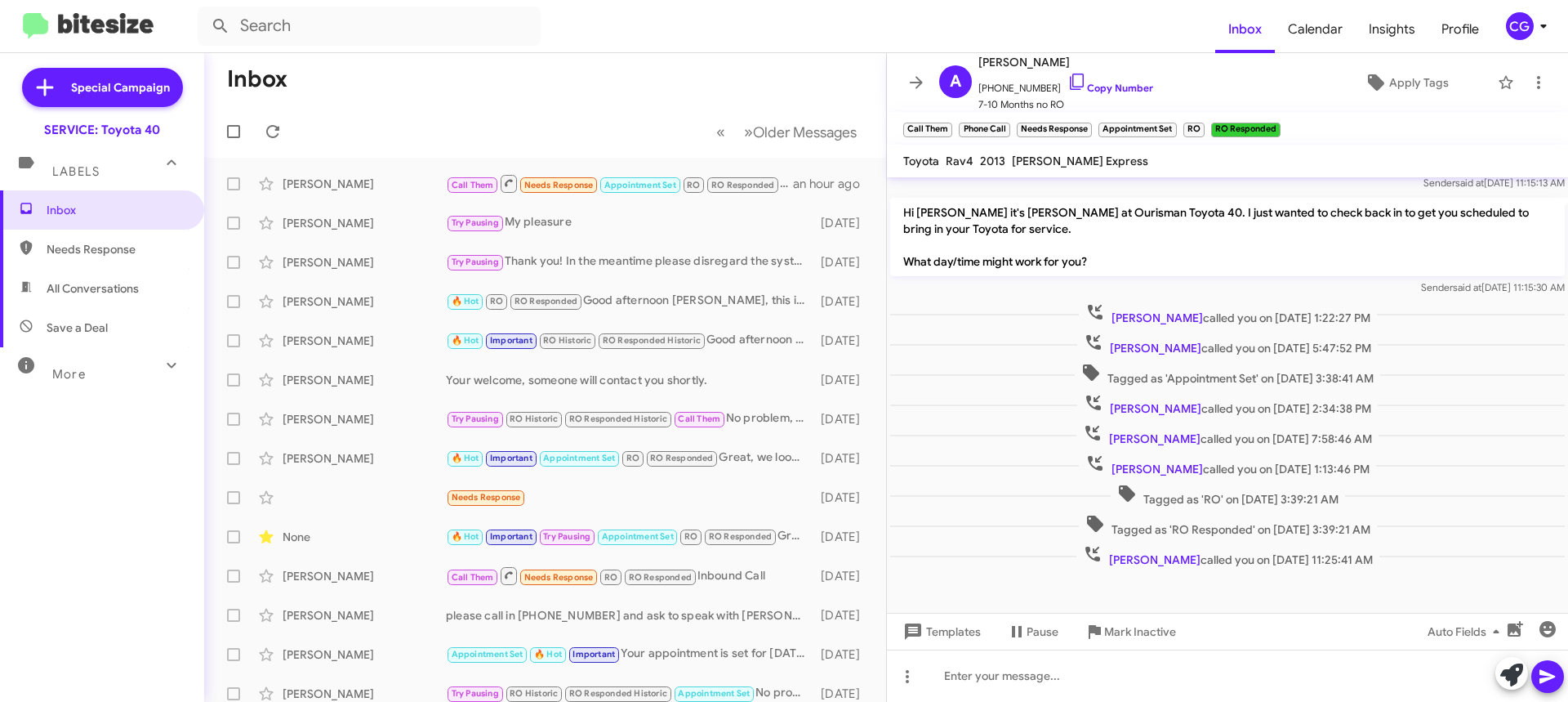
scroll to position [308, 0]
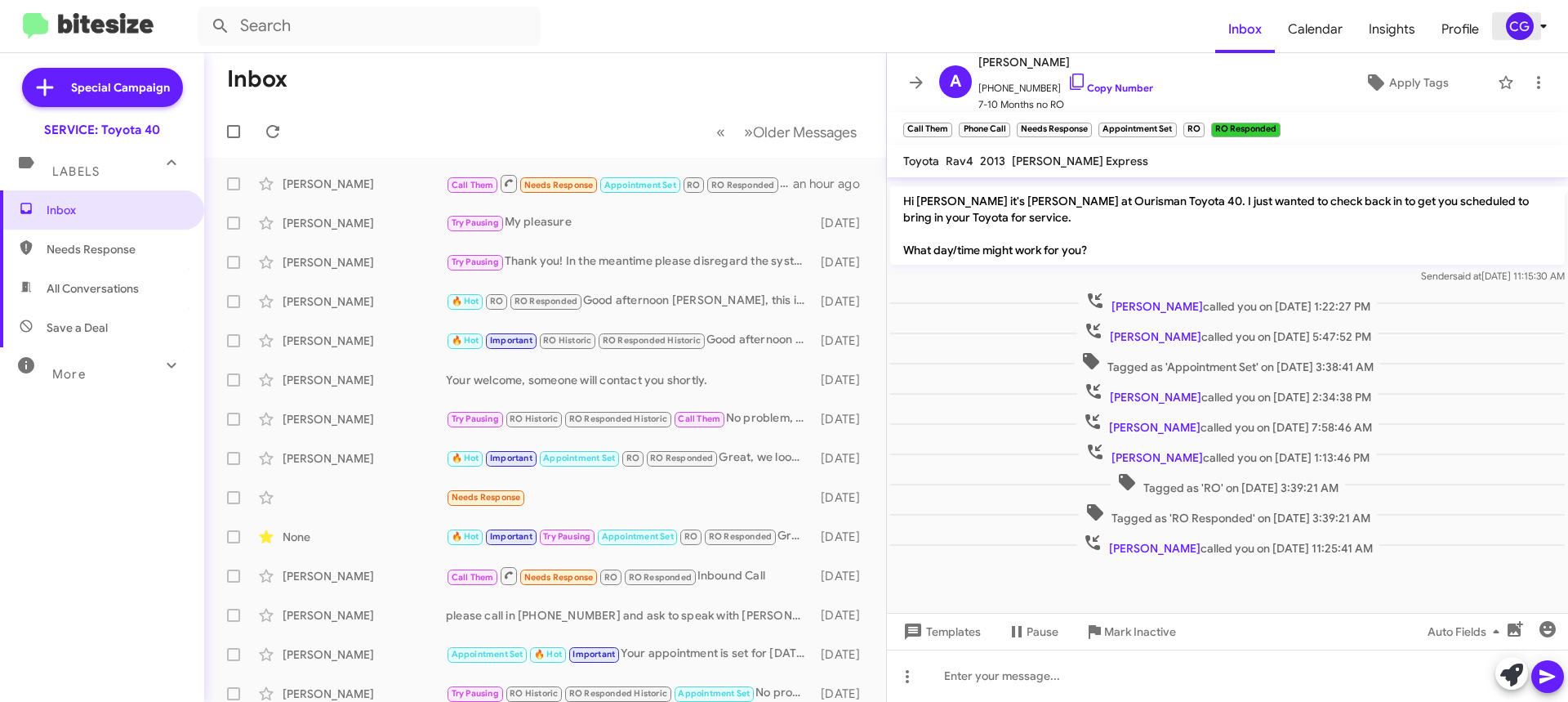
click at [1522, 42] on mat-toolbar "Inbox Calendar Insights Profile CG" at bounding box center [784, 26] width 1568 height 52
click at [1523, 33] on div "CG" at bounding box center [1520, 26] width 28 height 28
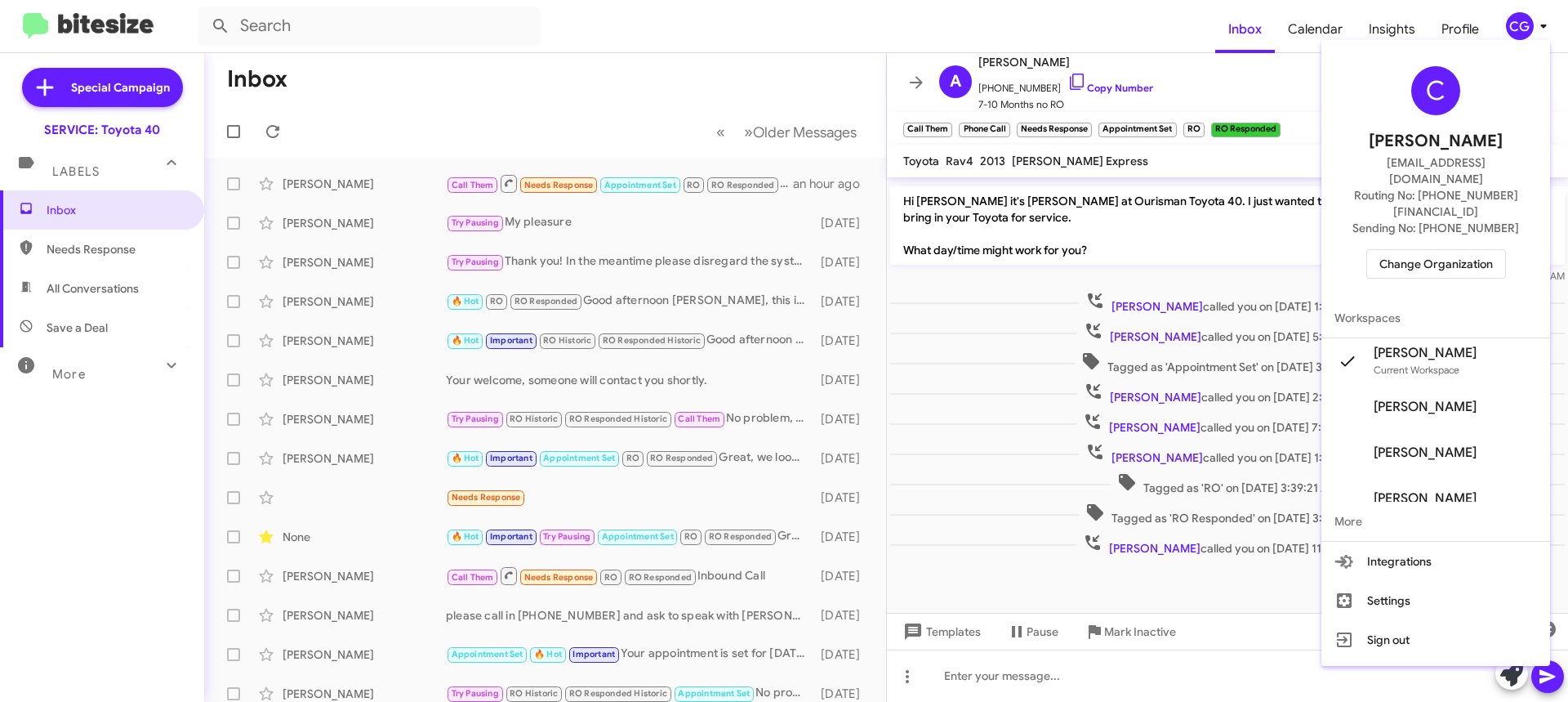
click at [1486, 250] on span "Change Organization" at bounding box center [1436, 264] width 113 height 28
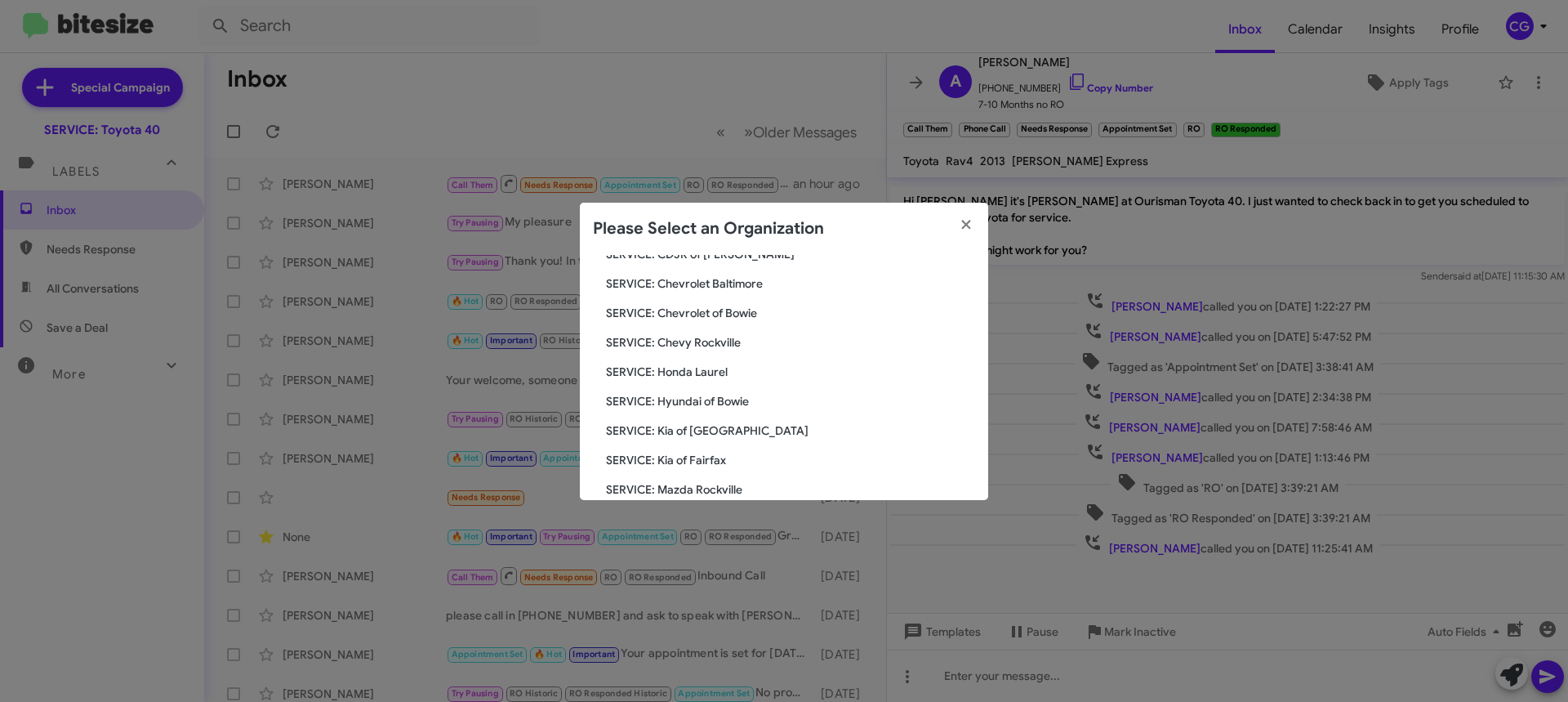
scroll to position [301, 0]
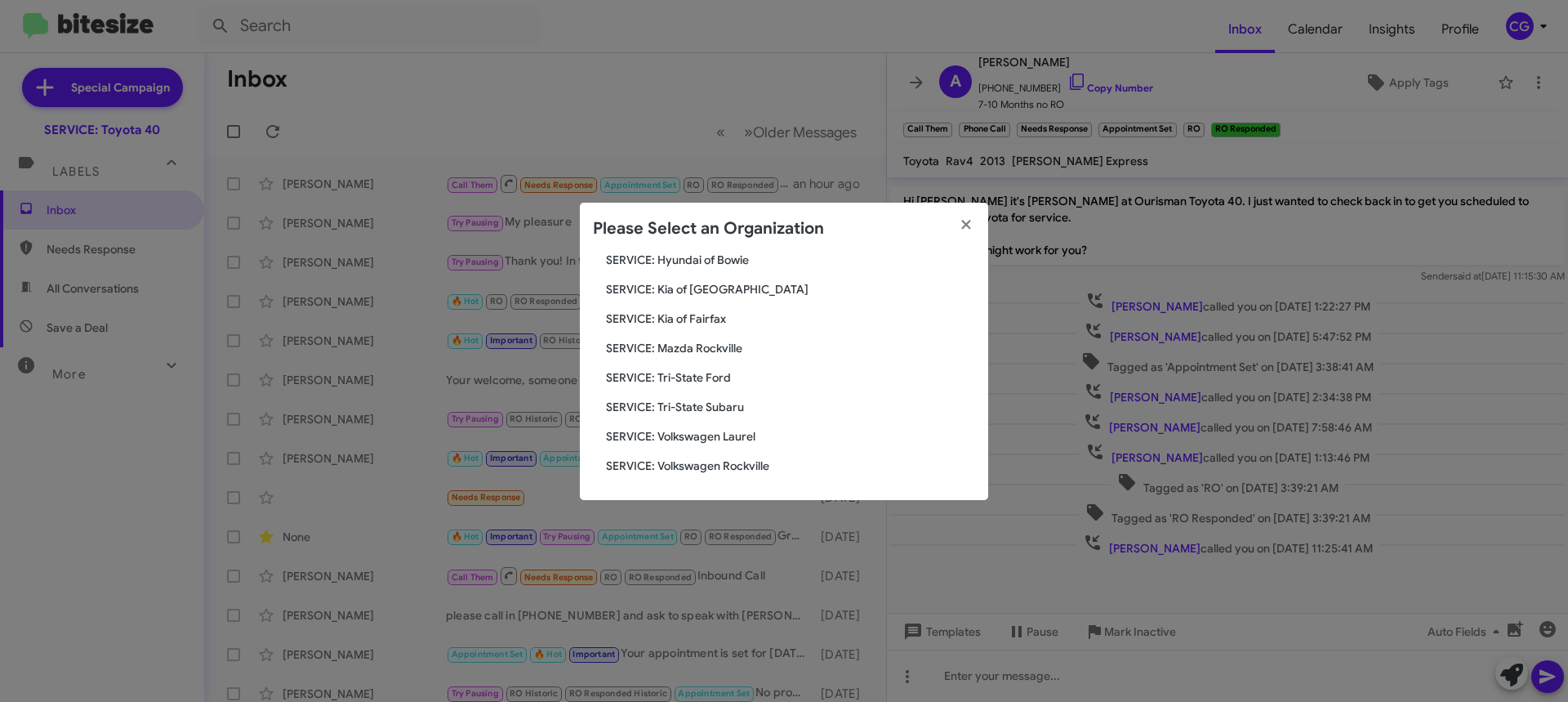
click at [725, 431] on span "SERVICE: Volkswagen Laurel" at bounding box center [790, 435] width 370 height 16
